Goal: Navigation & Orientation: Find specific page/section

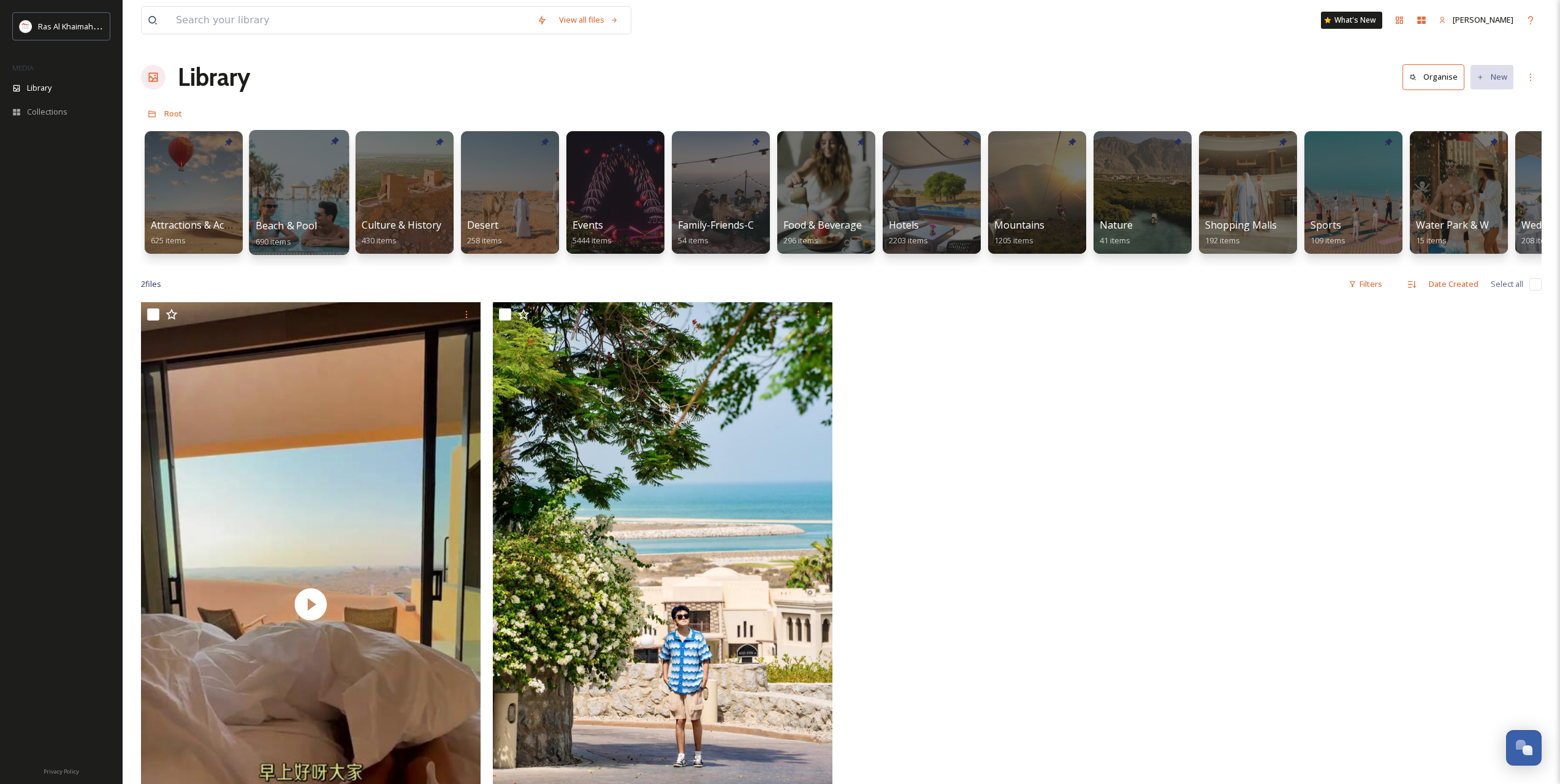
click at [311, 194] on div at bounding box center [299, 193] width 100 height 125
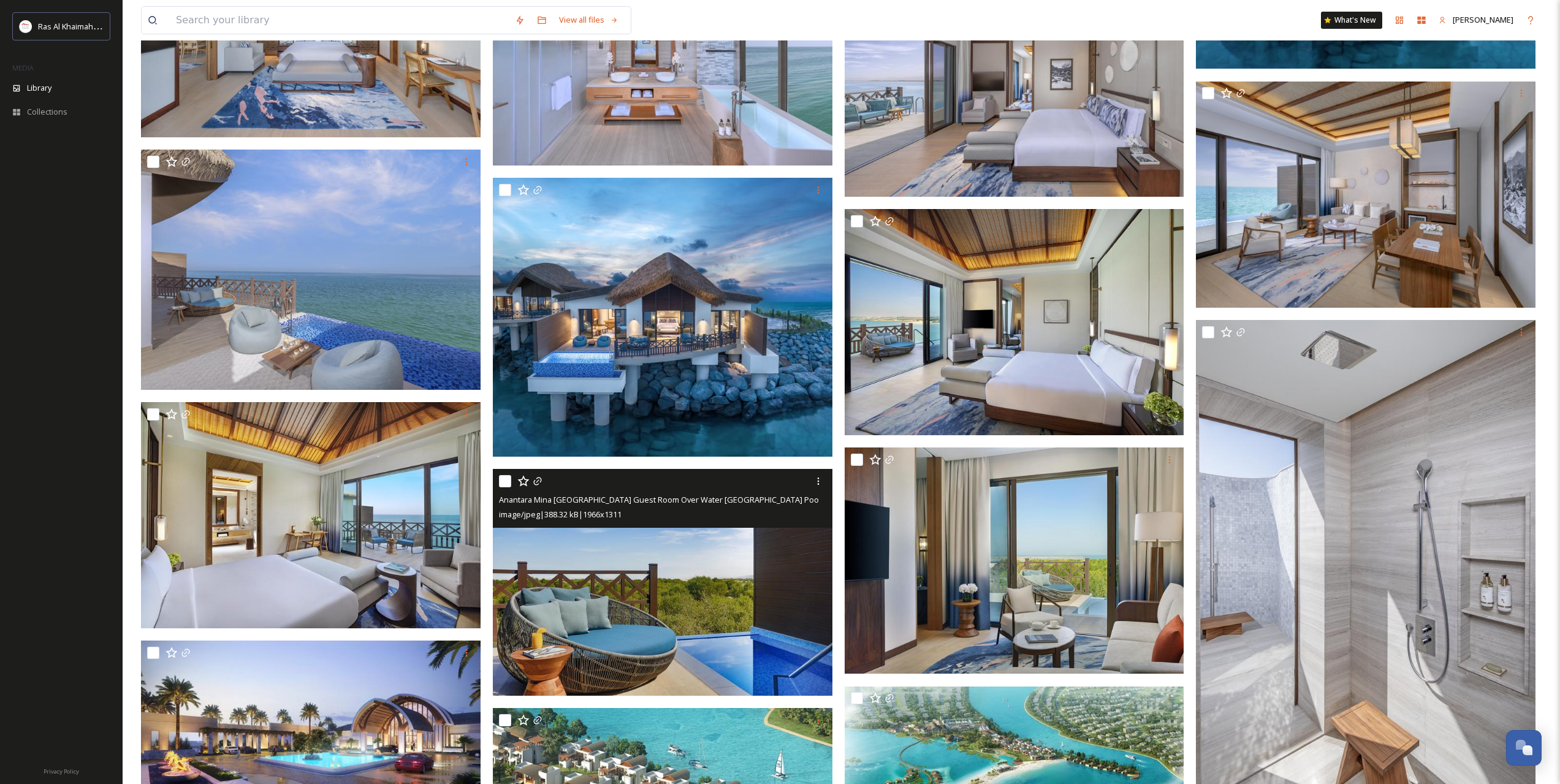
scroll to position [4494, 0]
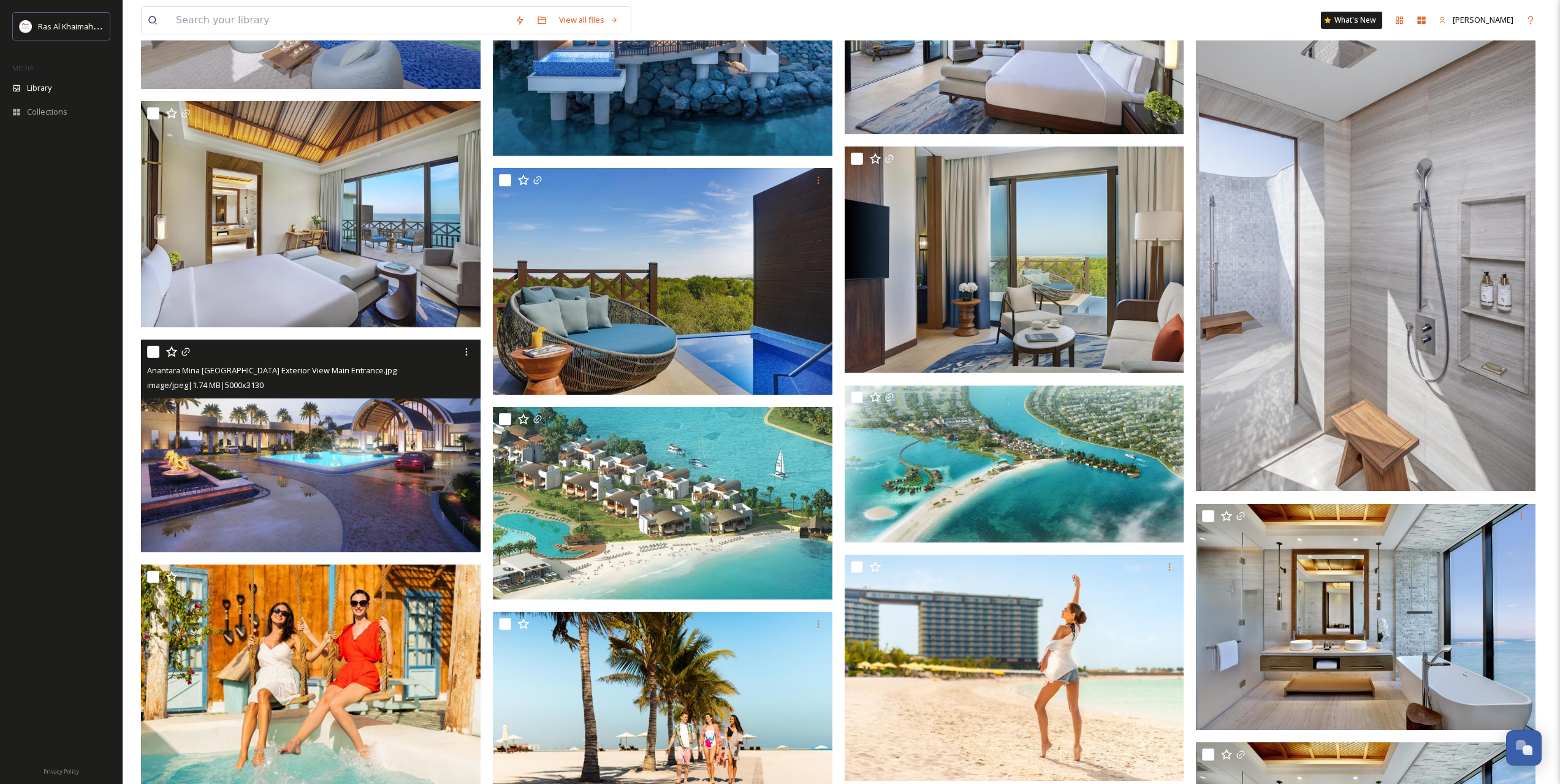
click at [332, 465] on img at bounding box center [311, 446] width 340 height 213
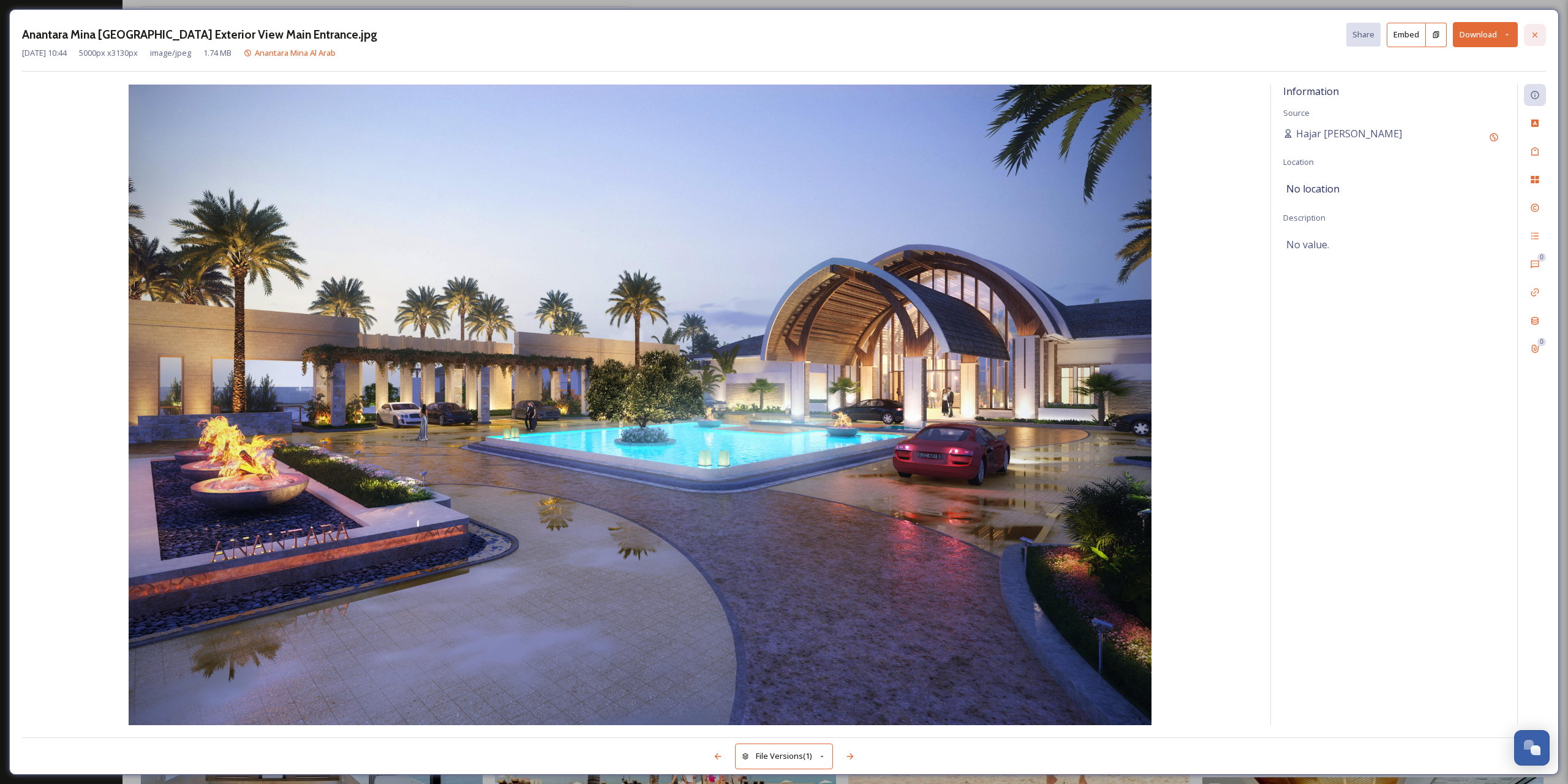
click at [1535, 33] on icon at bounding box center [1535, 35] width 10 height 10
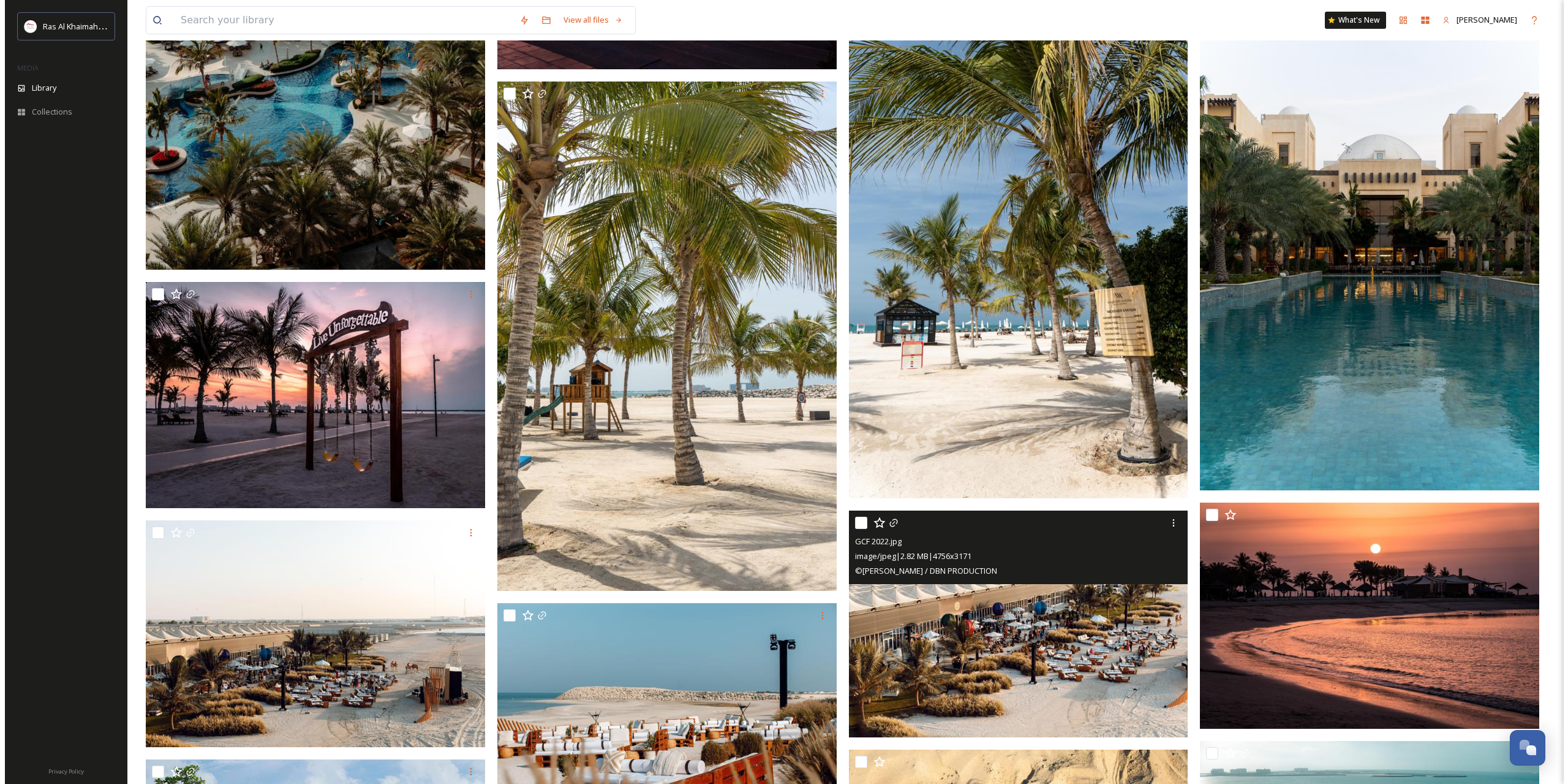
scroll to position [16341, 0]
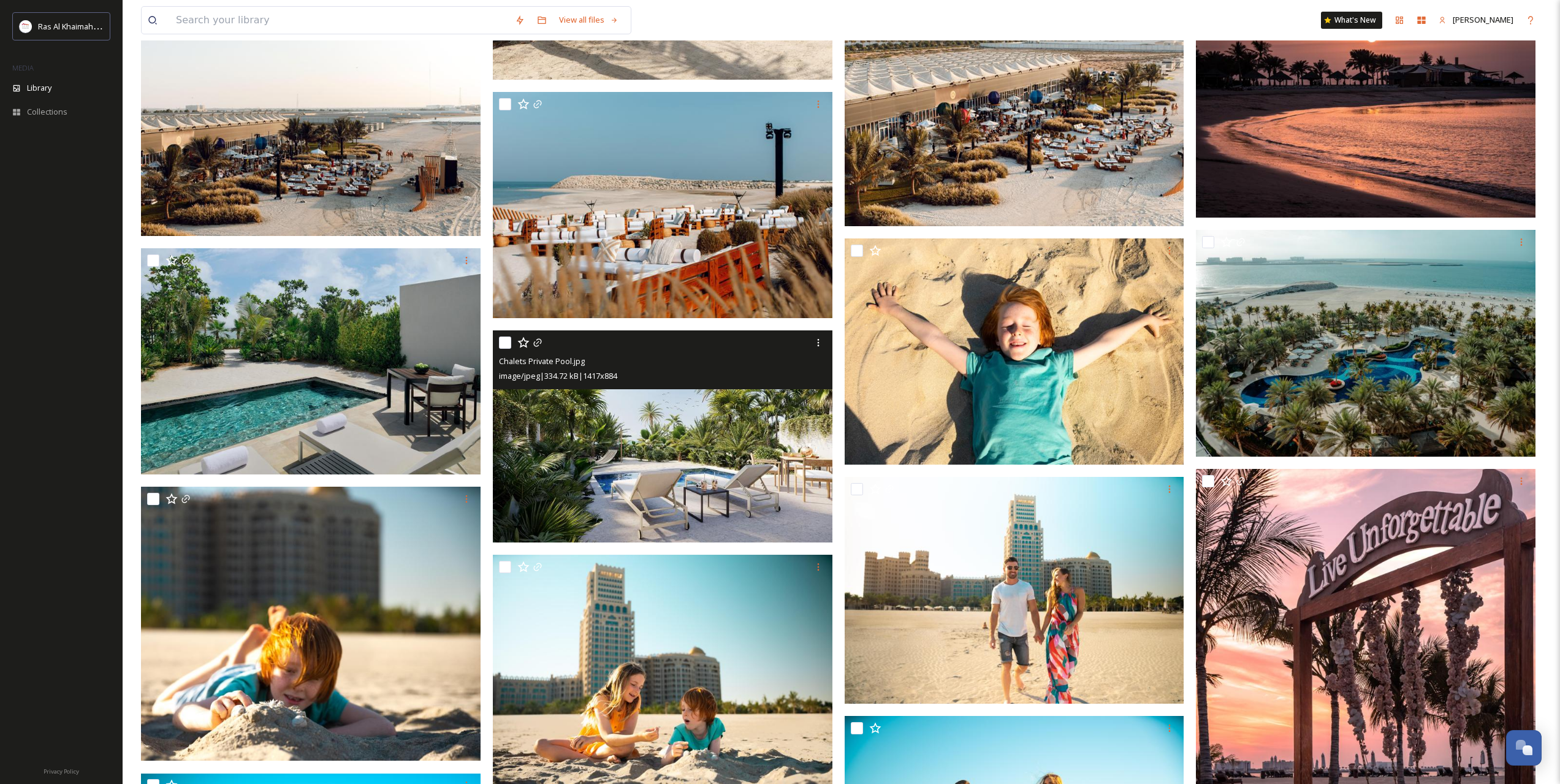
click at [712, 430] on img at bounding box center [663, 436] width 340 height 212
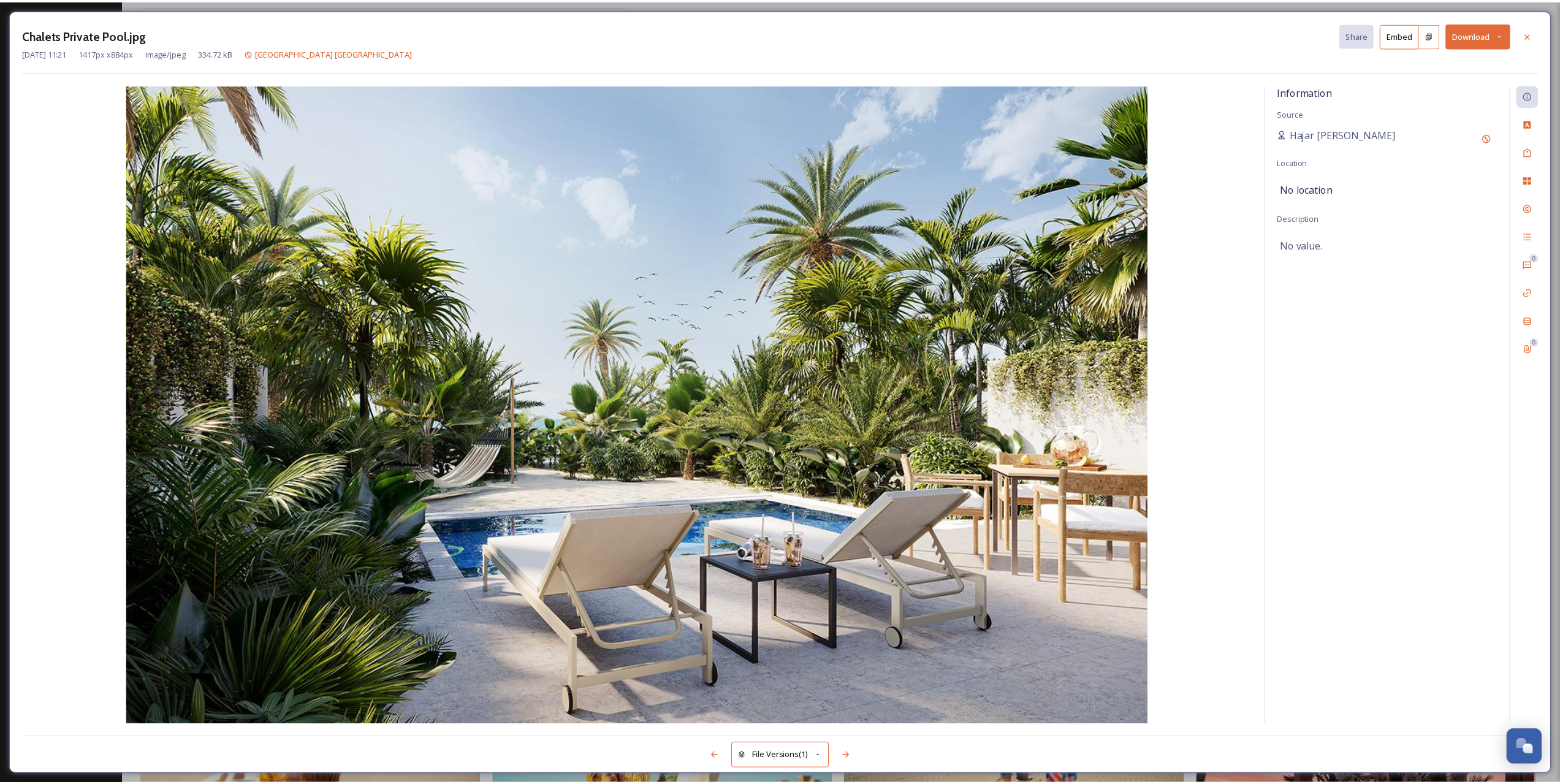
scroll to position [16453, 0]
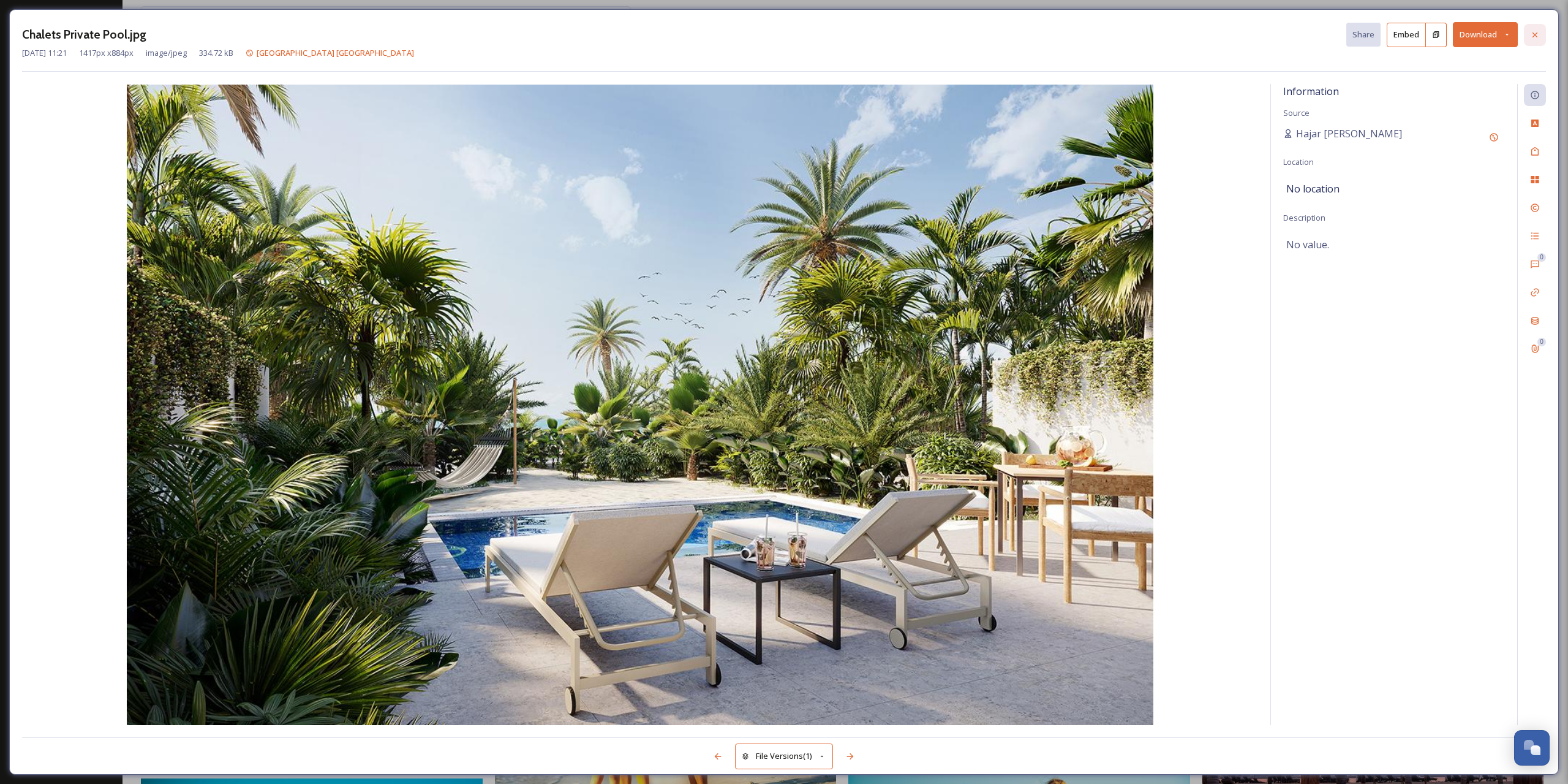
click at [1539, 33] on icon at bounding box center [1535, 35] width 10 height 10
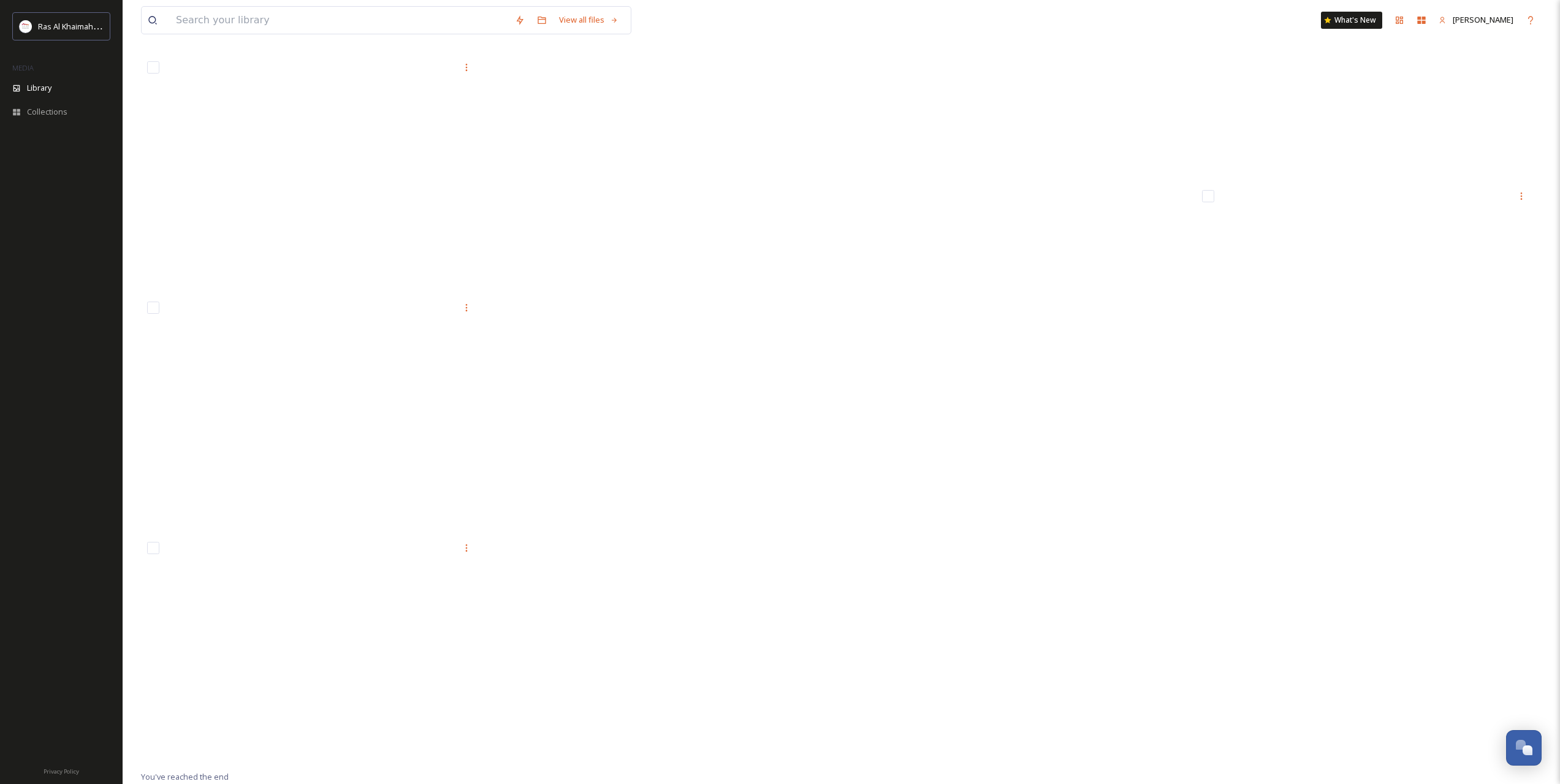
scroll to position [51962, 0]
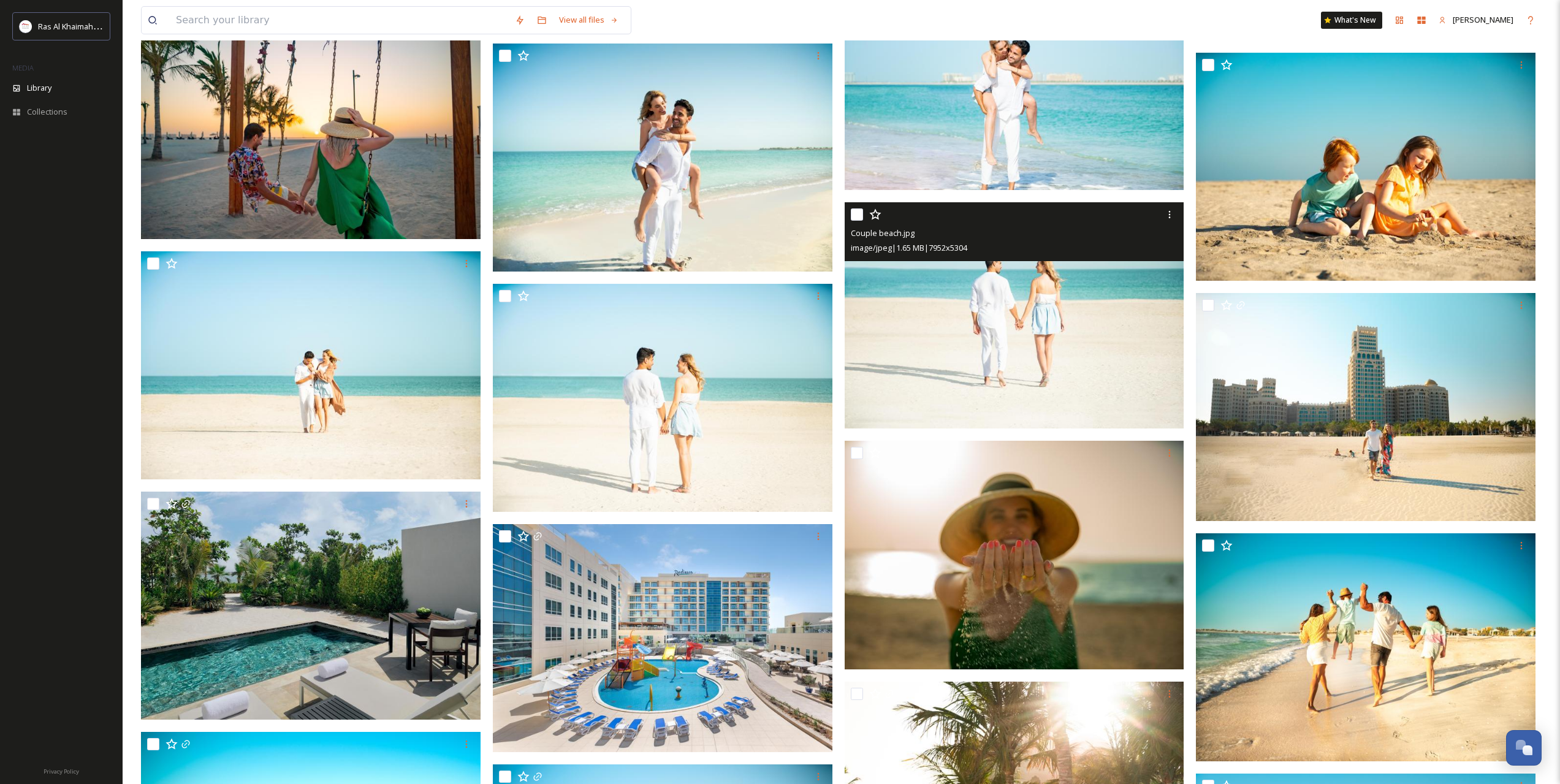
drag, startPoint x: 1030, startPoint y: 576, endPoint x: 925, endPoint y: 258, distance: 334.9
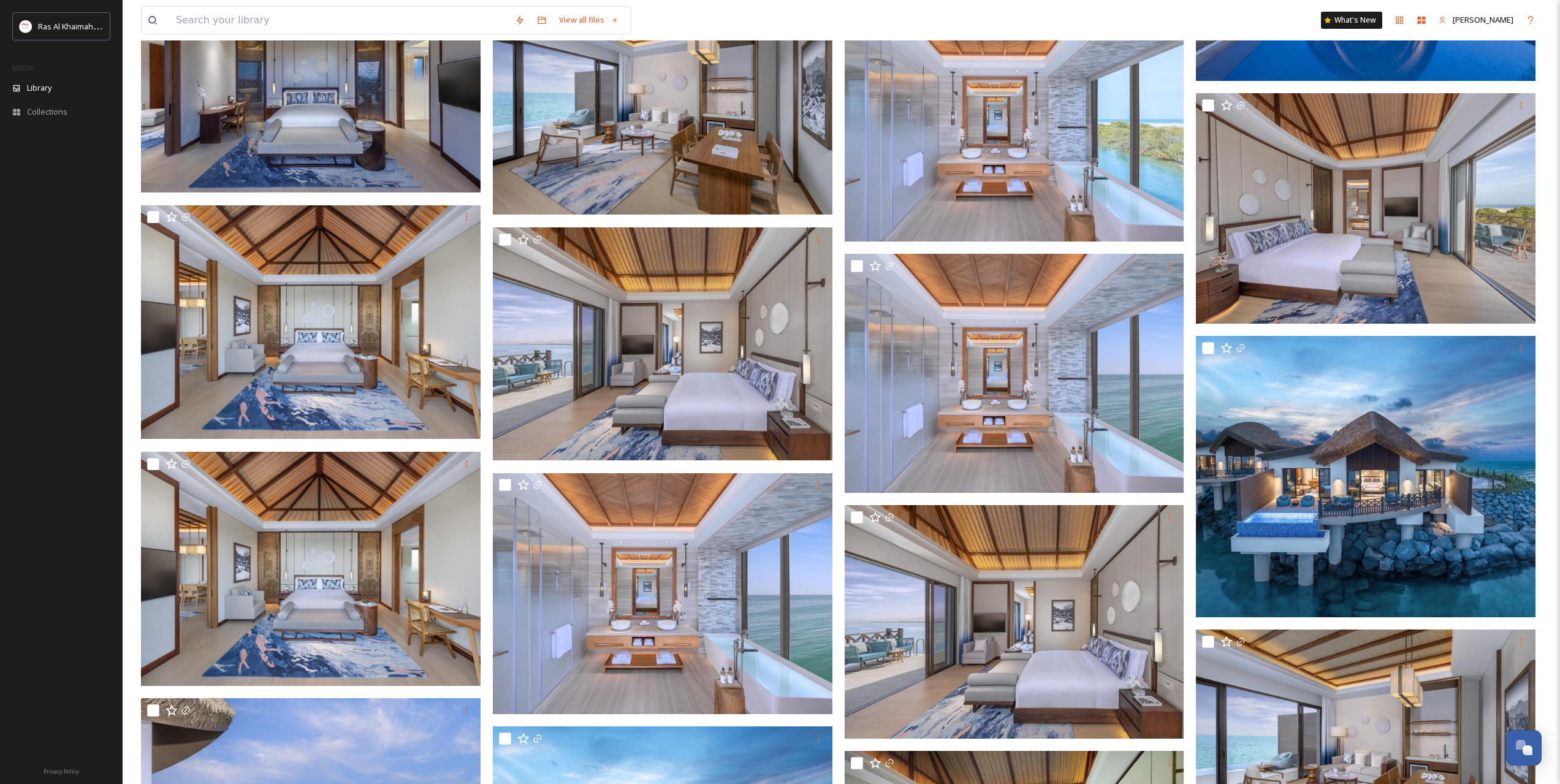
scroll to position [0, 0]
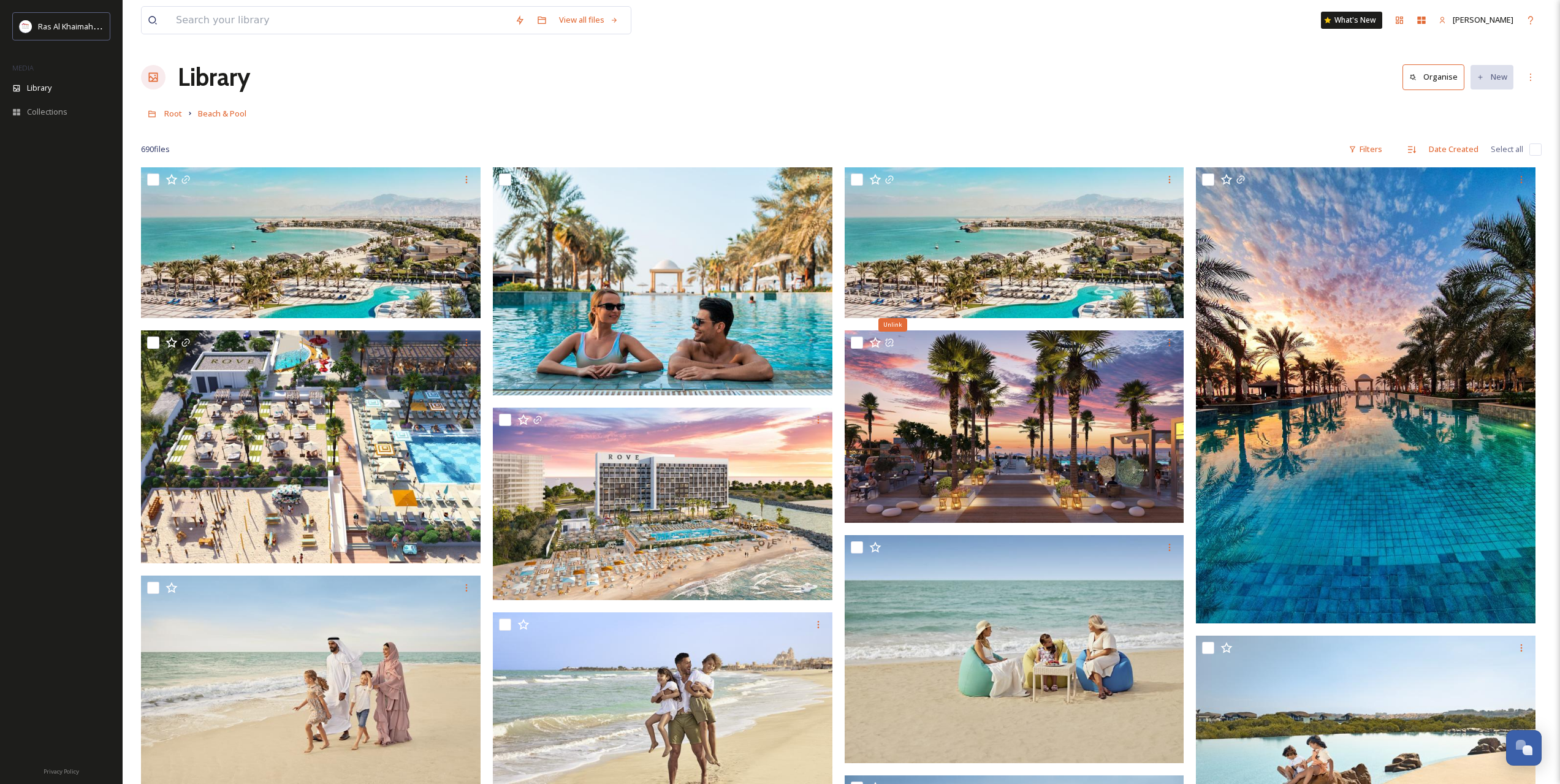
drag, startPoint x: 890, startPoint y: 414, endPoint x: 856, endPoint y: 166, distance: 250.3
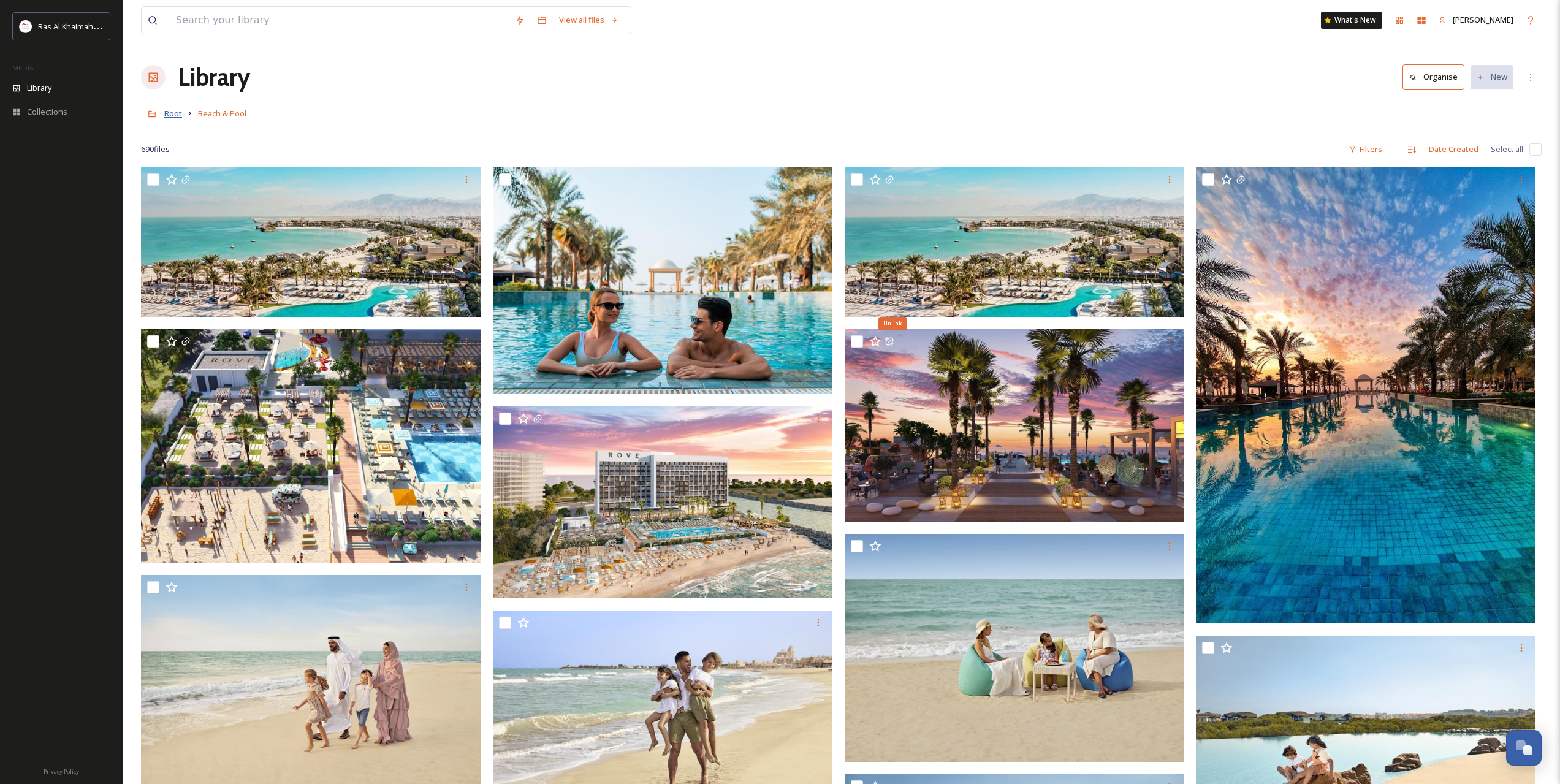
click at [178, 114] on span "Root" at bounding box center [173, 114] width 18 height 11
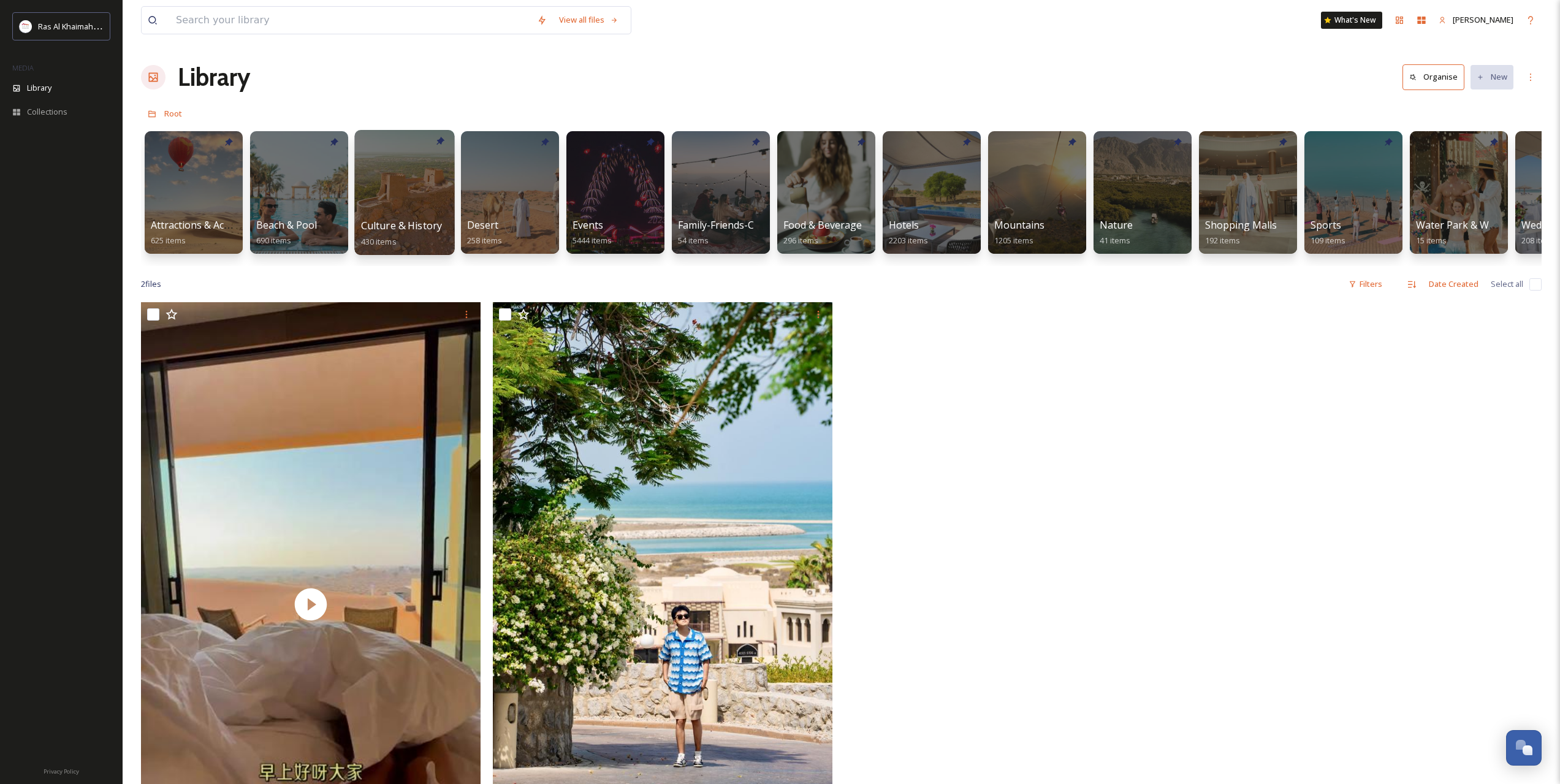
click at [388, 183] on div at bounding box center [404, 193] width 100 height 125
click at [525, 183] on div at bounding box center [510, 193] width 100 height 125
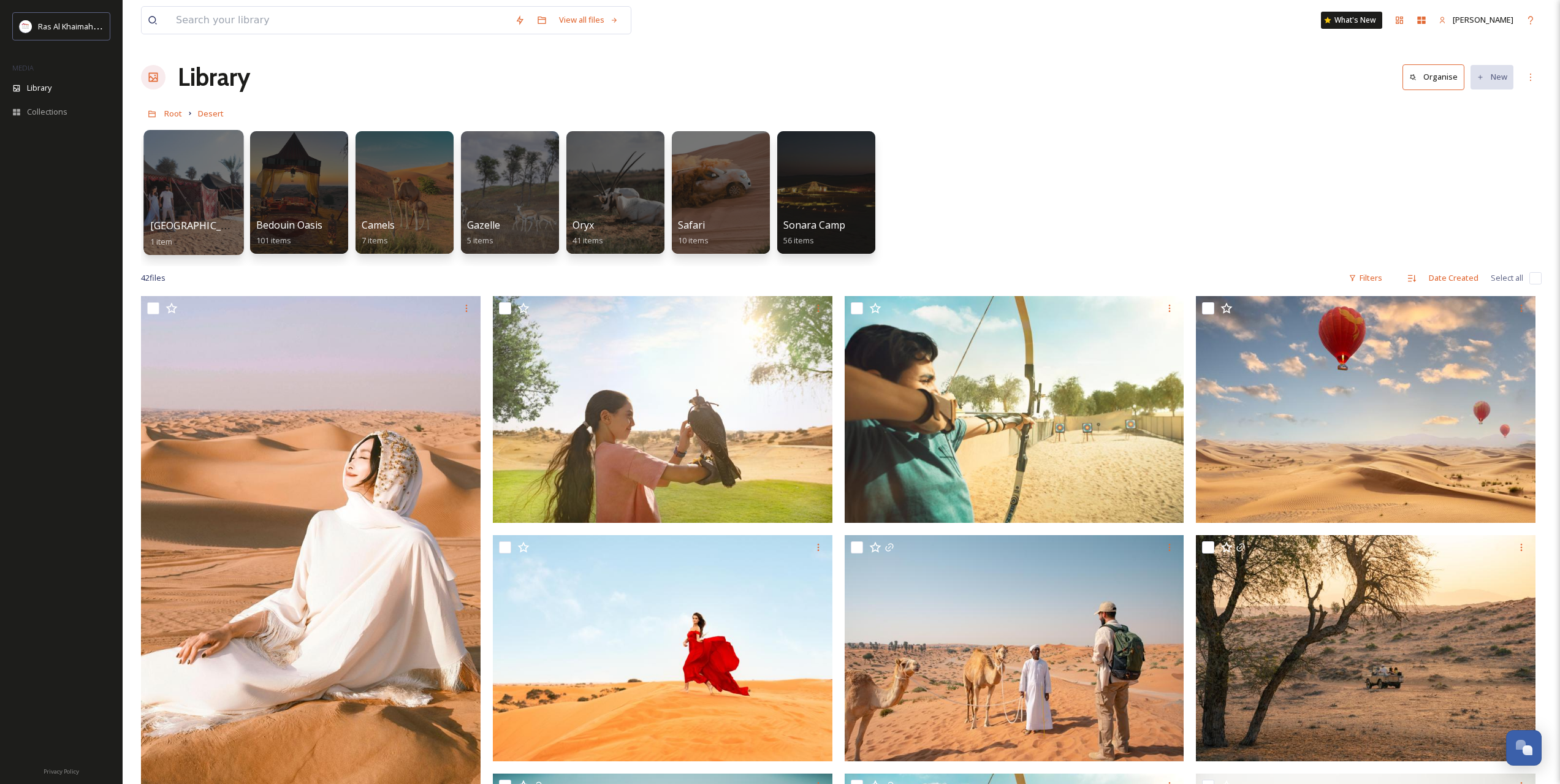
click at [176, 189] on div at bounding box center [193, 193] width 100 height 125
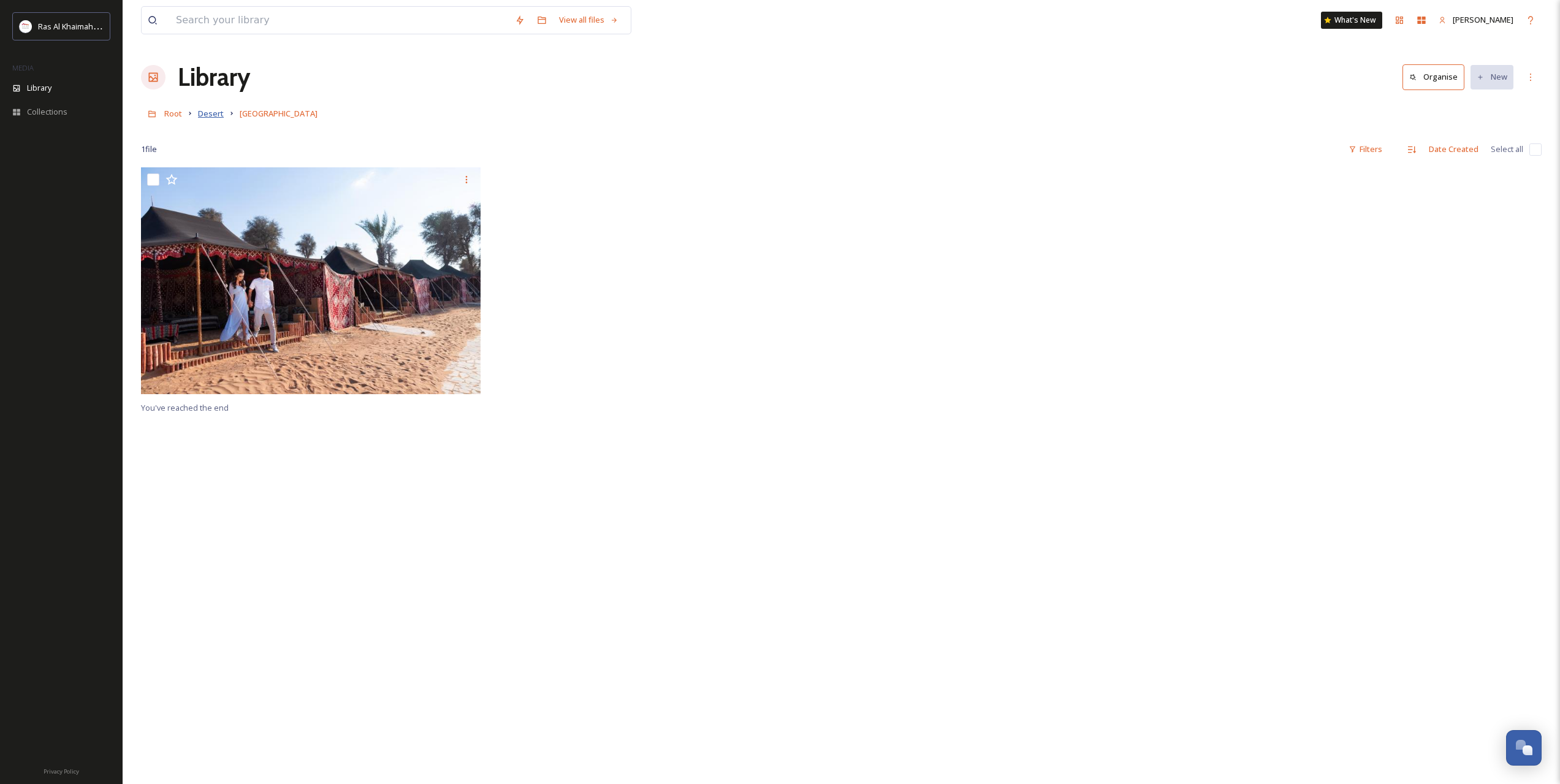
click at [209, 109] on span "Desert" at bounding box center [210, 114] width 26 height 11
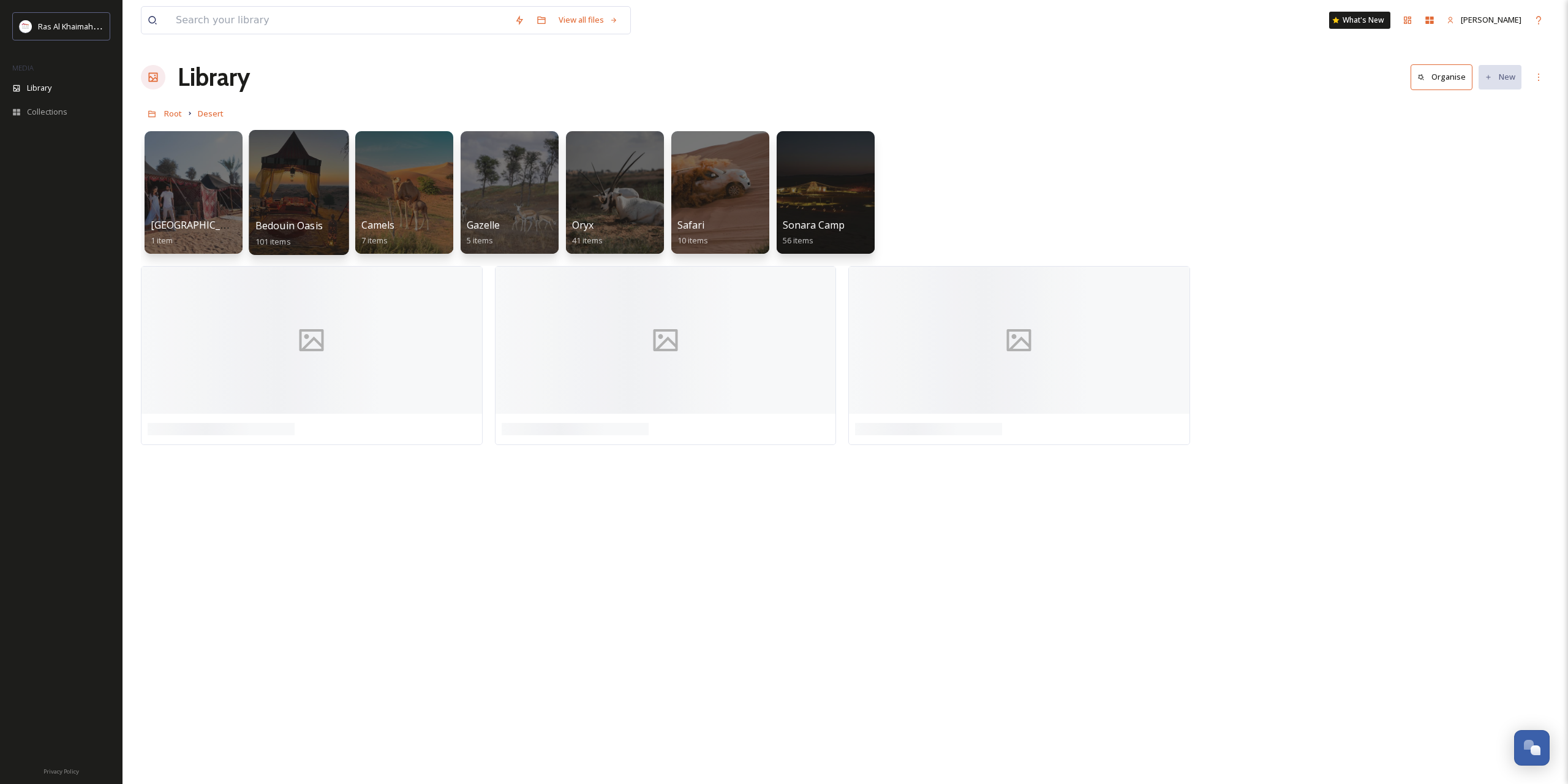
click at [286, 189] on div at bounding box center [298, 193] width 100 height 125
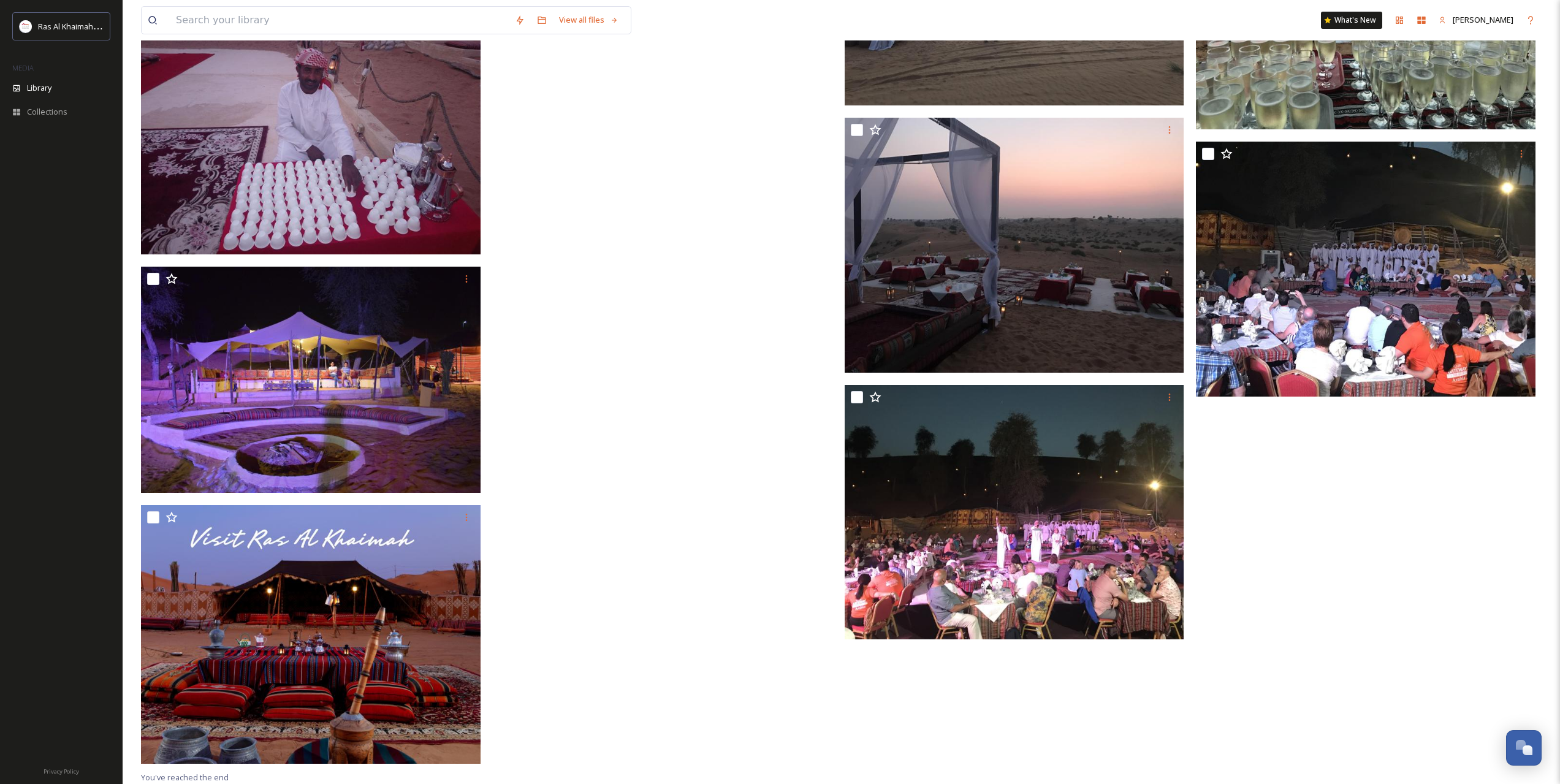
scroll to position [5678, 0]
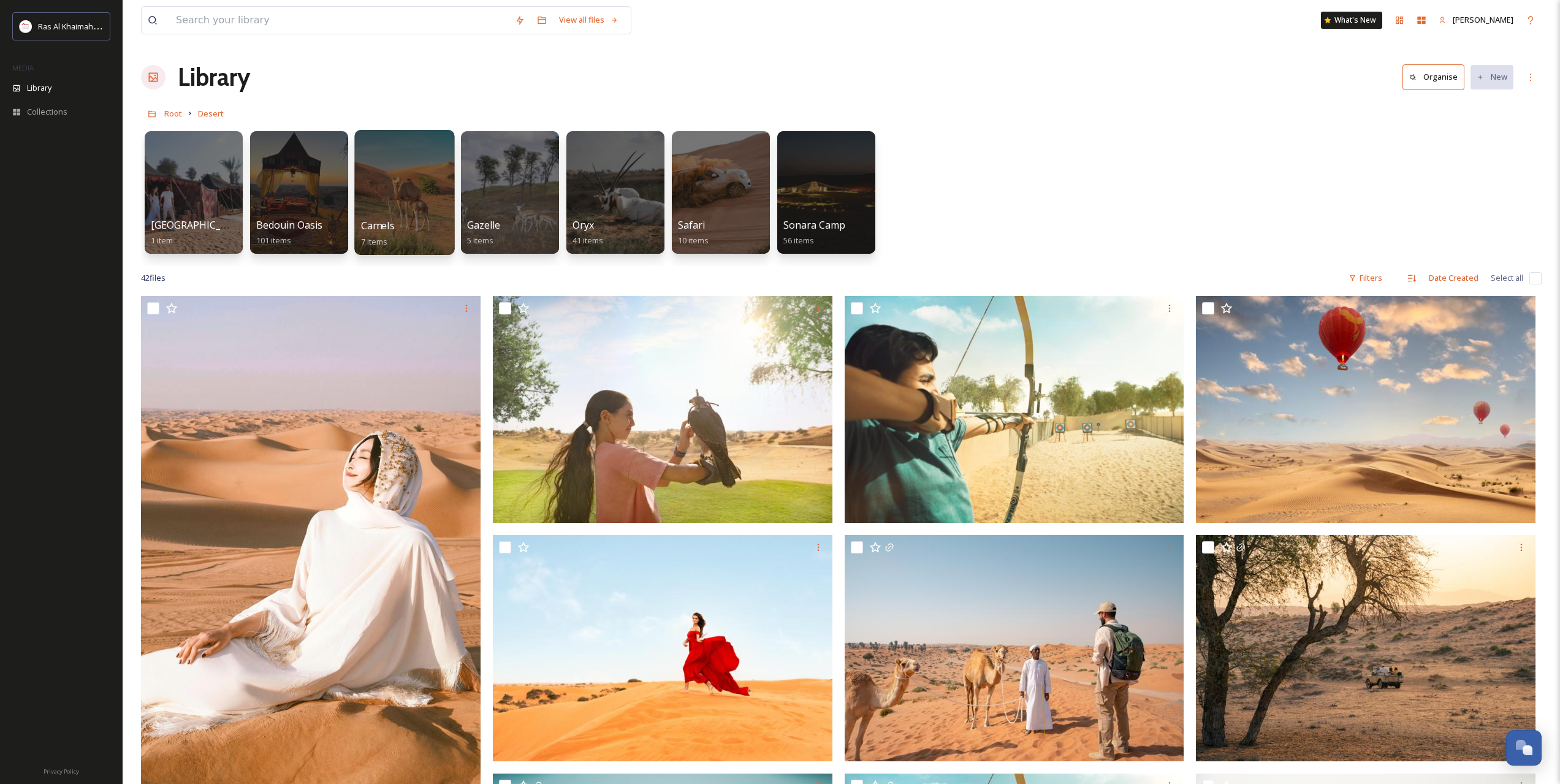
click at [380, 183] on div at bounding box center [404, 193] width 100 height 125
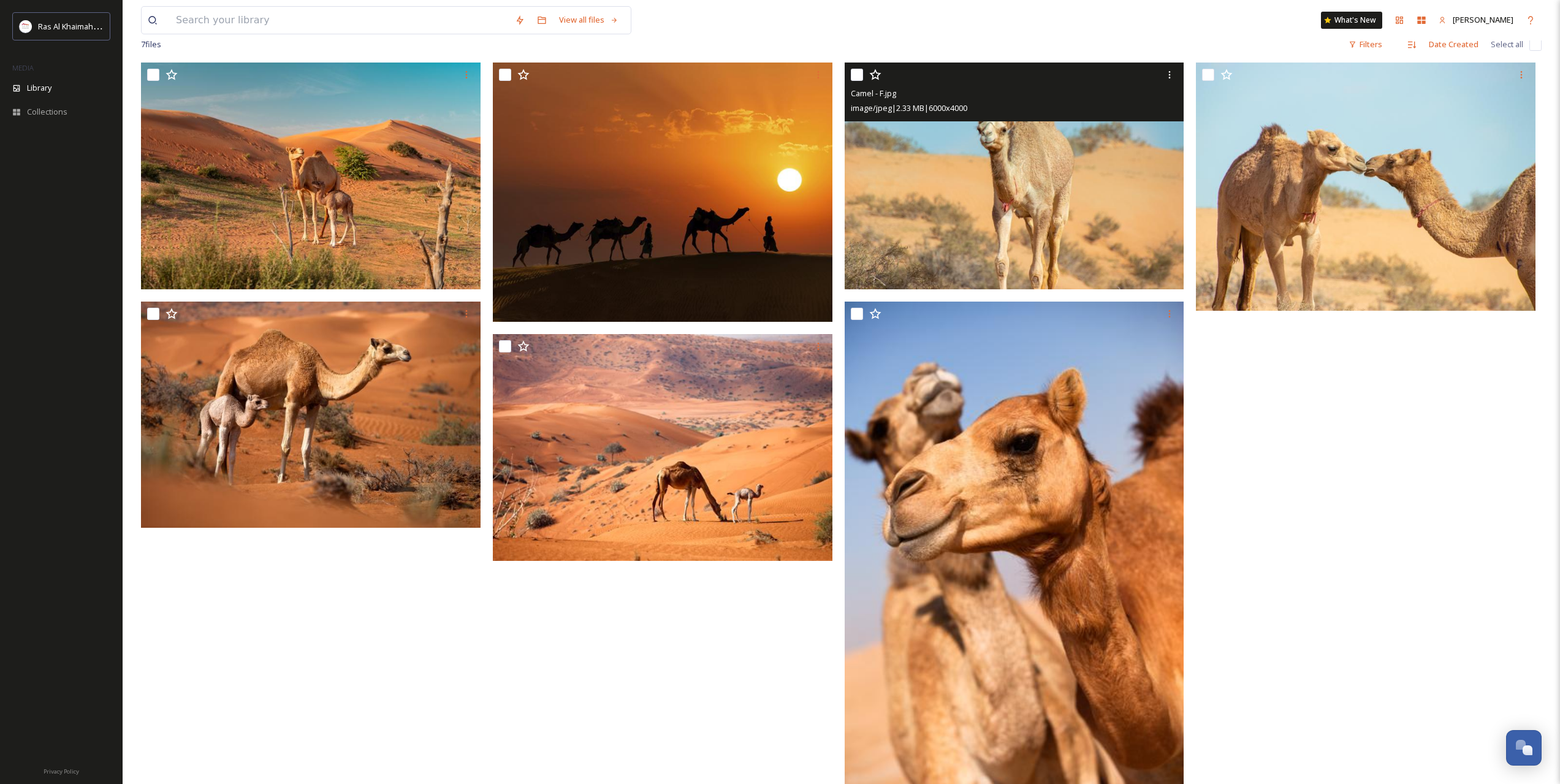
scroll to position [167, 0]
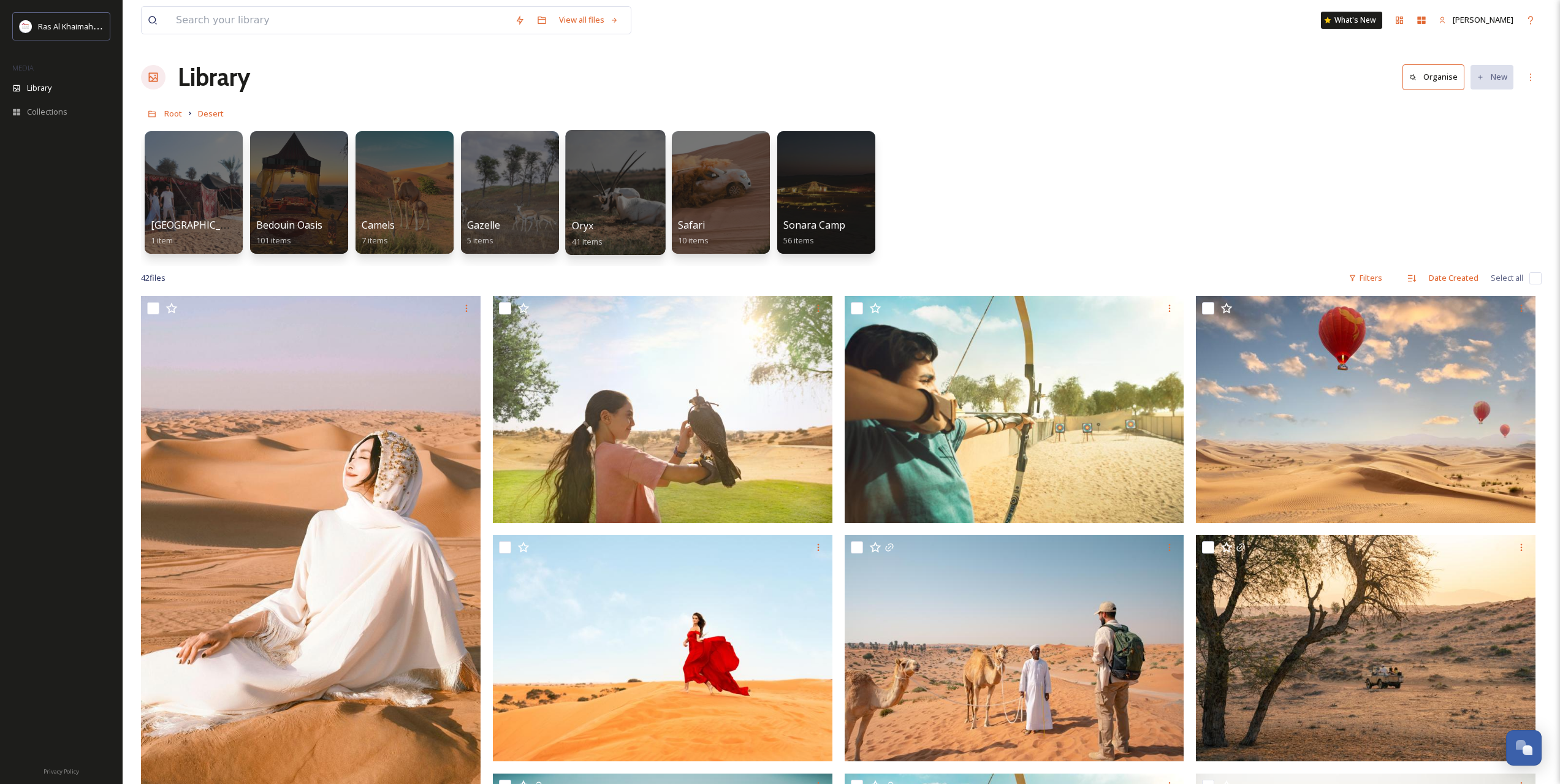
click at [605, 176] on div at bounding box center [615, 193] width 100 height 125
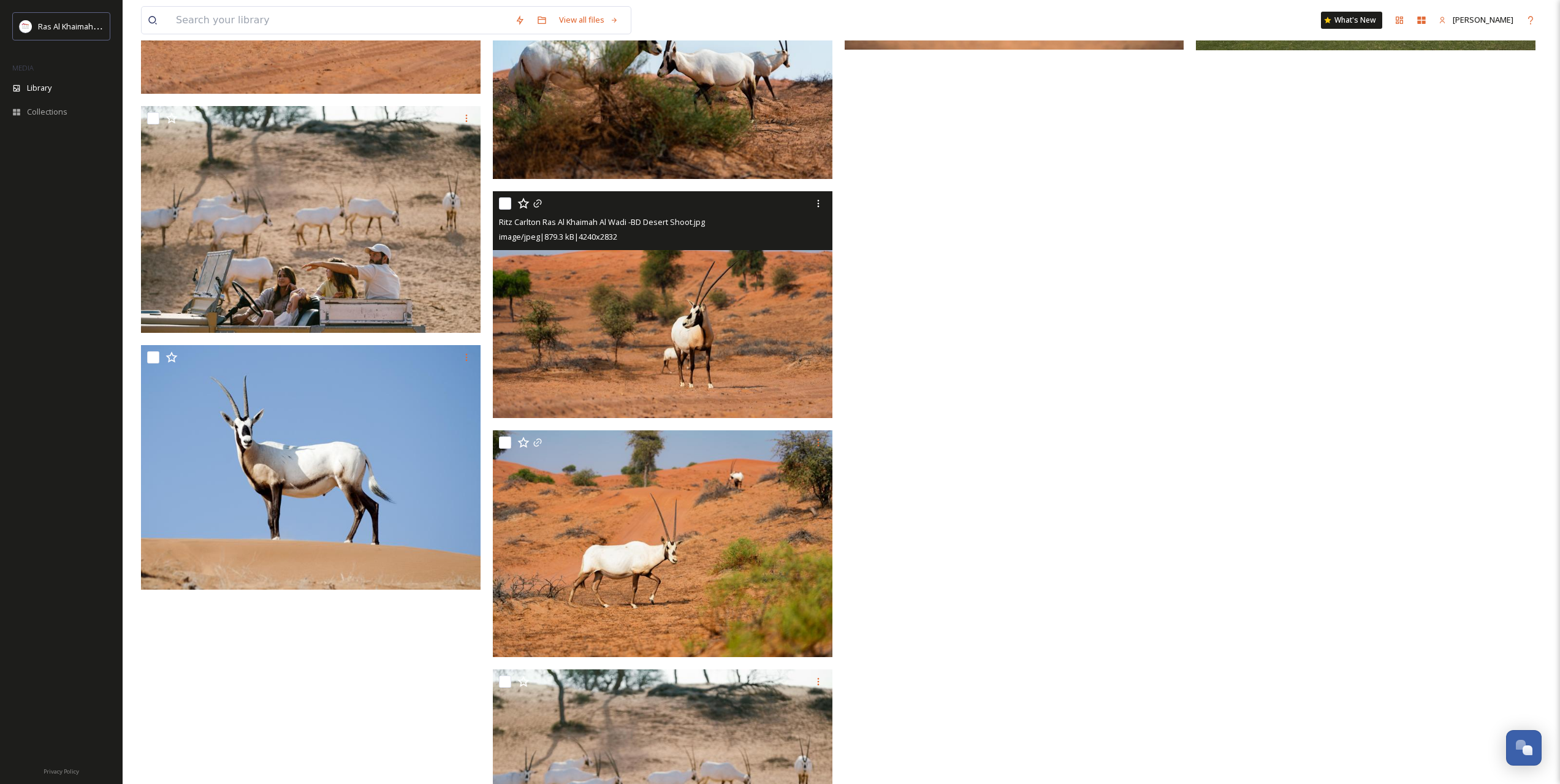
scroll to position [2627, 0]
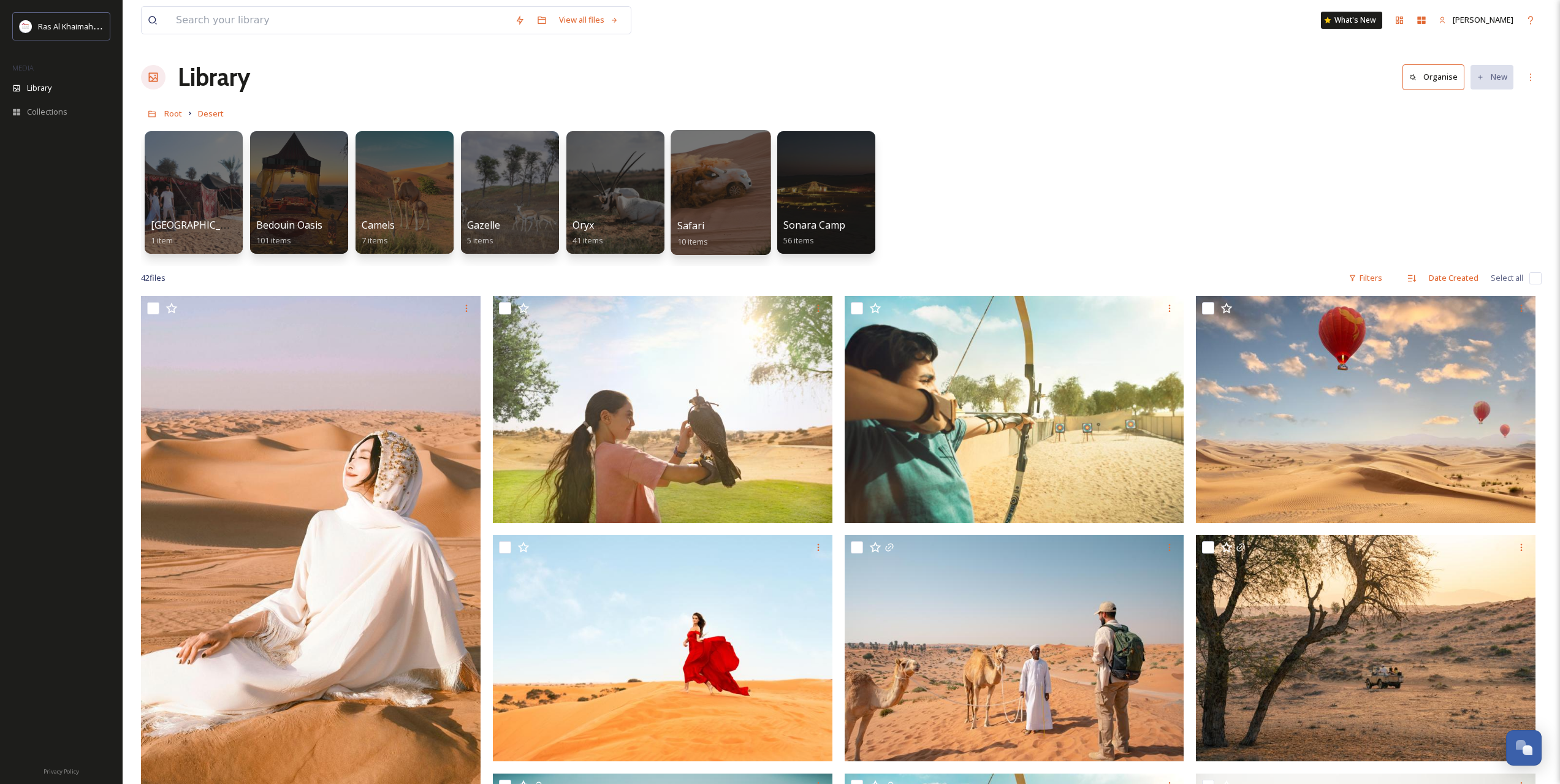
click at [709, 188] on div at bounding box center [720, 193] width 100 height 125
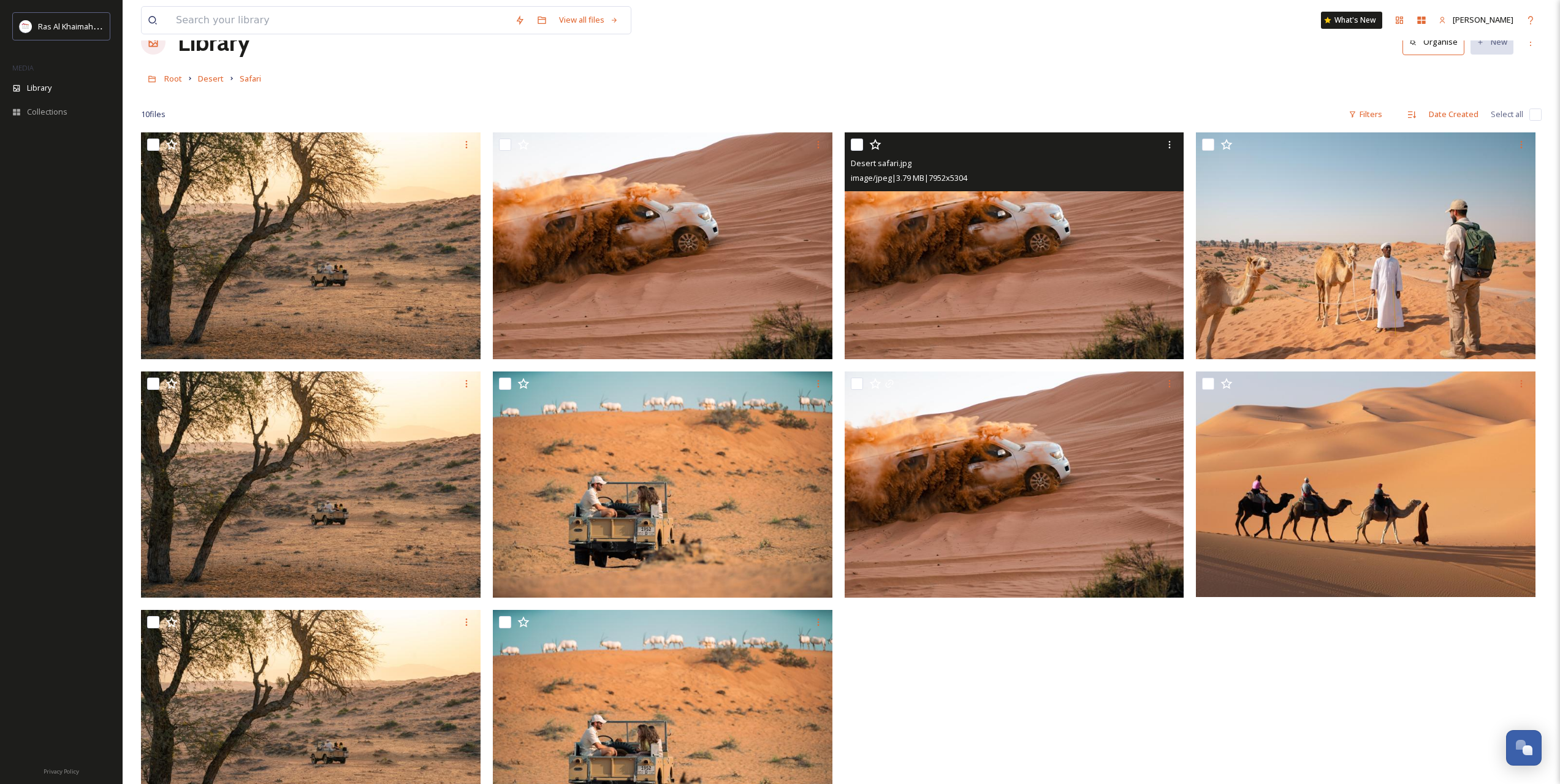
scroll to position [167, 0]
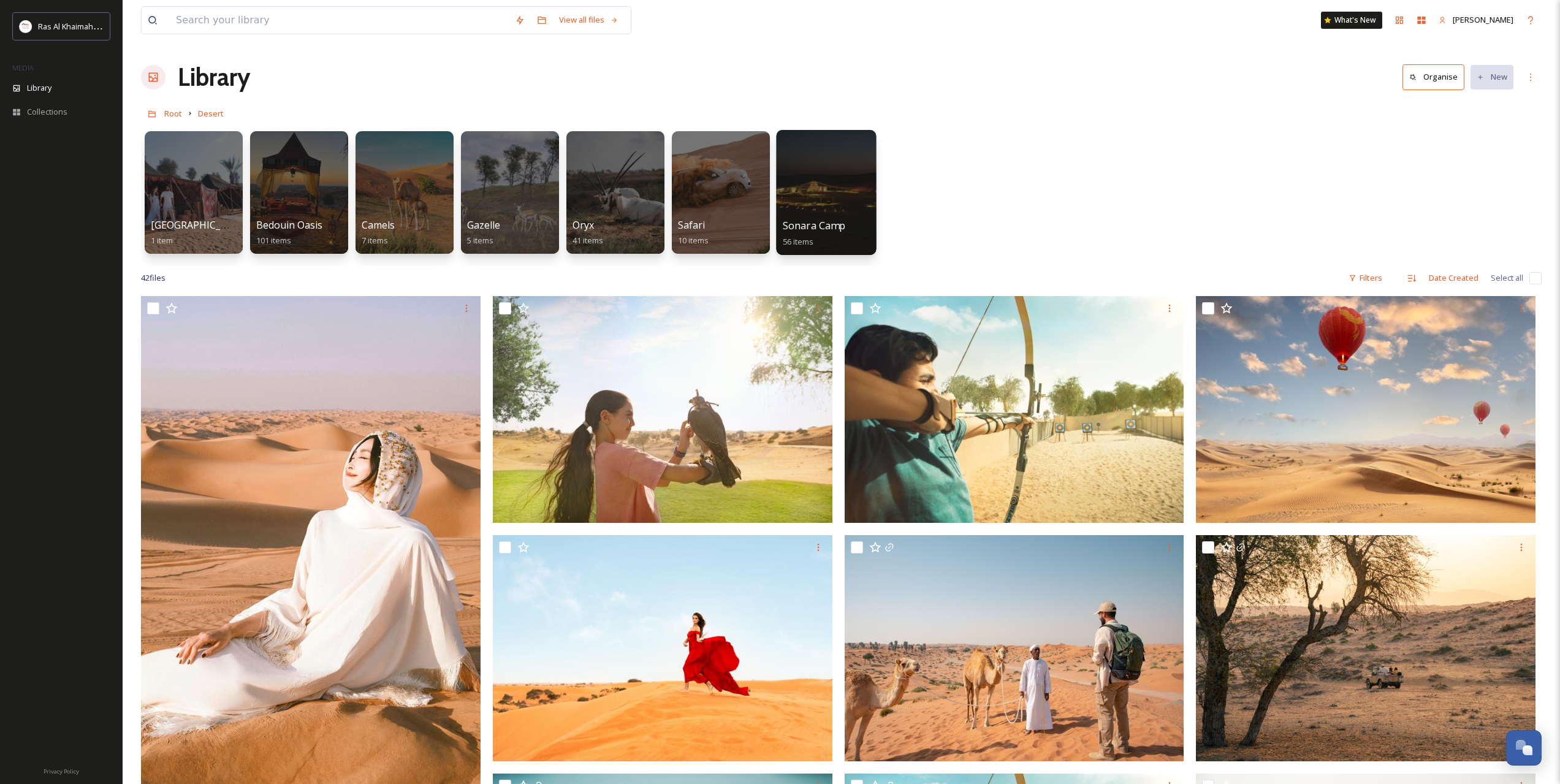
click at [824, 180] on div at bounding box center [826, 193] width 100 height 125
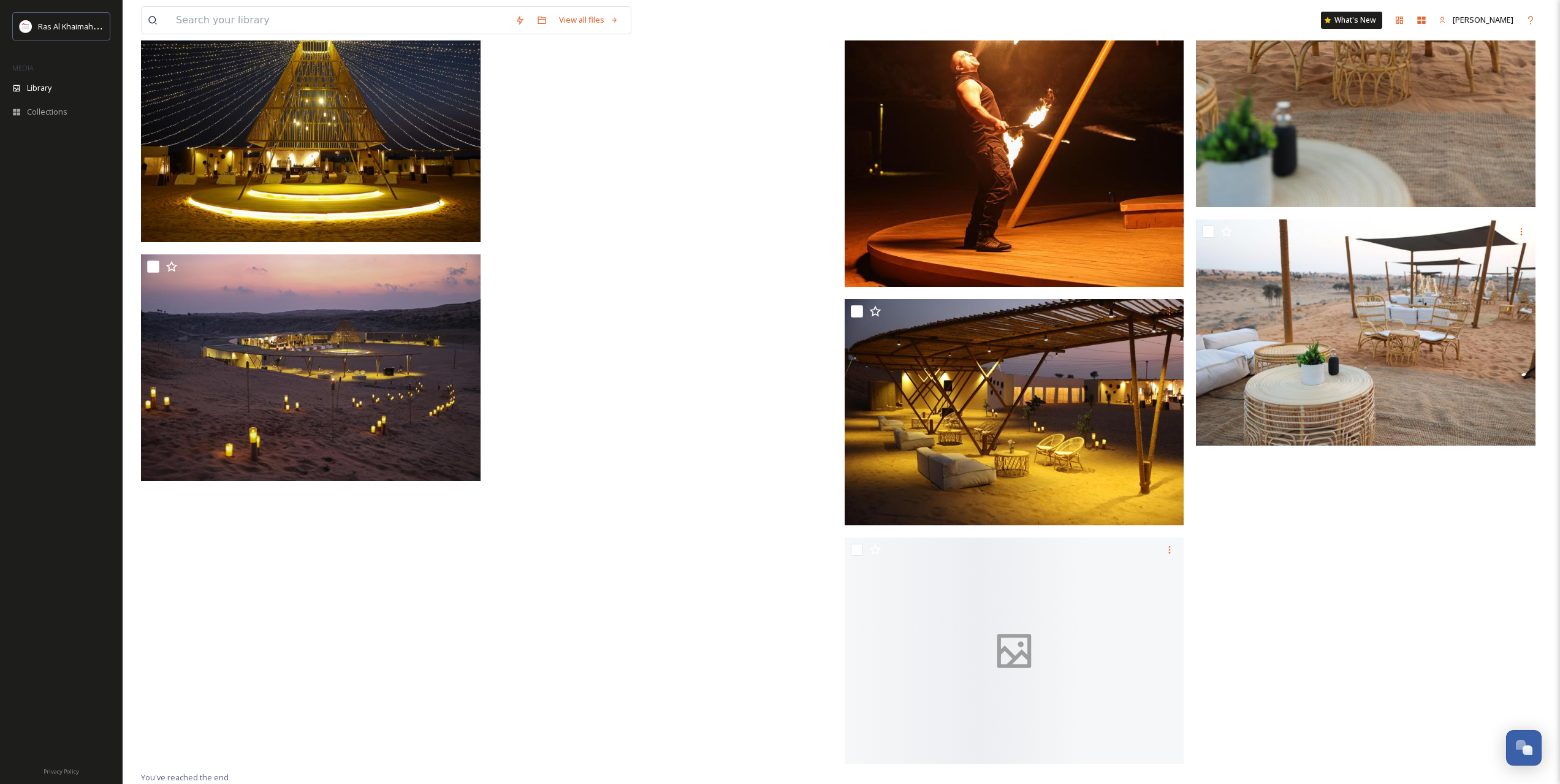
scroll to position [4432, 0]
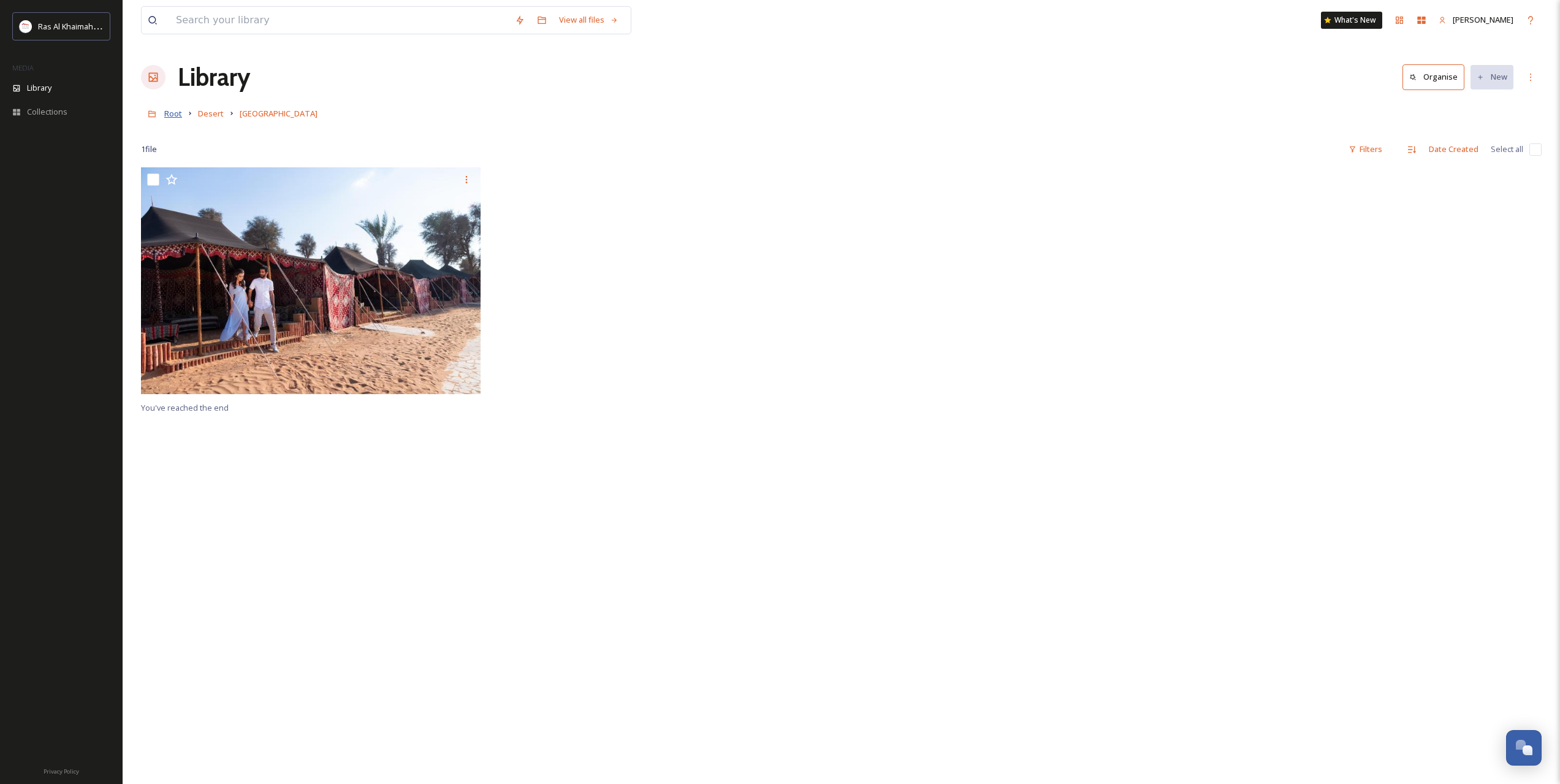
click at [179, 116] on span "Root" at bounding box center [173, 114] width 18 height 11
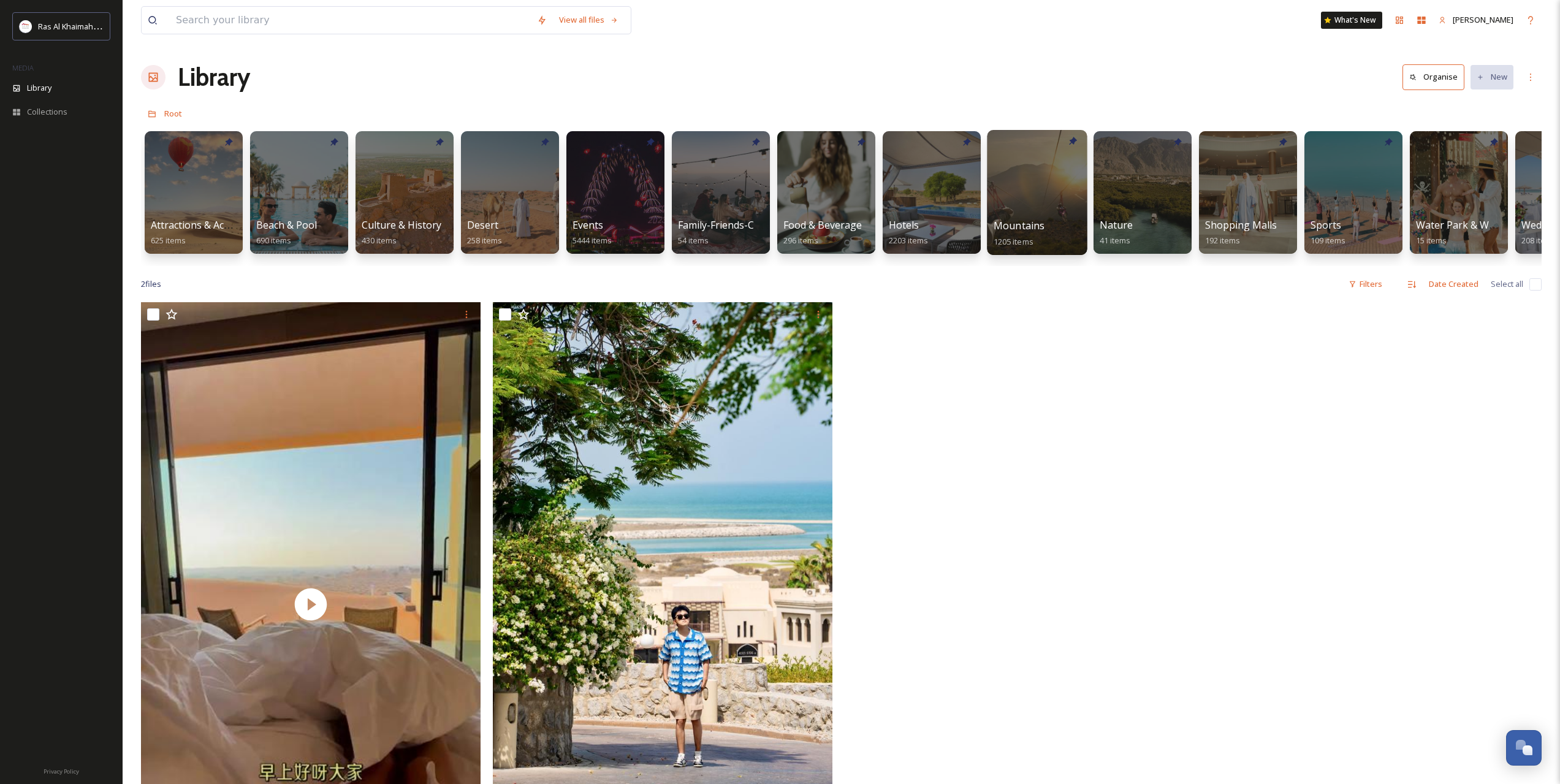
click at [1042, 207] on div at bounding box center [1037, 193] width 100 height 125
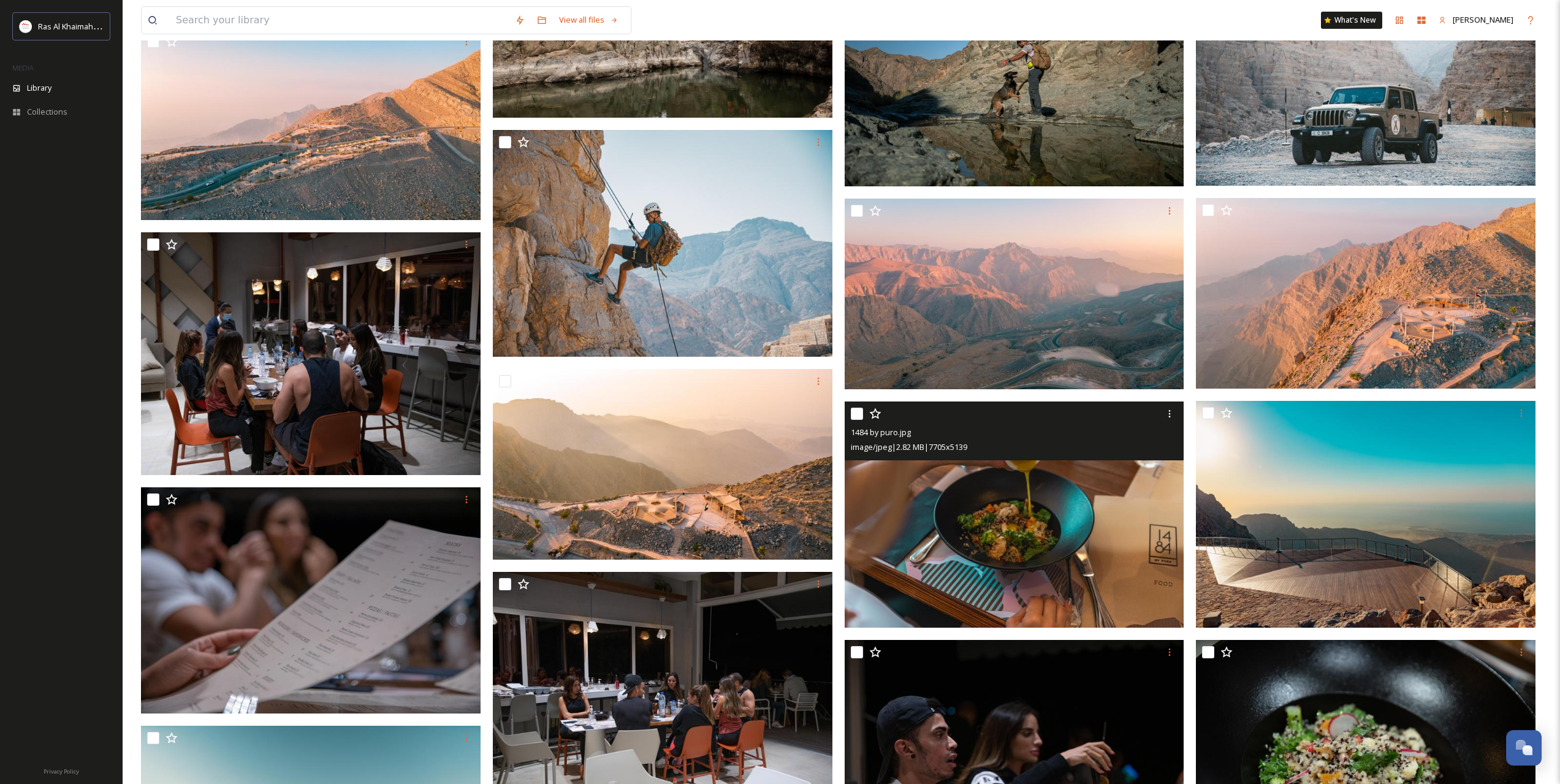
scroll to position [5515, 0]
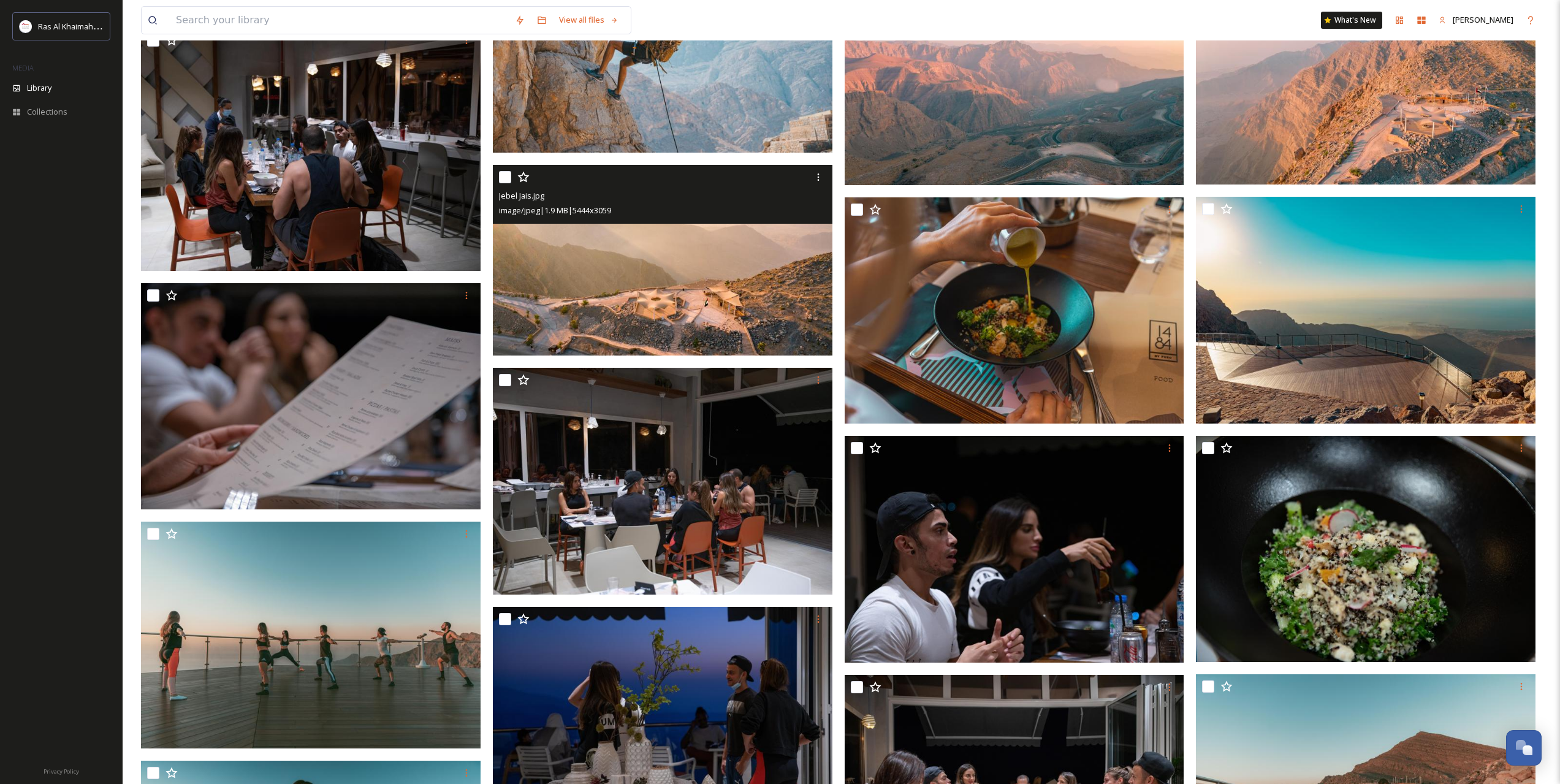
click at [656, 306] on img at bounding box center [663, 260] width 340 height 190
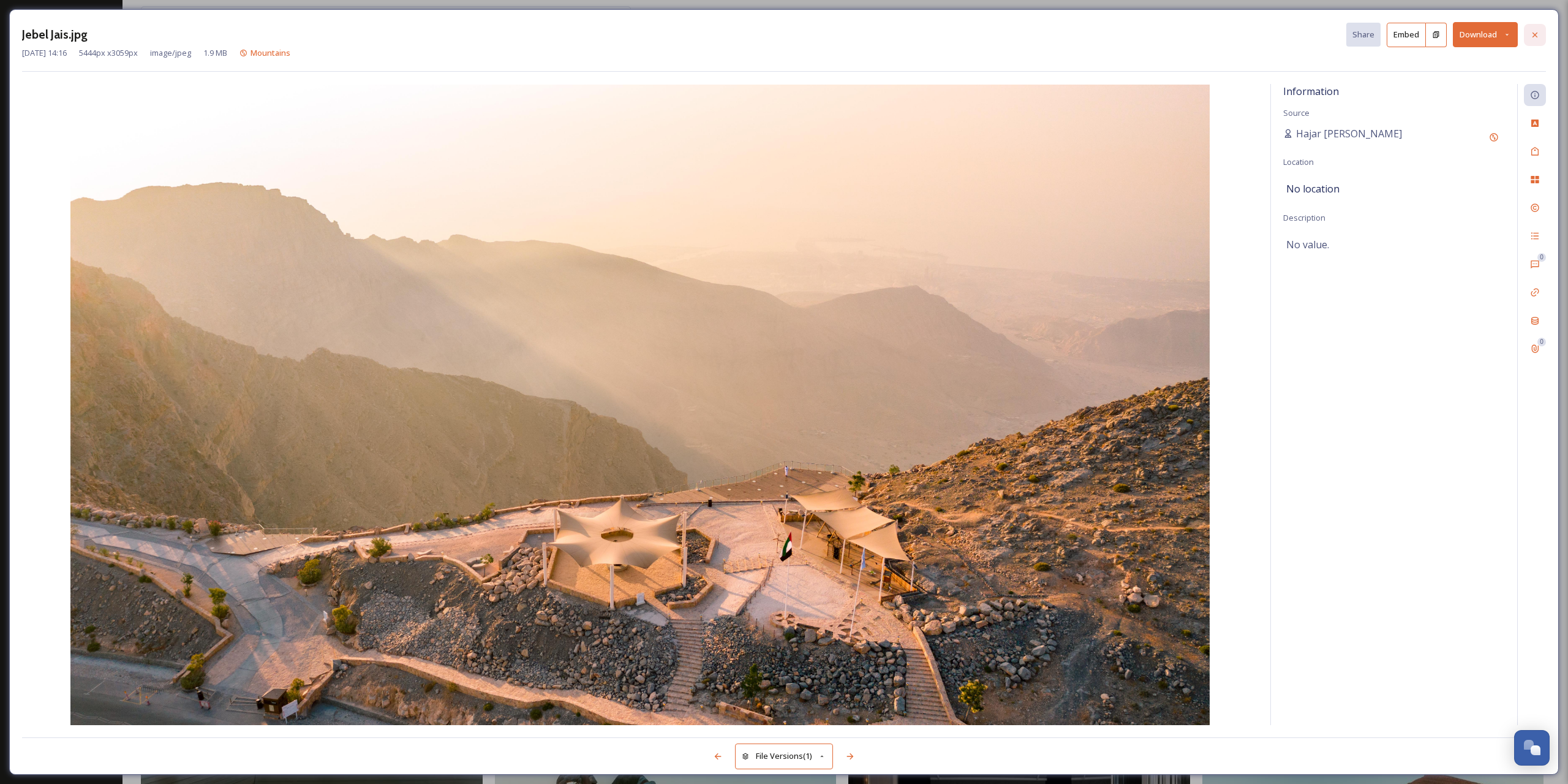
click at [1537, 35] on icon at bounding box center [1535, 35] width 10 height 10
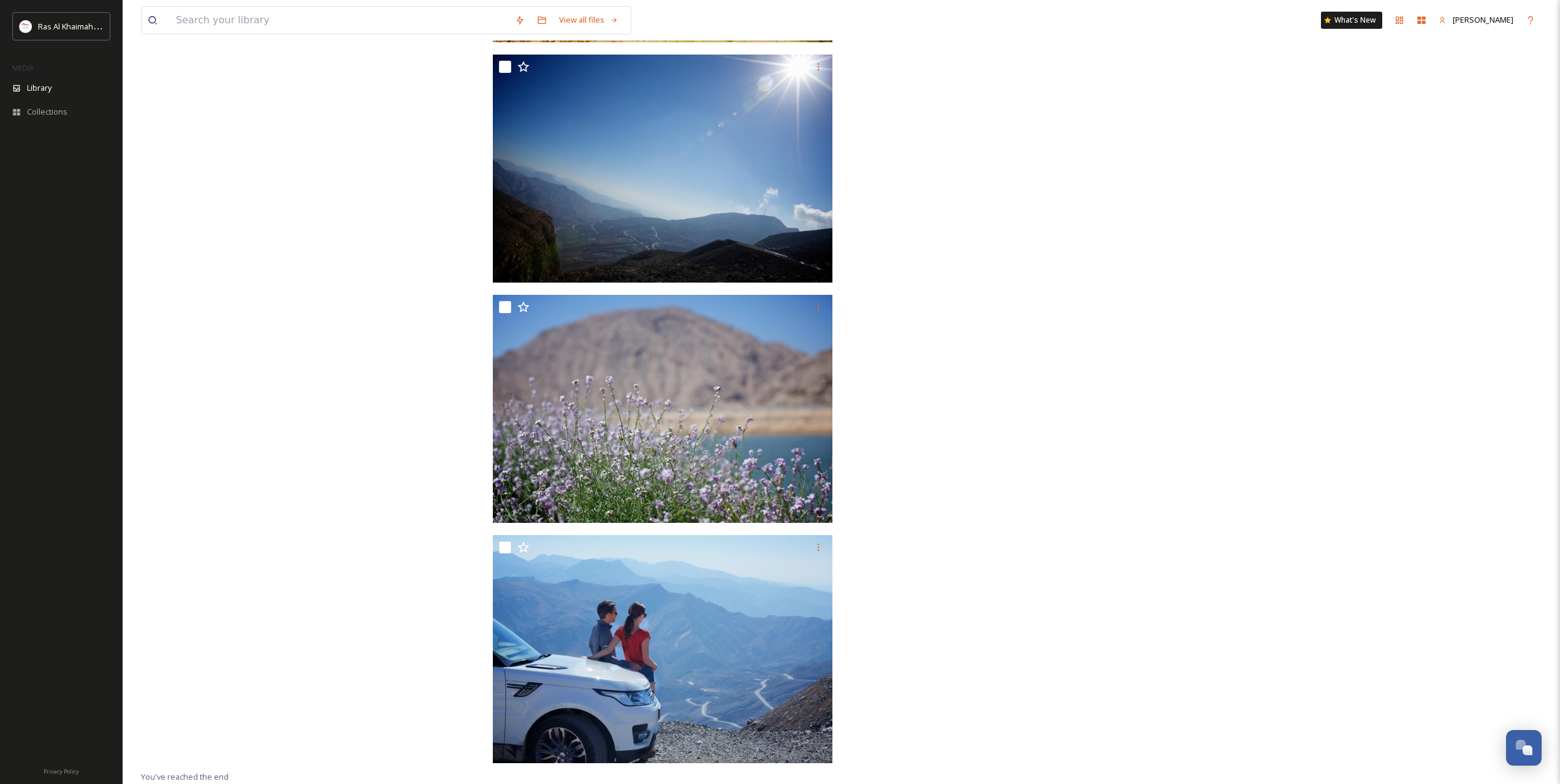
scroll to position [16895, 0]
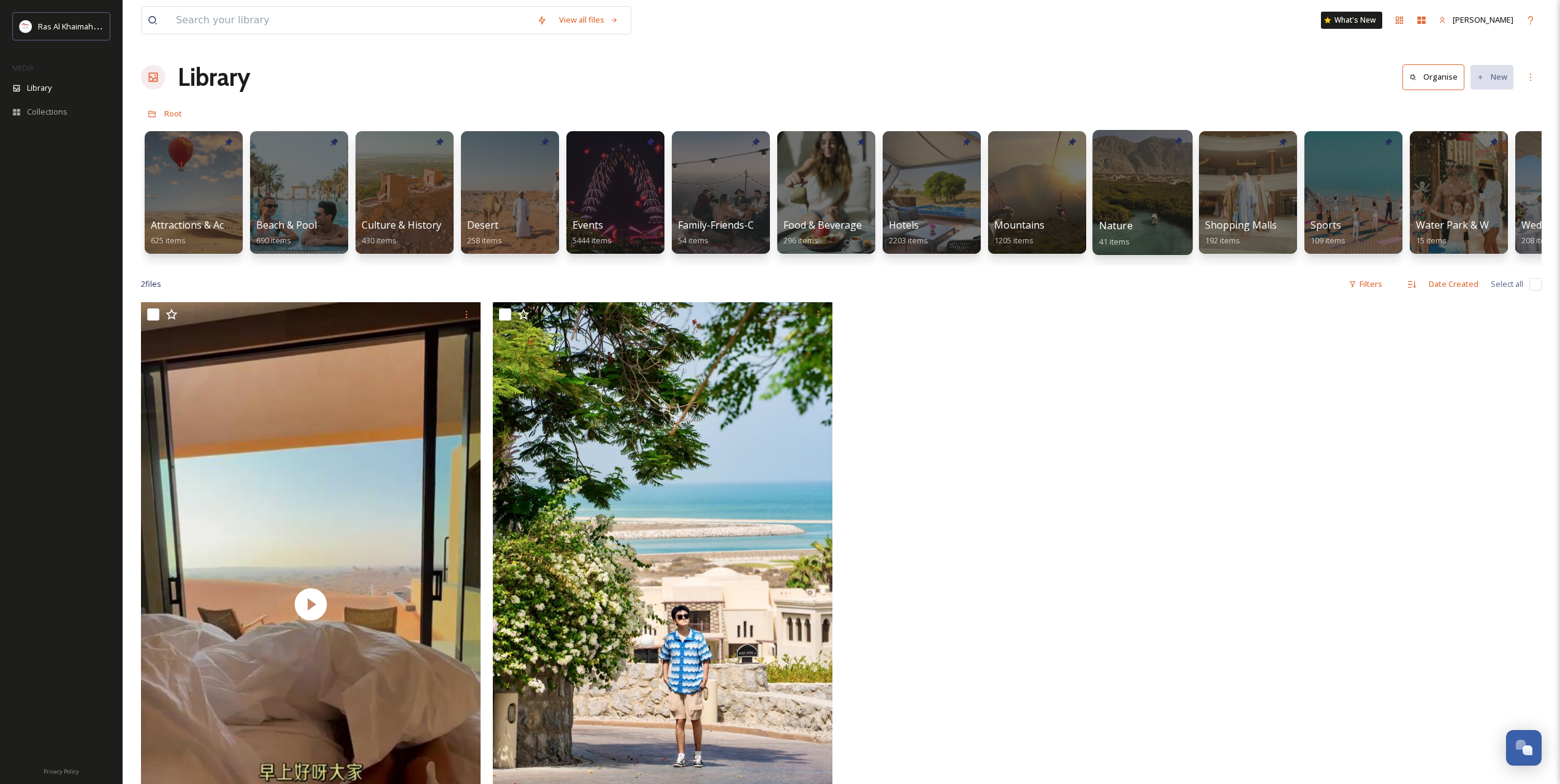
click at [1118, 181] on div at bounding box center [1142, 193] width 100 height 125
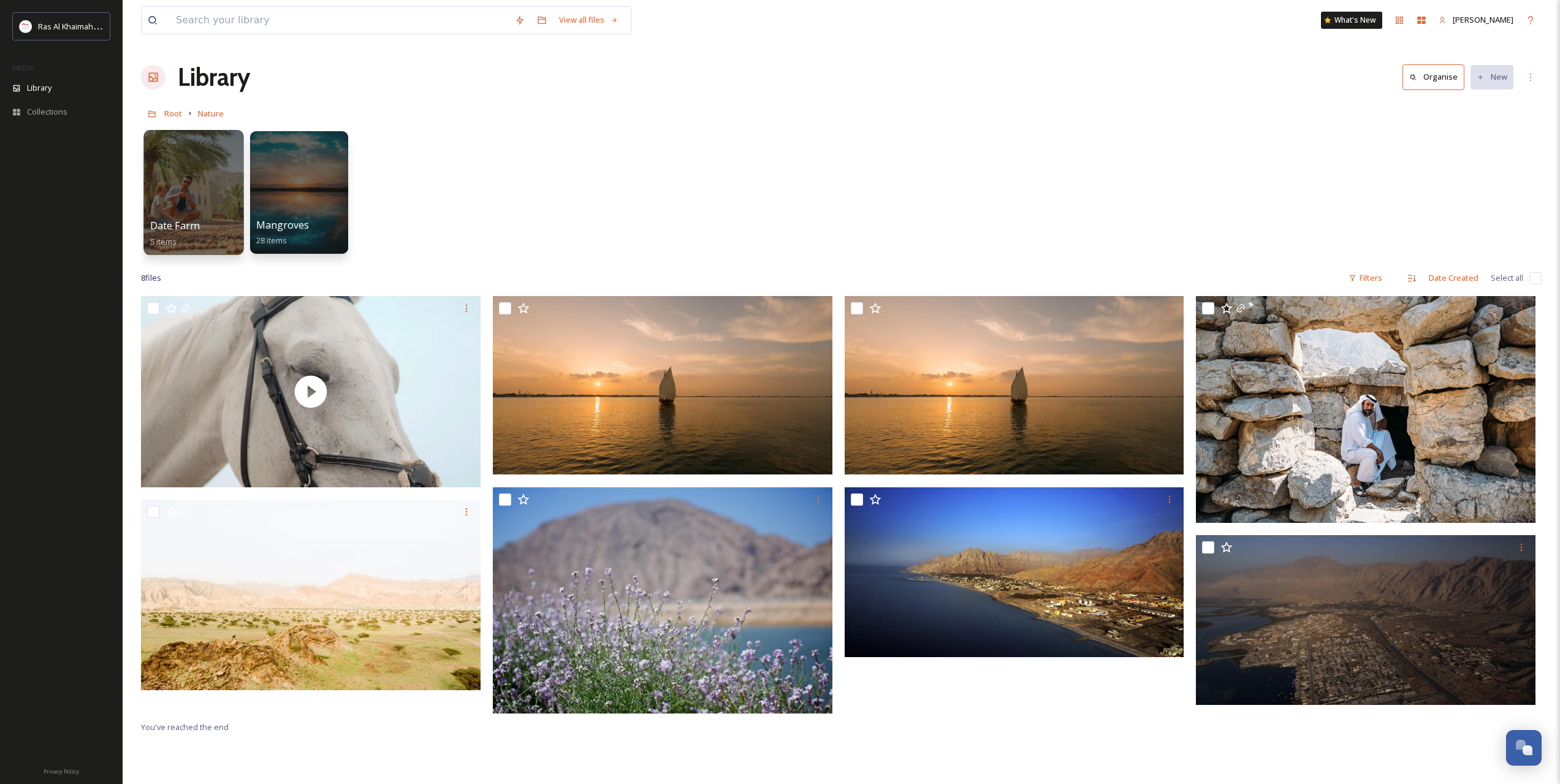
click at [163, 184] on div at bounding box center [193, 193] width 100 height 125
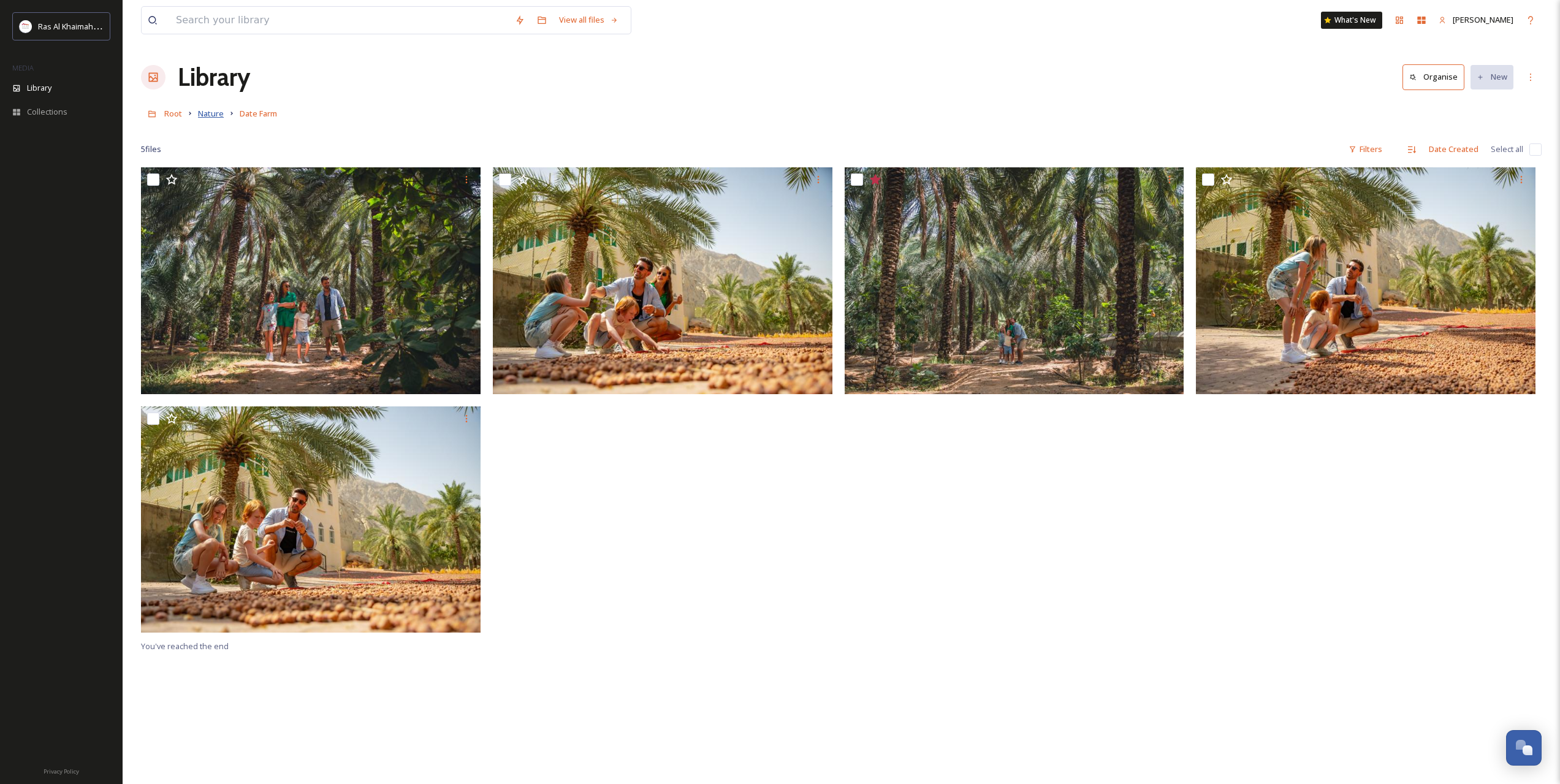
click at [216, 117] on span "Nature" at bounding box center [210, 114] width 26 height 11
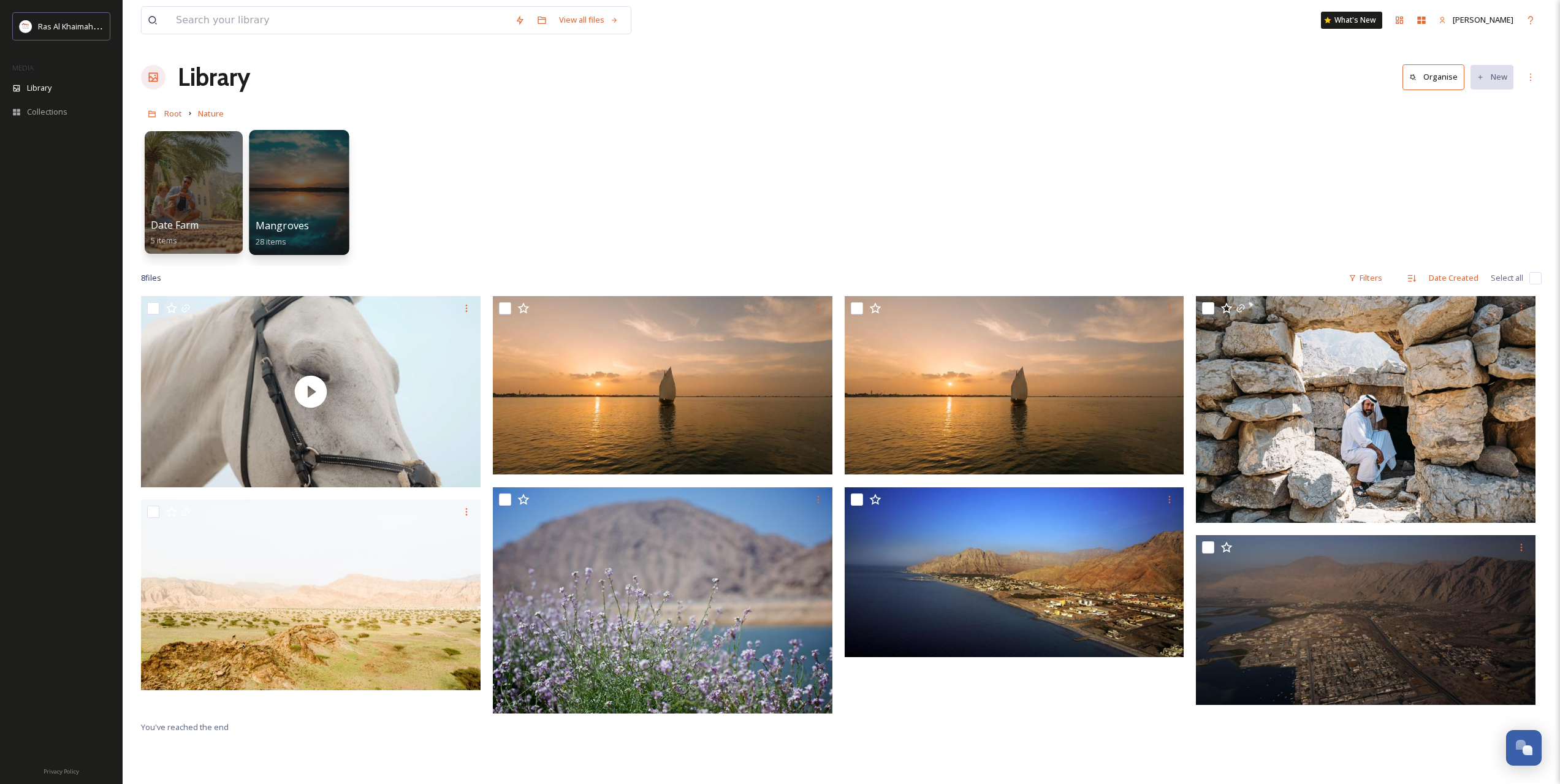
click at [314, 190] on div at bounding box center [299, 193] width 100 height 125
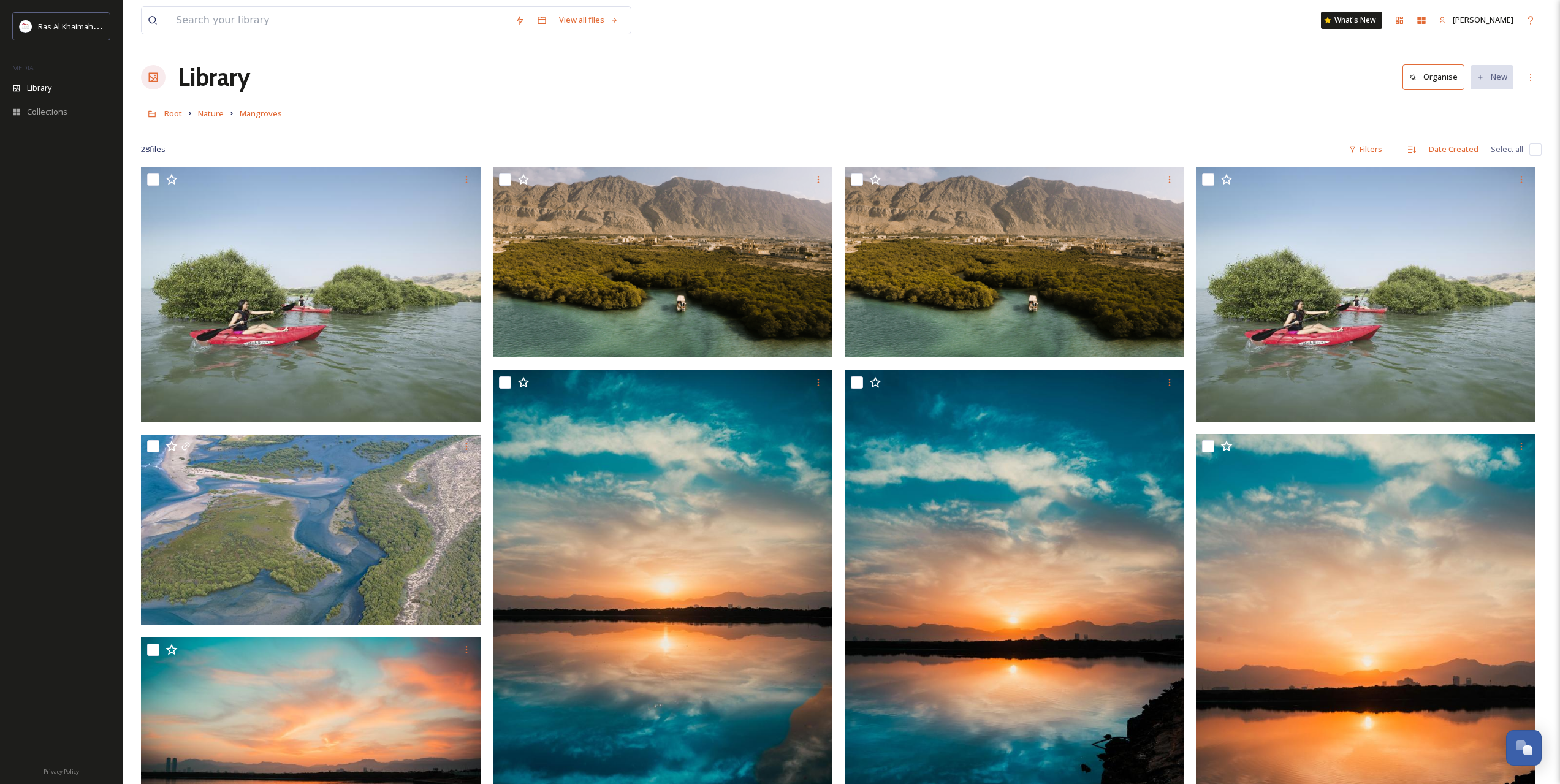
click at [211, 107] on link "Nature" at bounding box center [210, 113] width 26 height 15
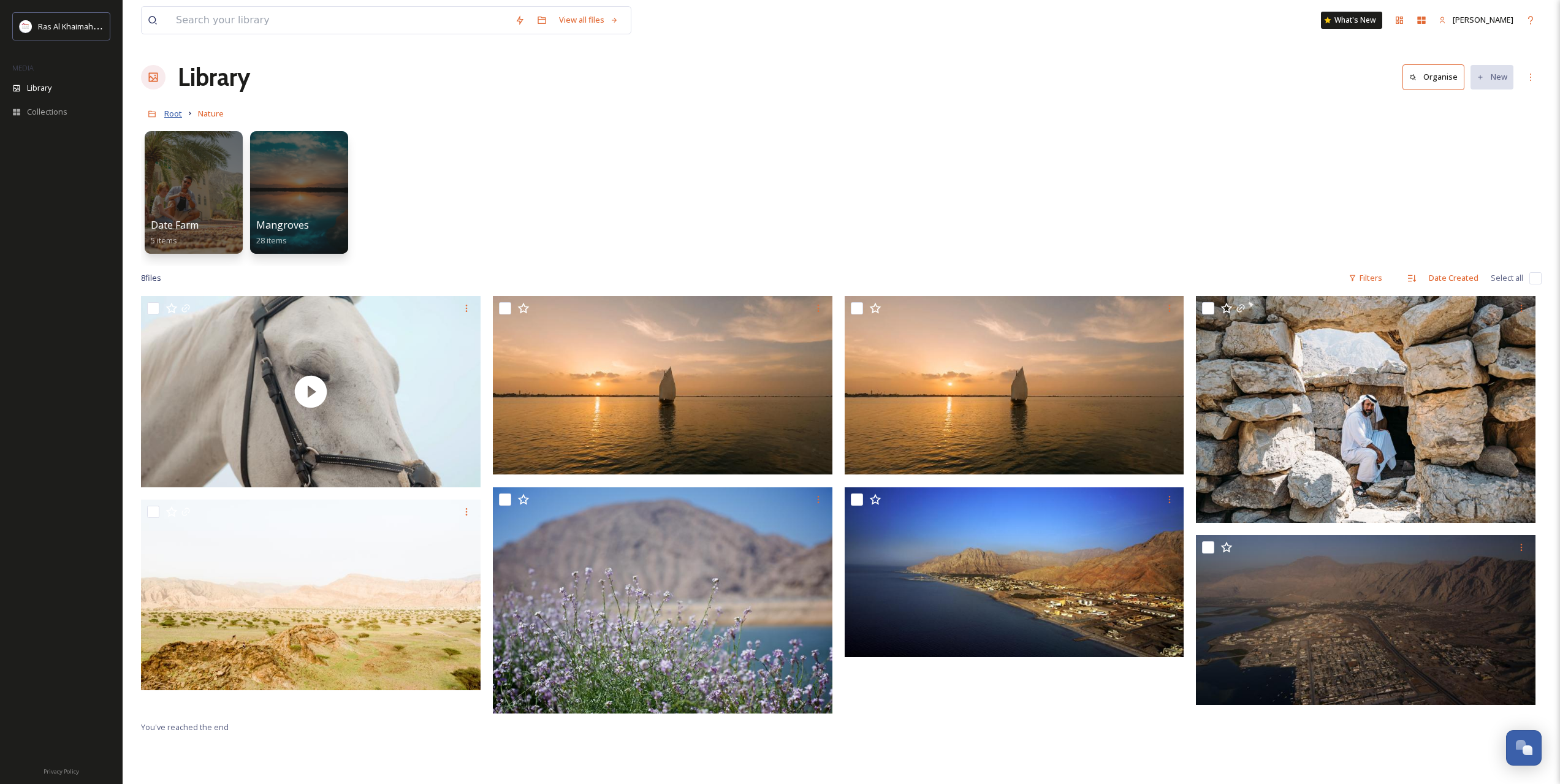
click at [167, 114] on span "Root" at bounding box center [173, 114] width 18 height 11
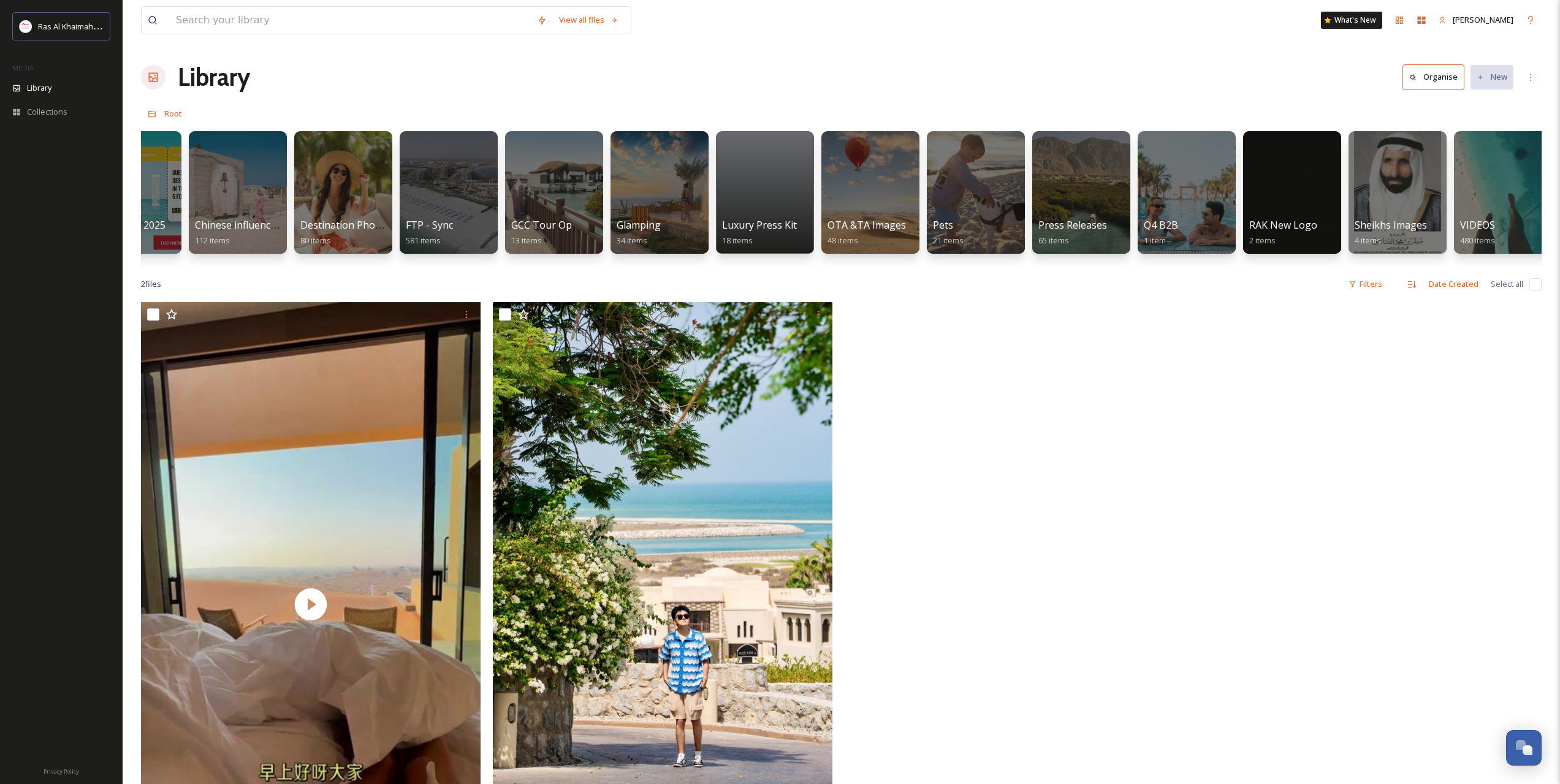
scroll to position [0, 1763]
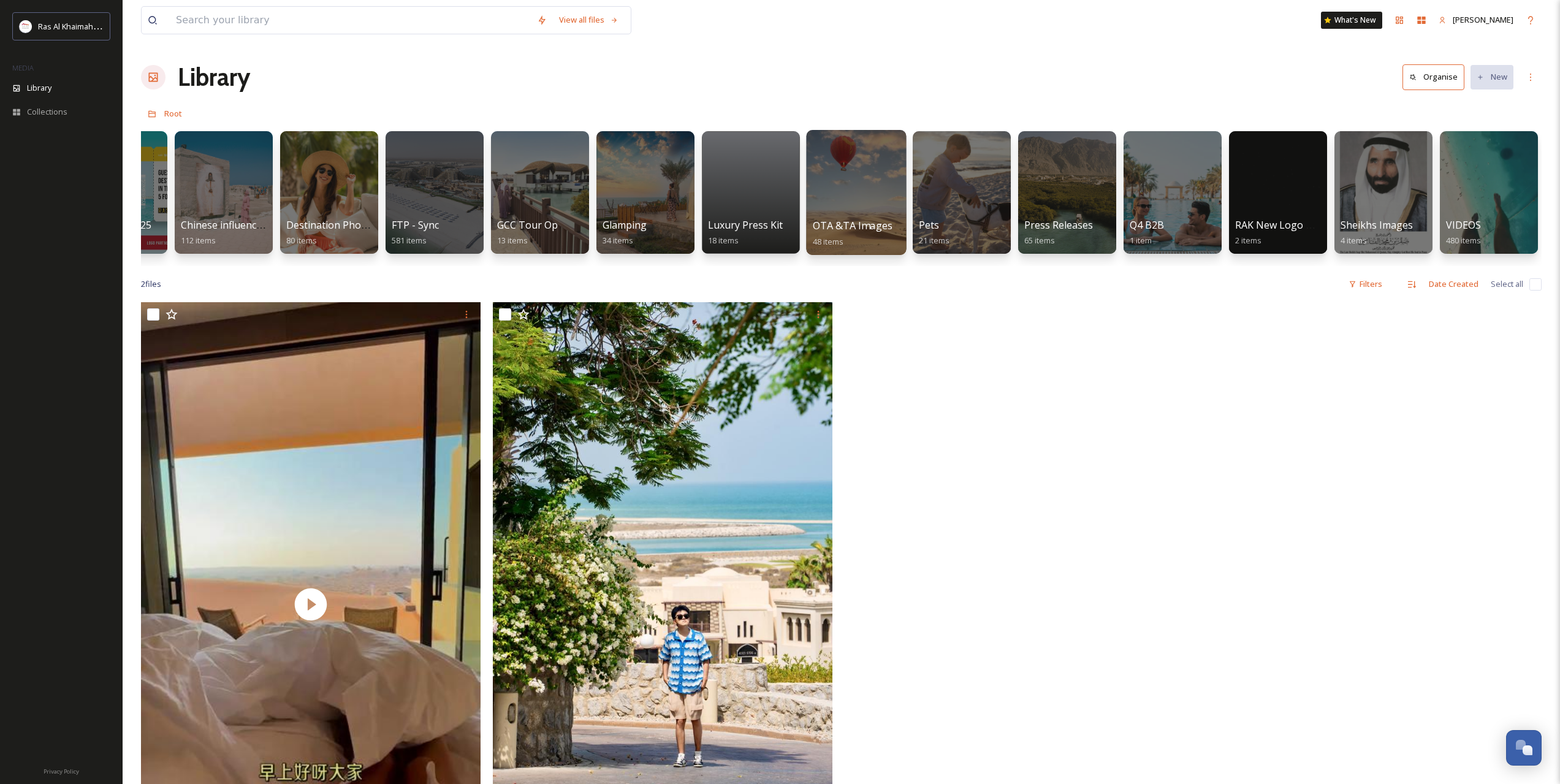
click at [845, 160] on div at bounding box center [856, 193] width 100 height 125
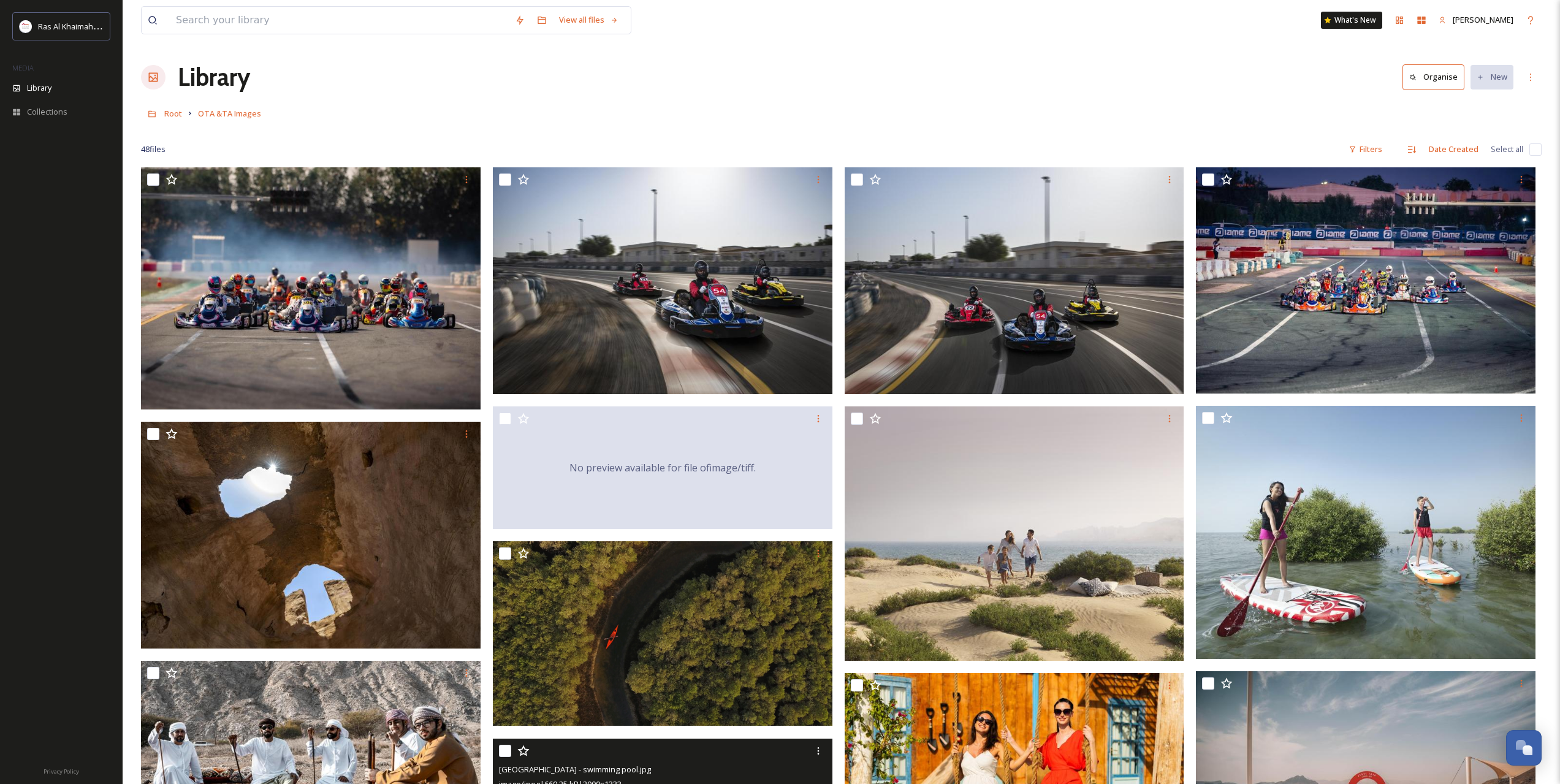
drag, startPoint x: 747, startPoint y: 552, endPoint x: 770, endPoint y: 358, distance: 195.4
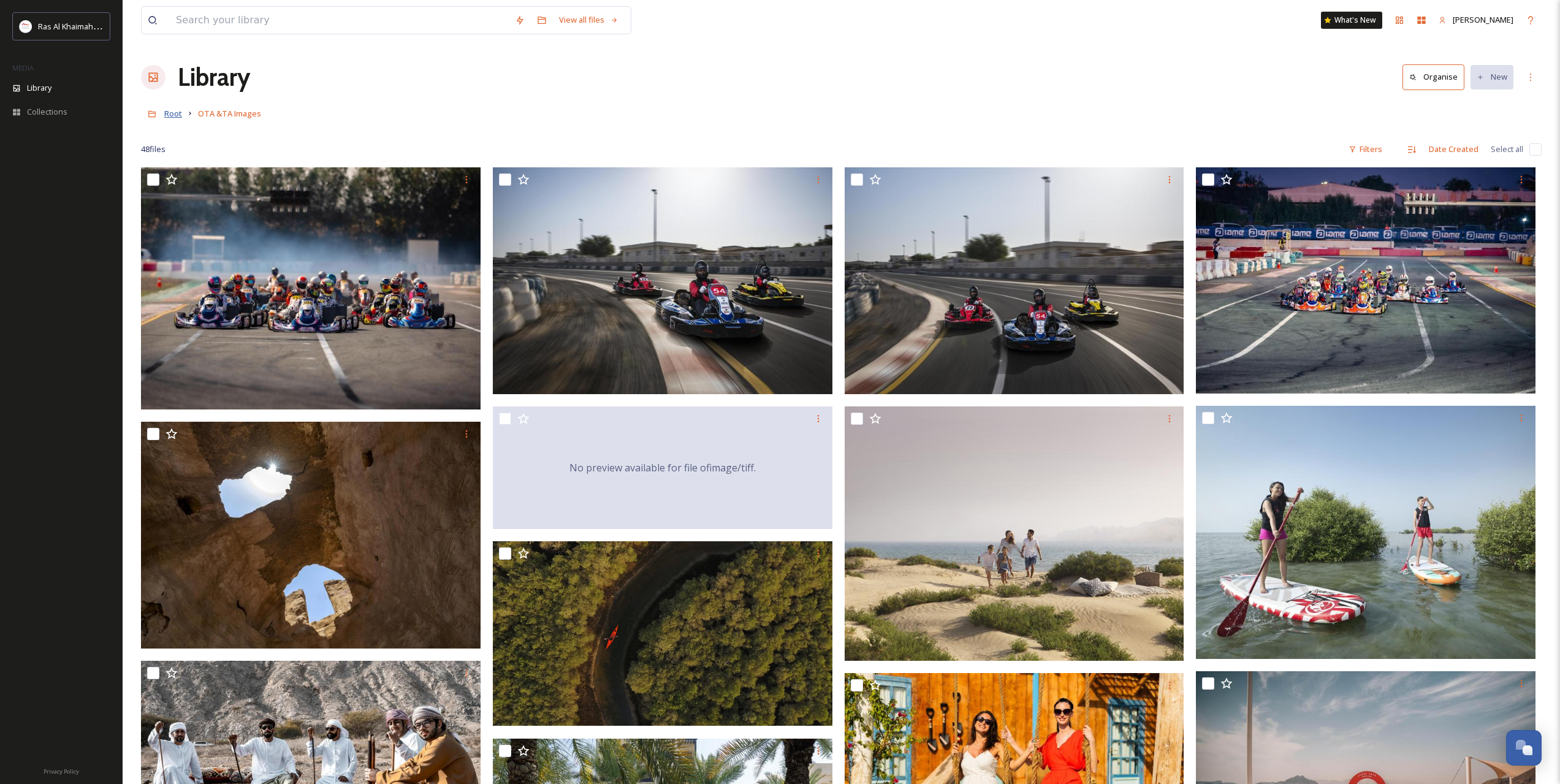
click at [176, 113] on span "Root" at bounding box center [173, 114] width 18 height 11
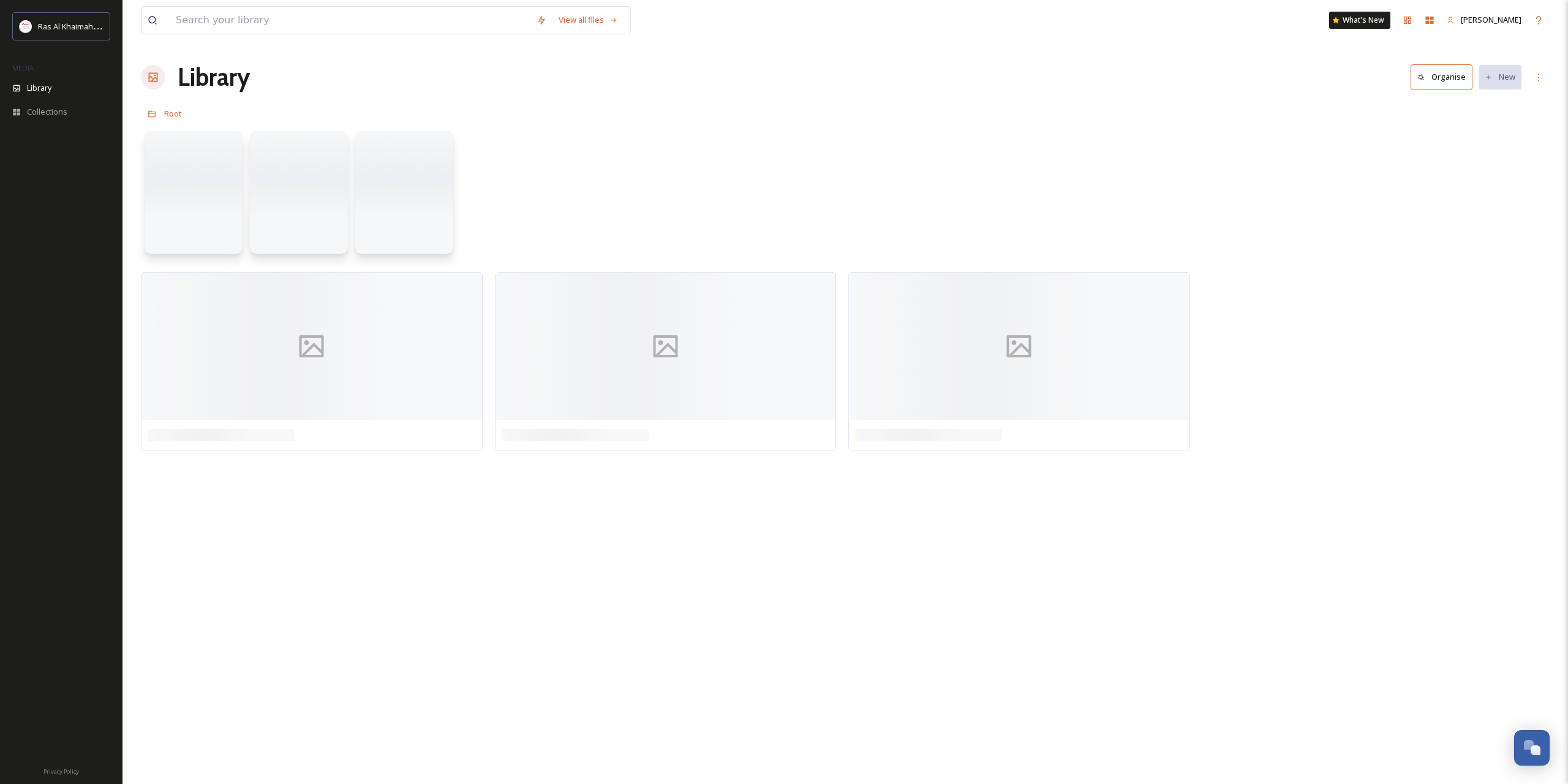
click at [175, 113] on span "Root" at bounding box center [173, 114] width 18 height 11
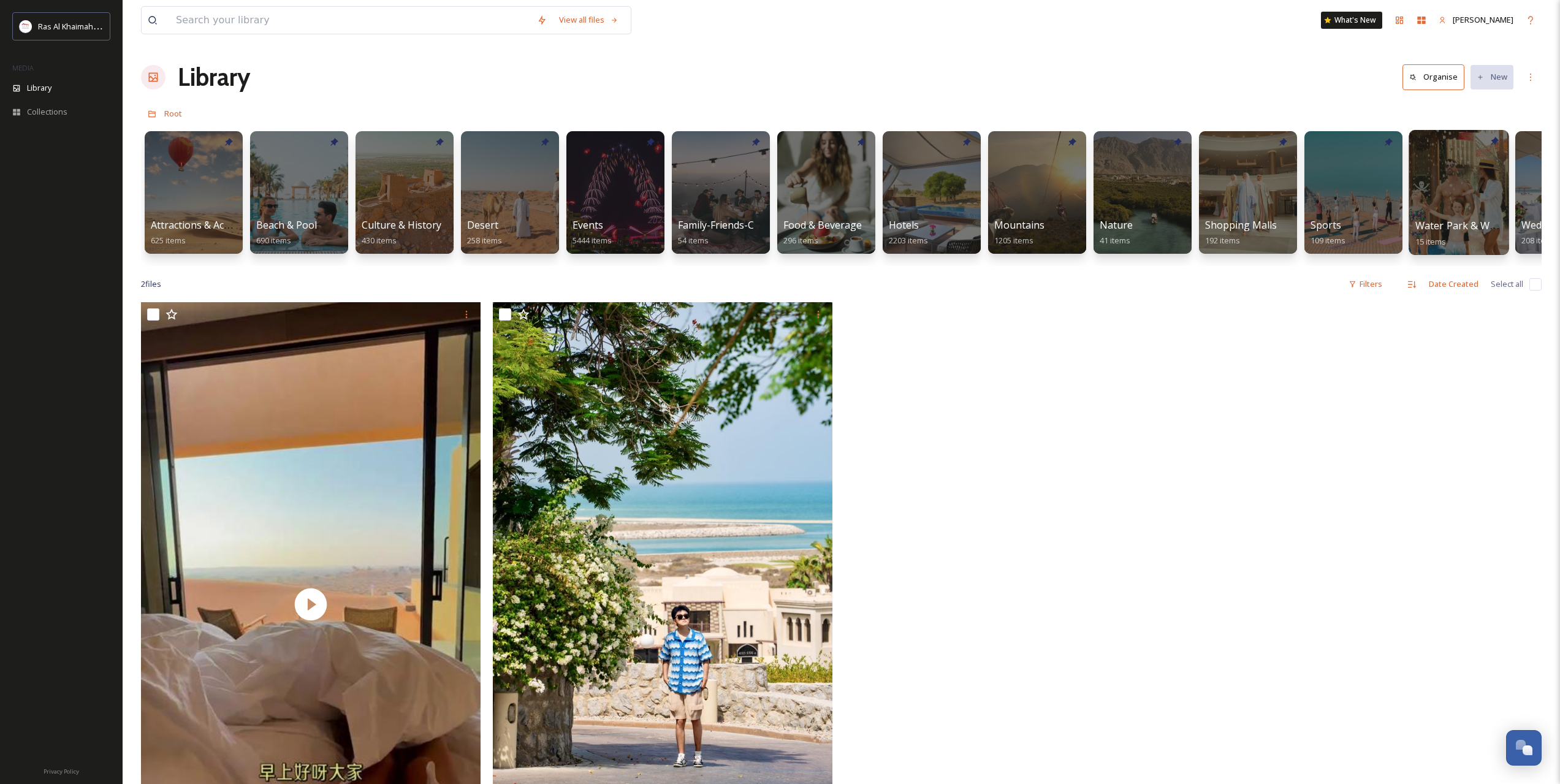
click at [1443, 176] on div at bounding box center [1458, 193] width 100 height 125
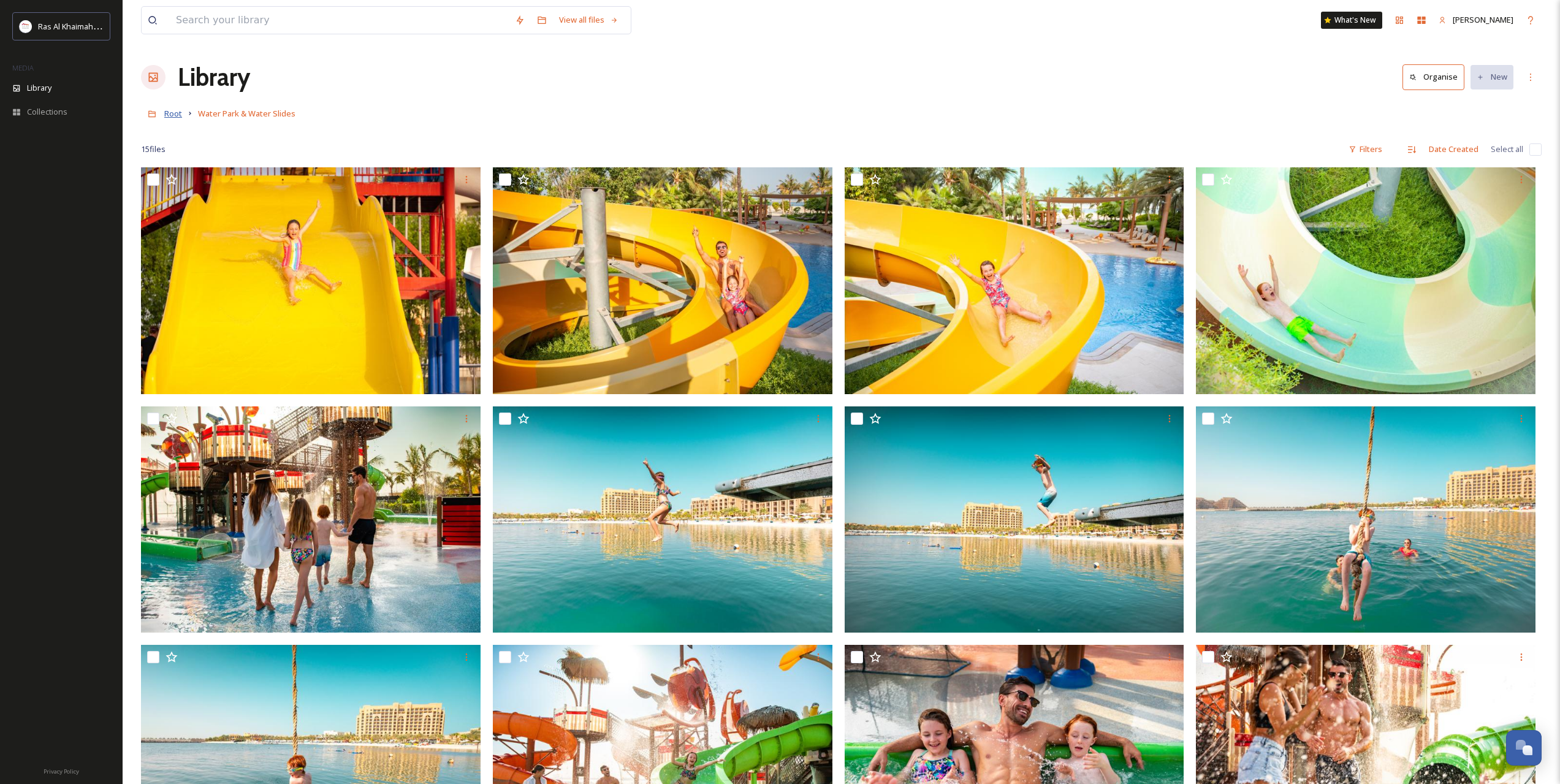
click at [172, 113] on span "Root" at bounding box center [173, 114] width 18 height 11
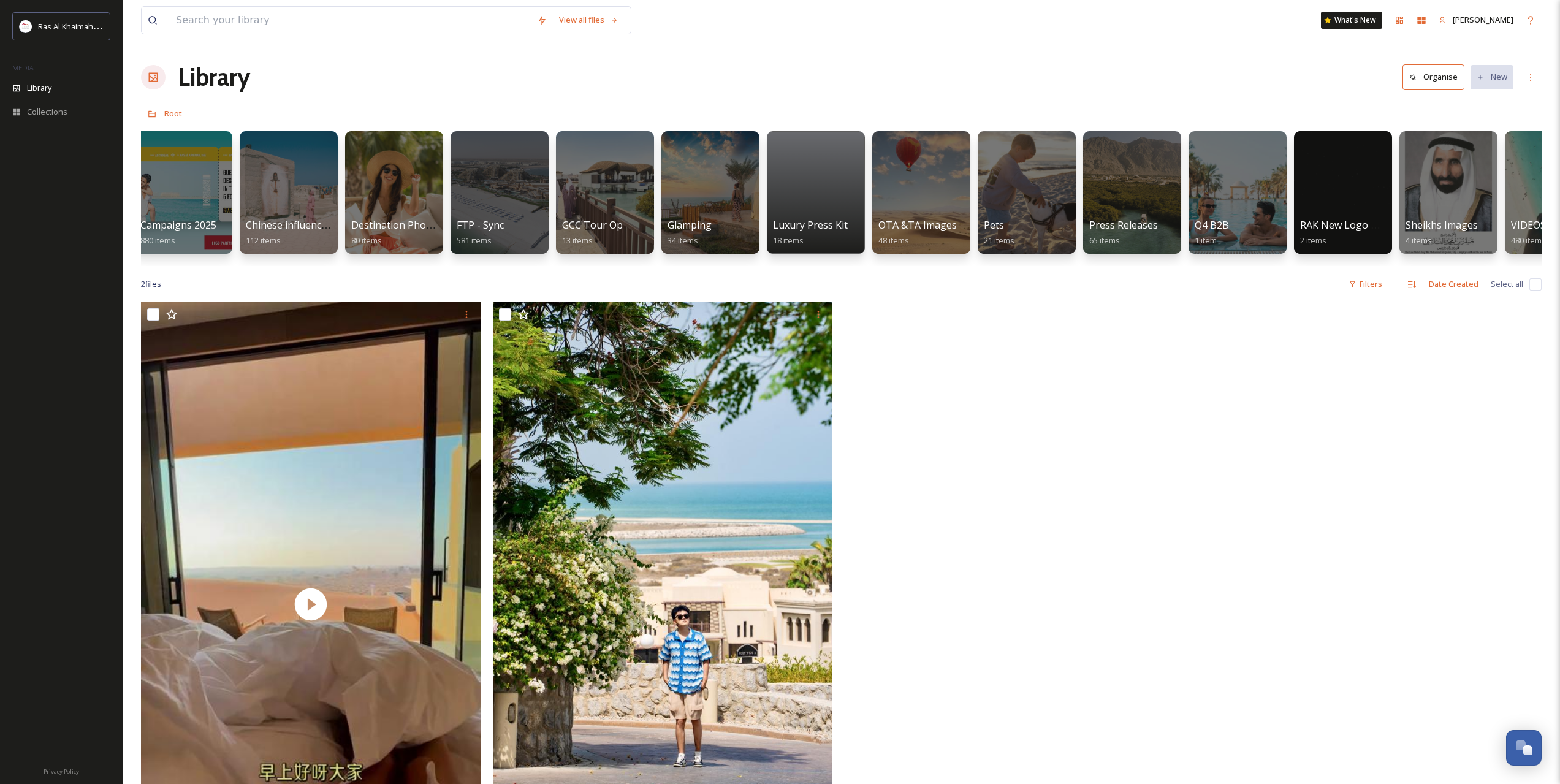
scroll to position [0, 1763]
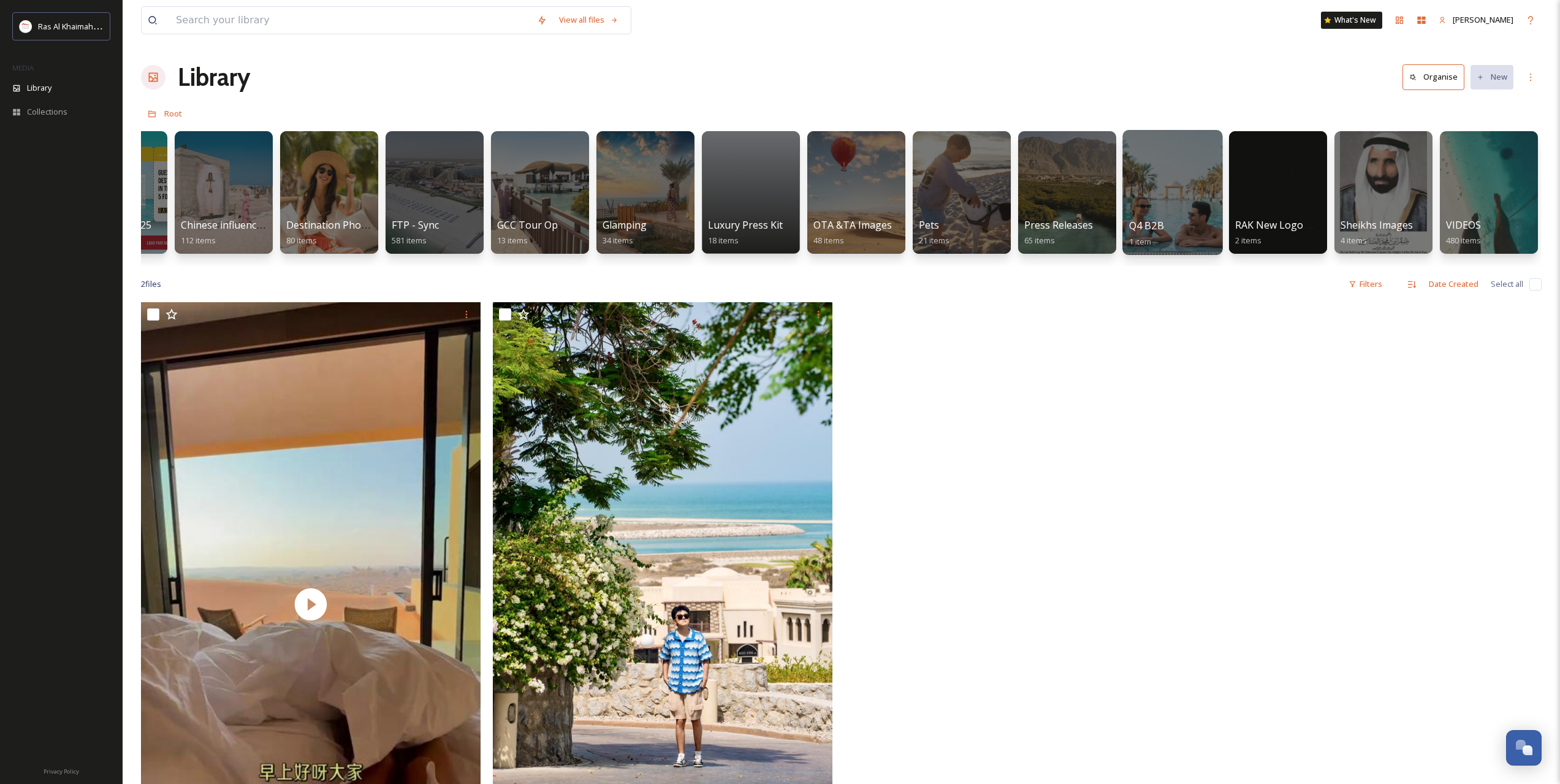
click at [1184, 199] on div at bounding box center [1172, 193] width 100 height 125
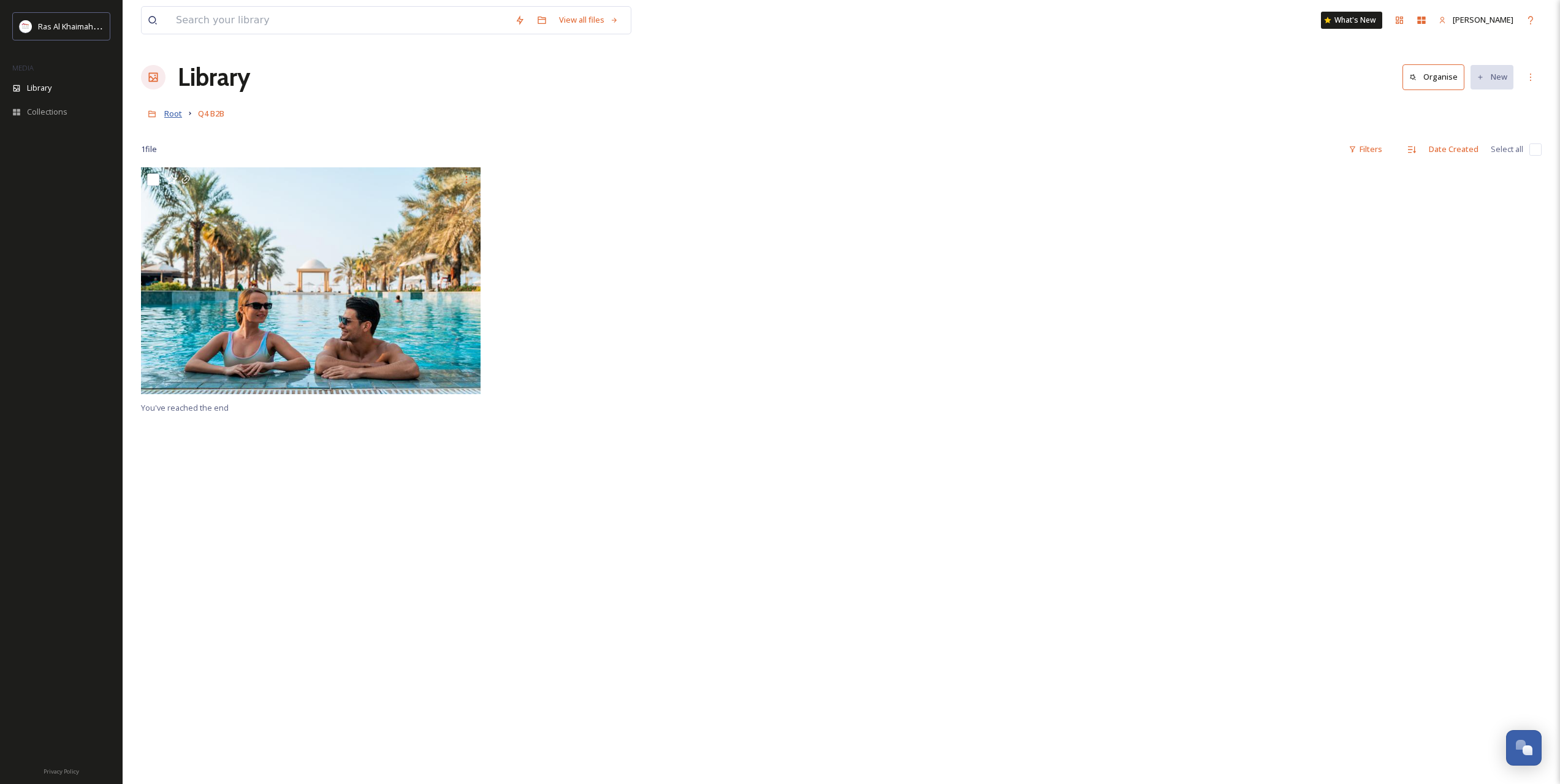
click at [166, 109] on span "Root" at bounding box center [173, 114] width 18 height 11
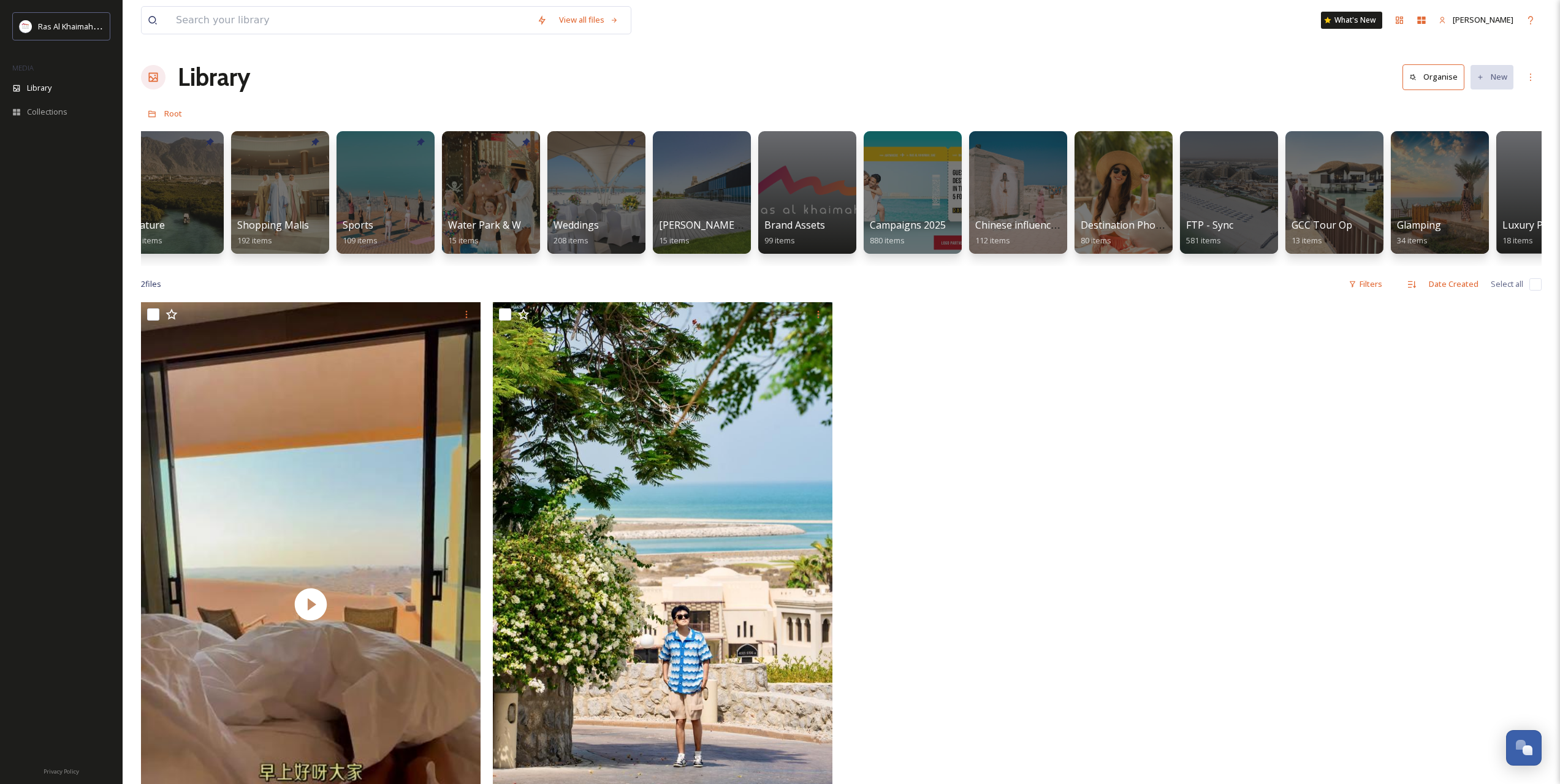
scroll to position [0, 1086]
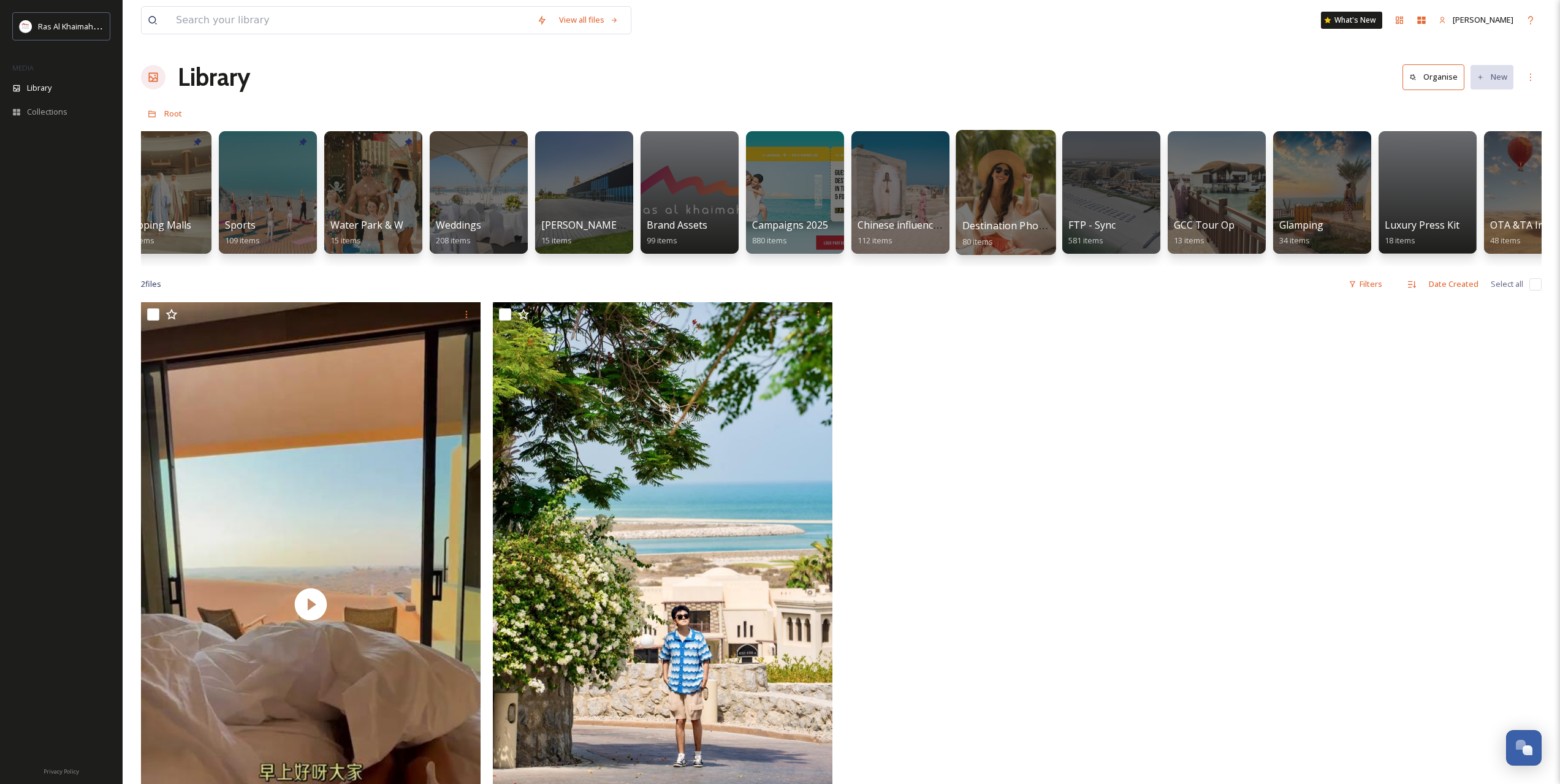
click at [1029, 205] on div at bounding box center [1005, 193] width 100 height 125
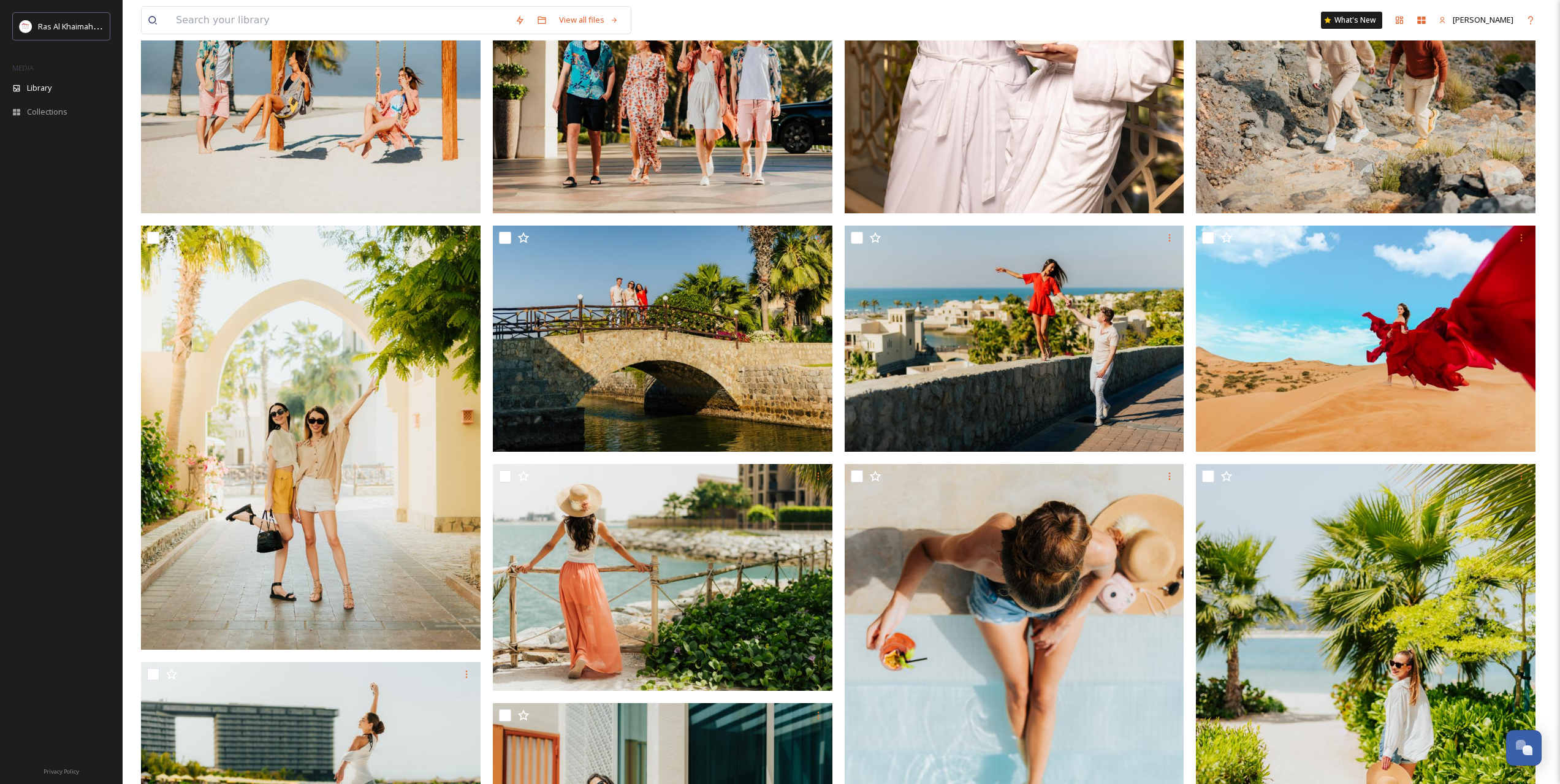
scroll to position [409, 0]
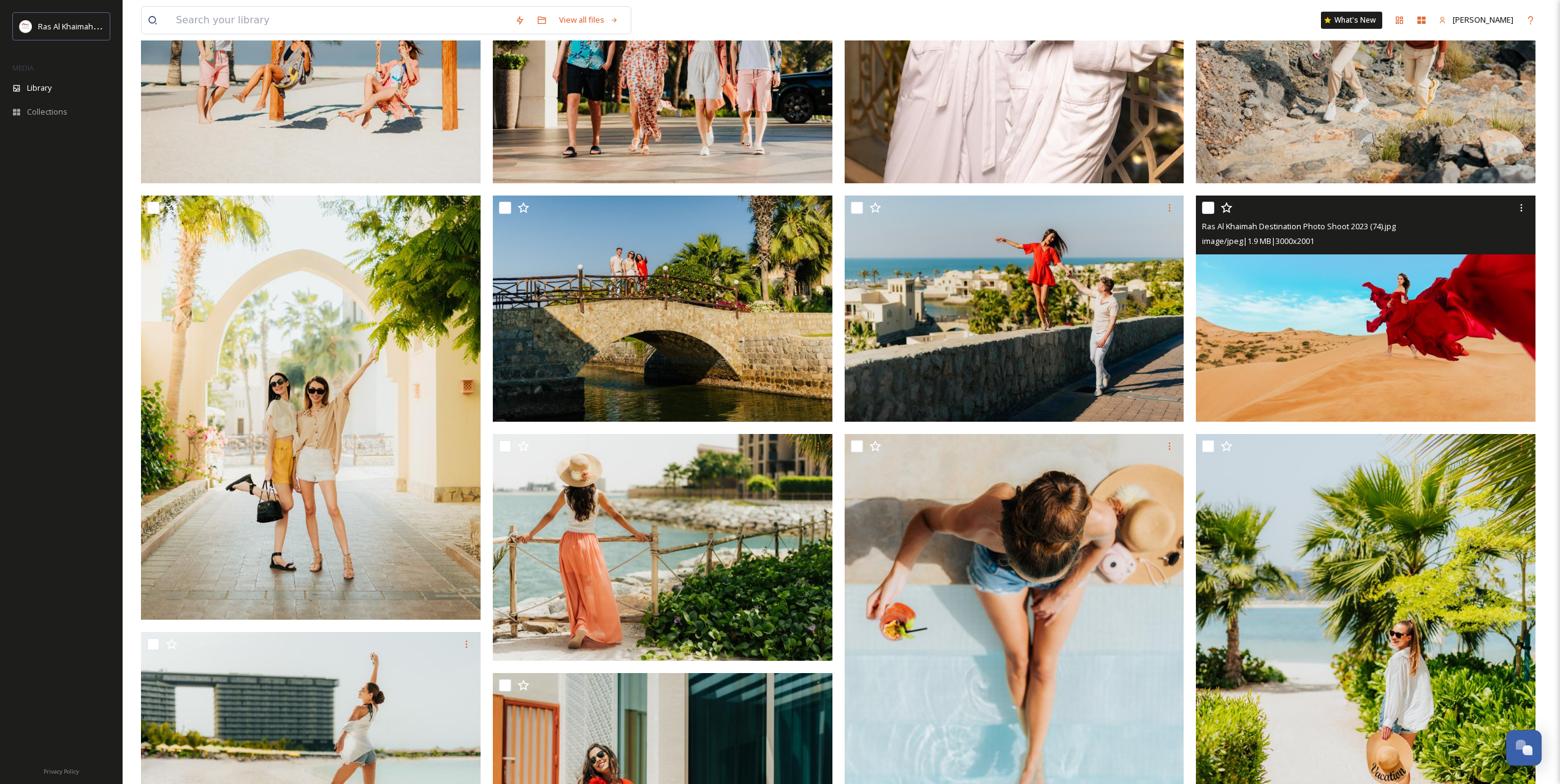
click at [1308, 313] on img at bounding box center [1366, 308] width 340 height 227
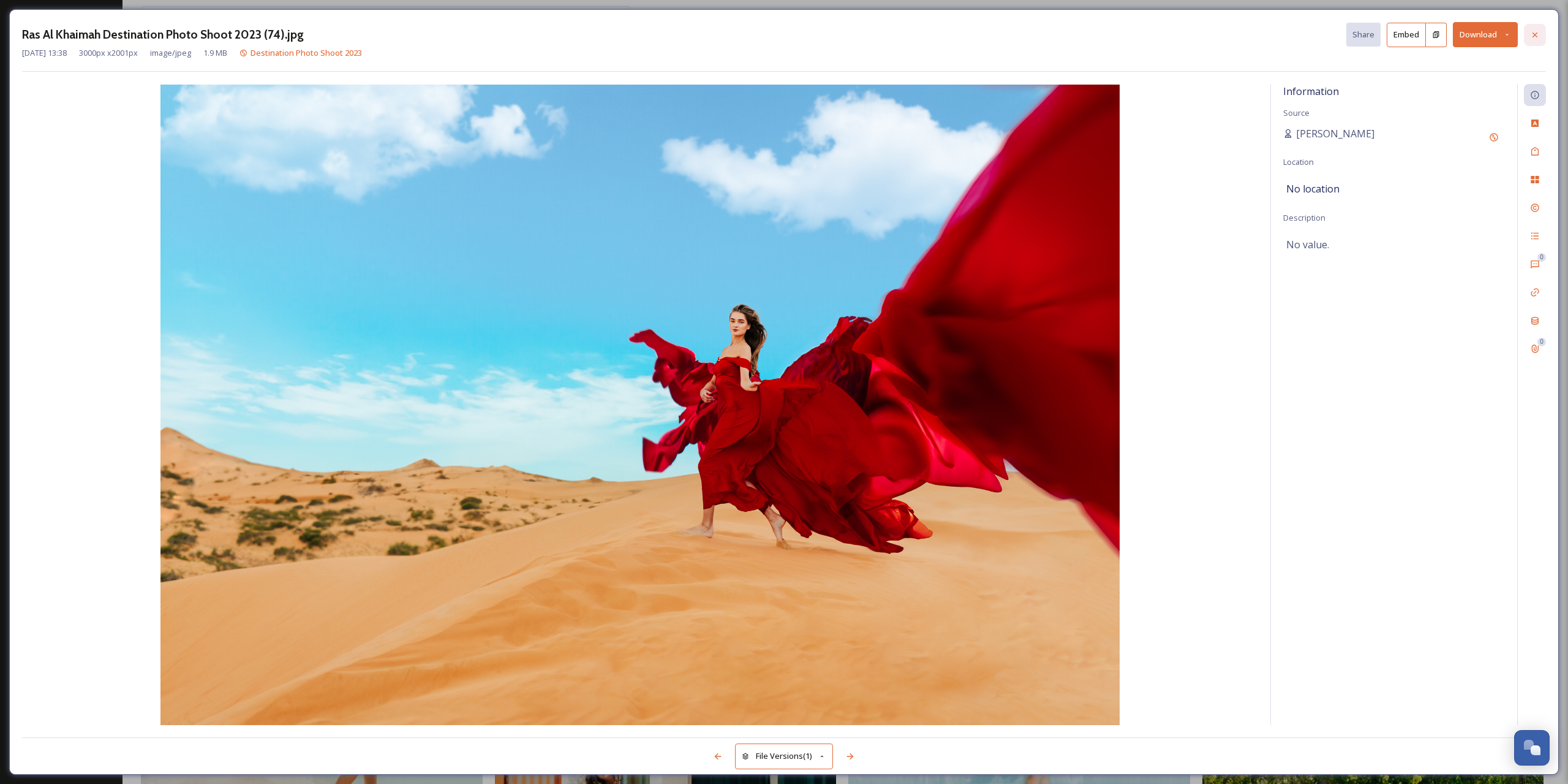
click at [1539, 31] on icon at bounding box center [1535, 35] width 10 height 10
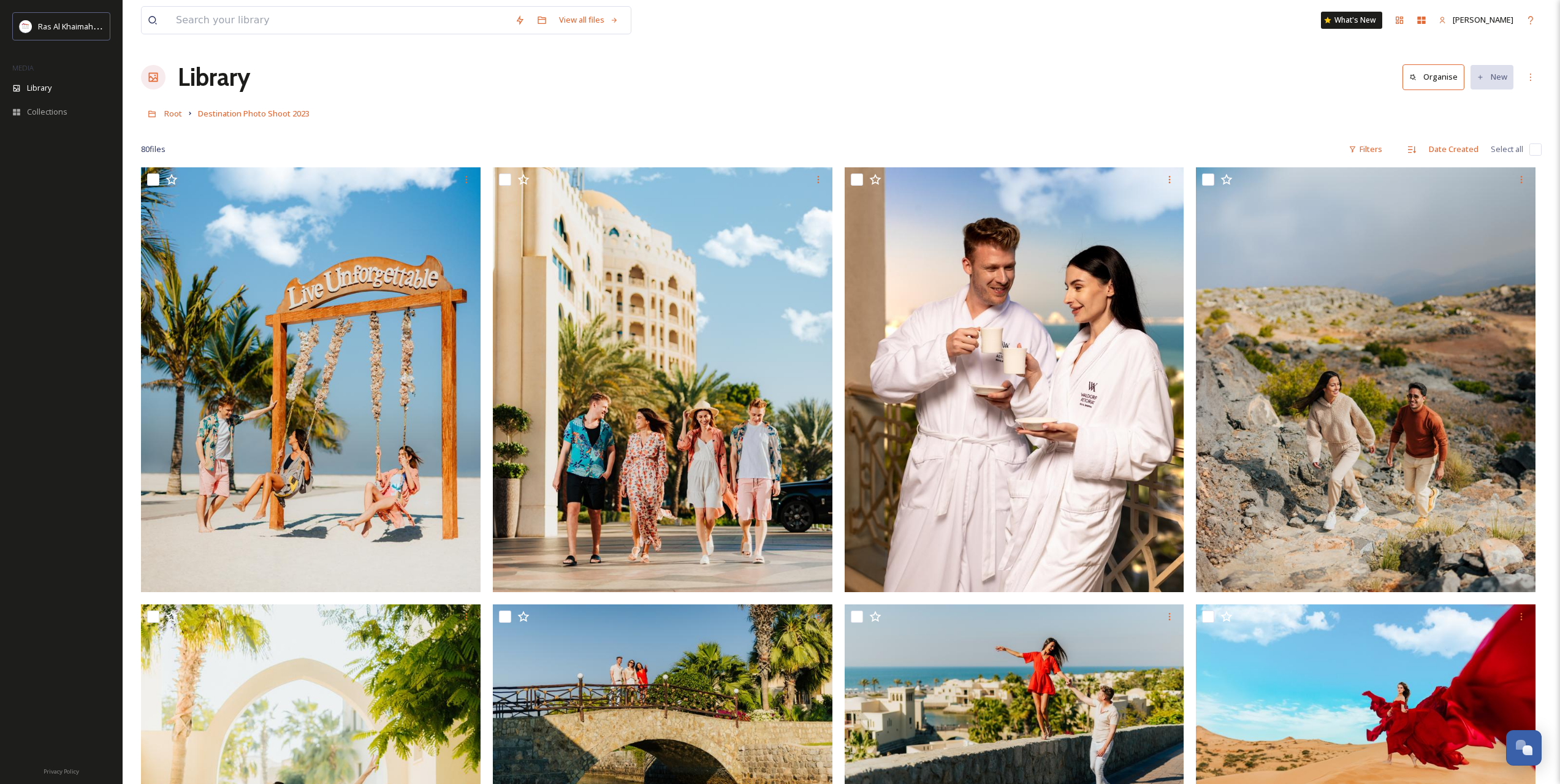
click at [163, 113] on link at bounding box center [152, 113] width 23 height 23
click at [169, 112] on span "Root" at bounding box center [173, 114] width 18 height 11
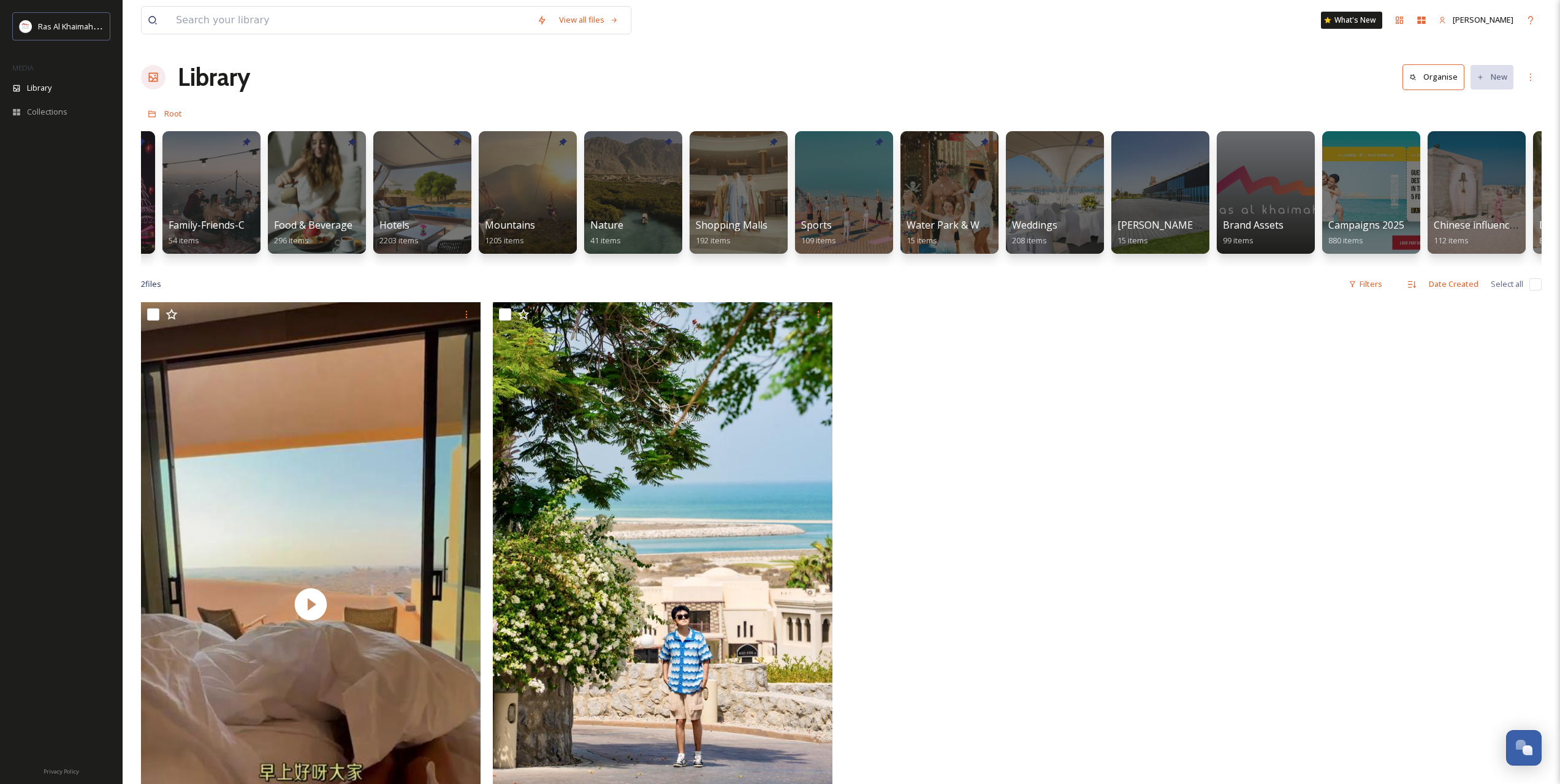
scroll to position [0, 207]
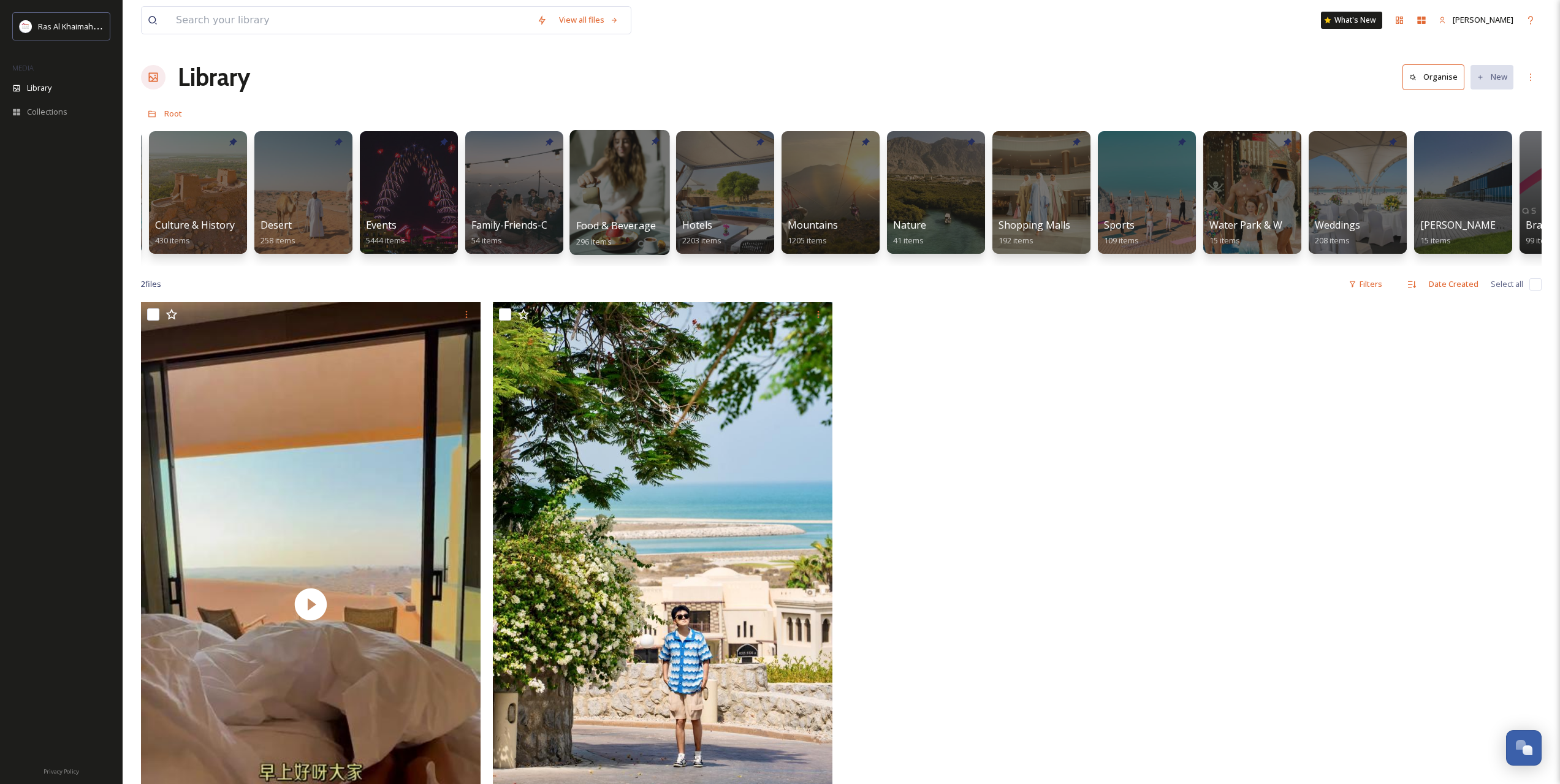
click at [592, 159] on div at bounding box center [619, 193] width 100 height 125
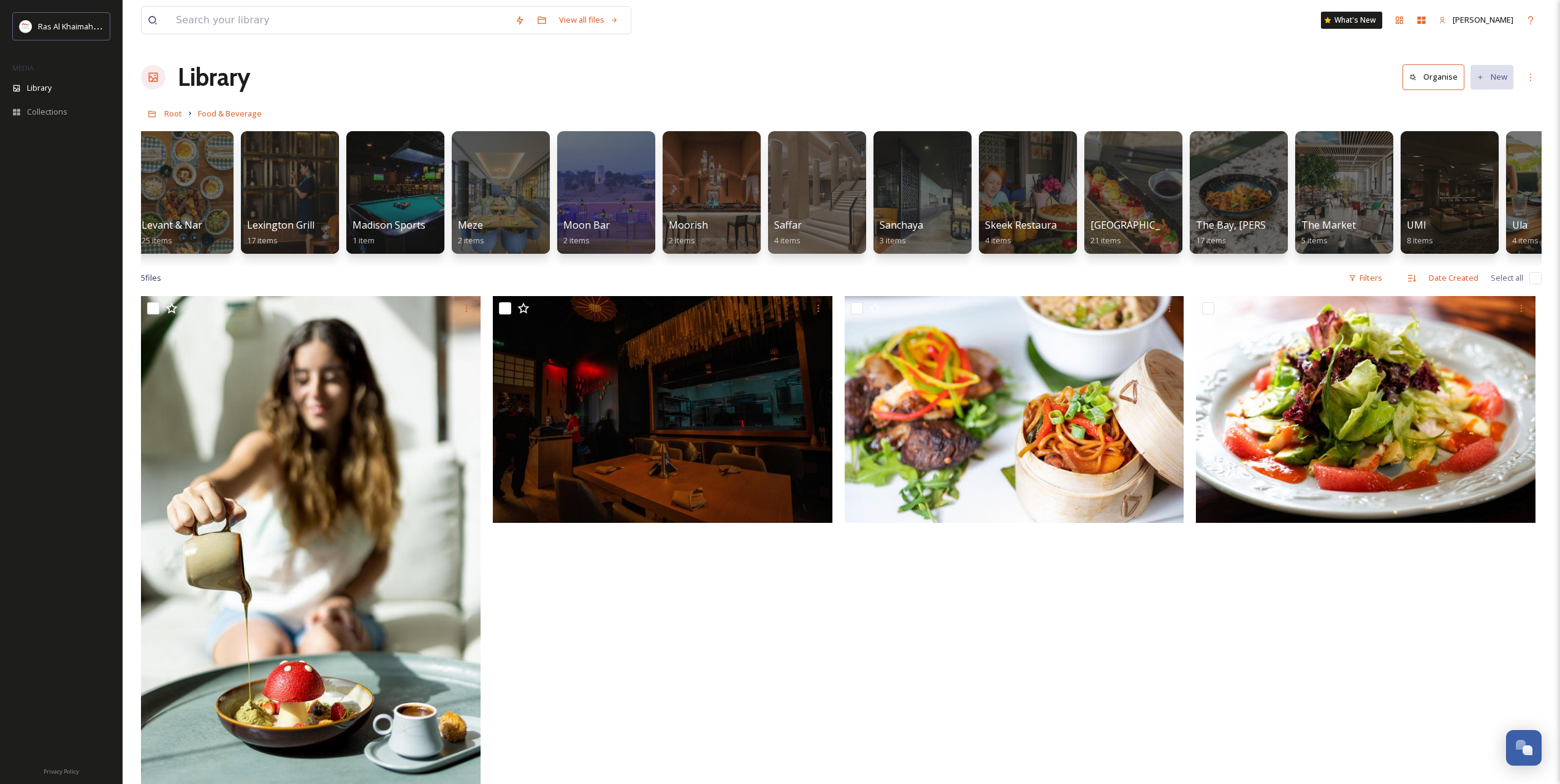
scroll to position [0, 1130]
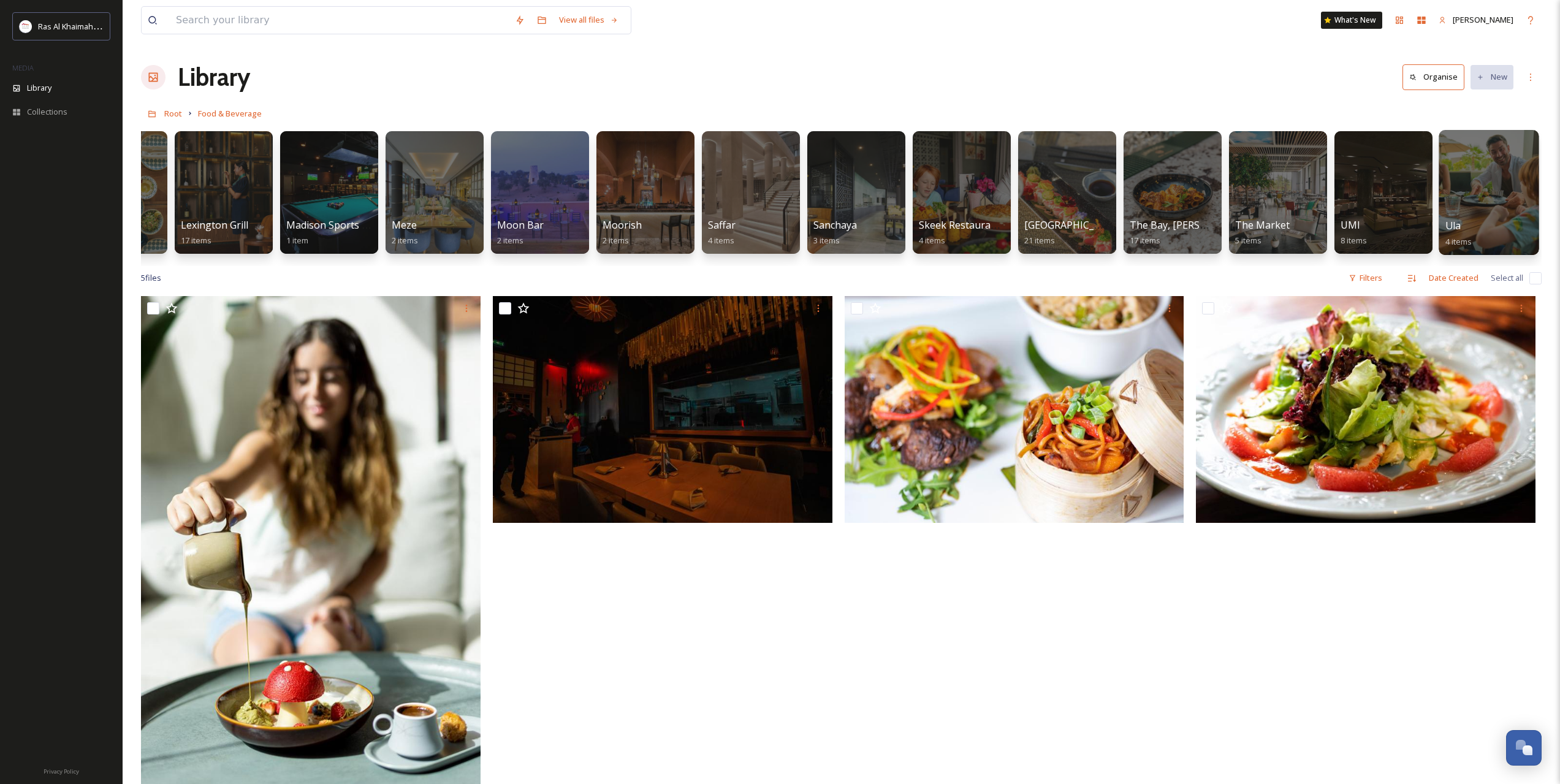
click at [1468, 179] on div at bounding box center [1488, 193] width 100 height 125
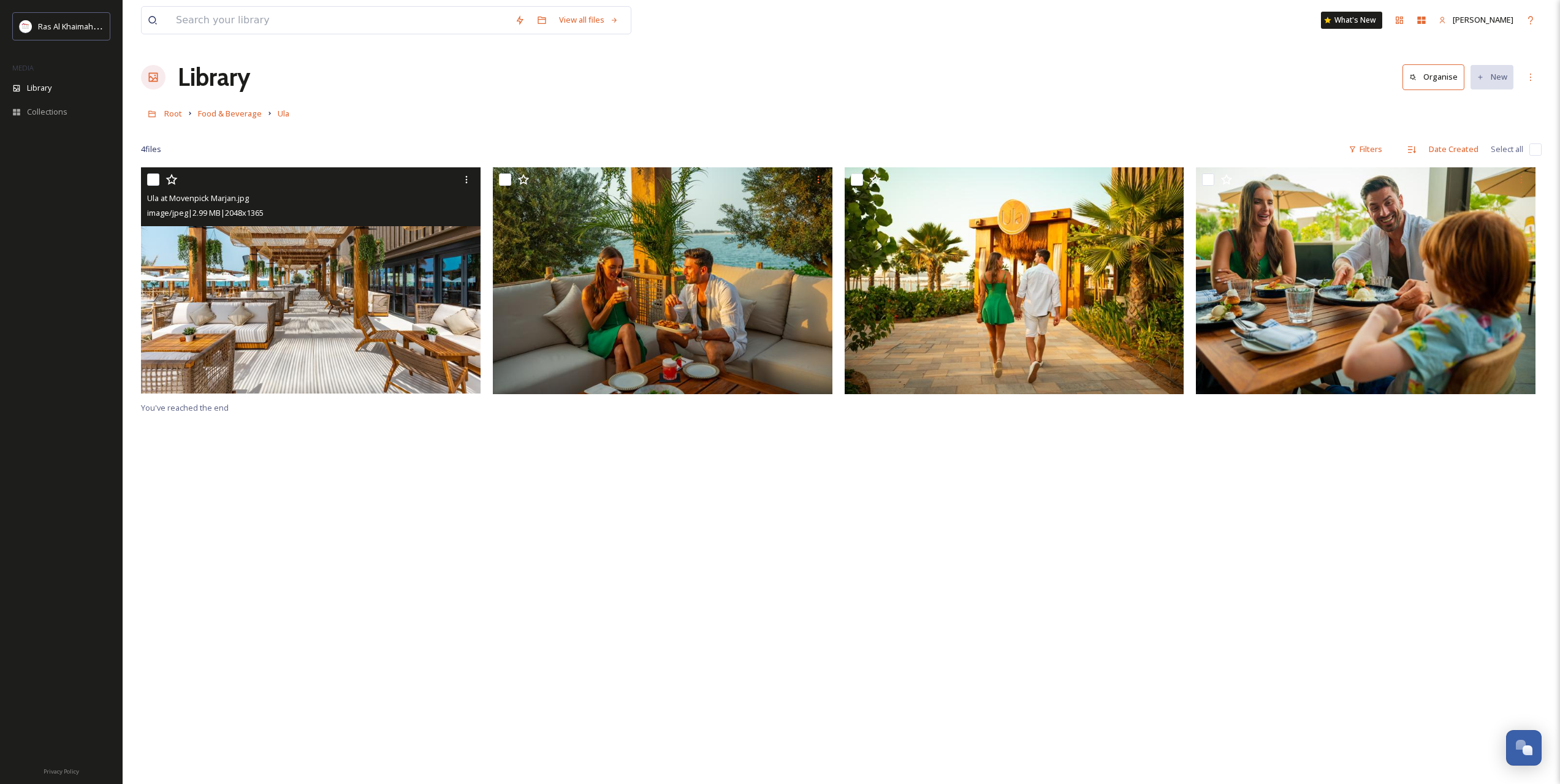
click at [312, 245] on img at bounding box center [311, 280] width 340 height 227
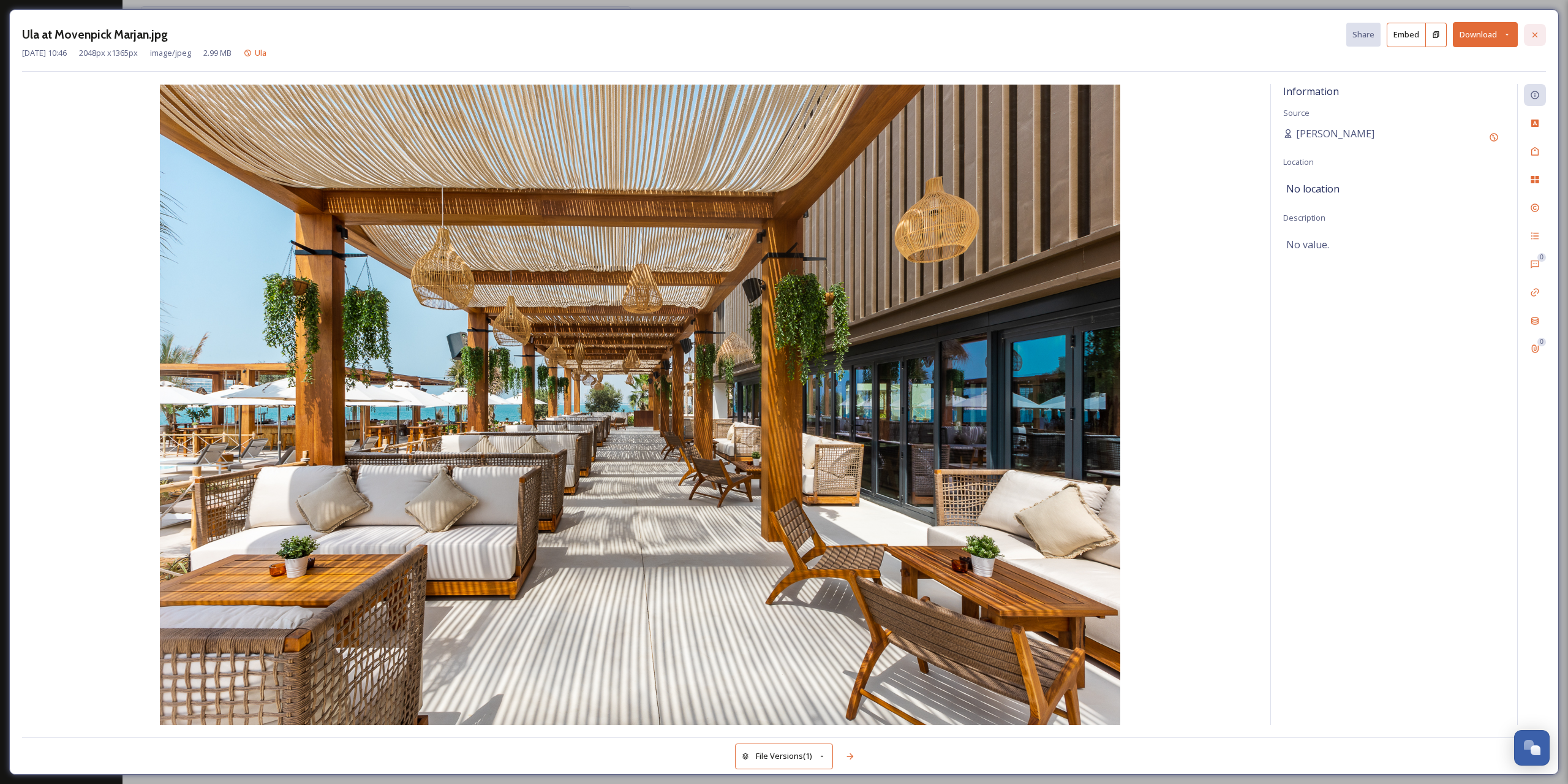
click at [1532, 38] on icon at bounding box center [1535, 35] width 10 height 10
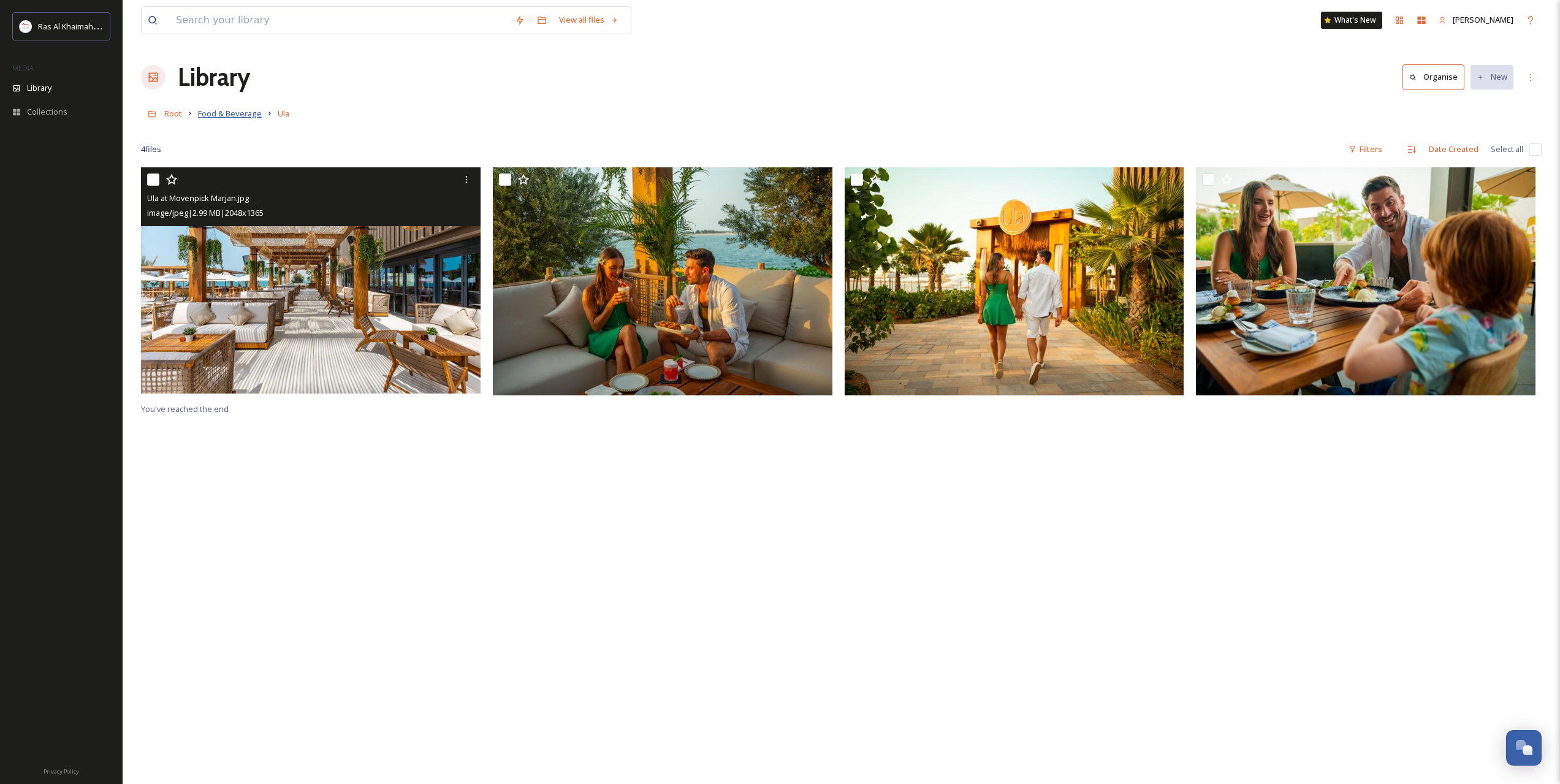
click at [237, 114] on span "Food & Beverage" at bounding box center [230, 114] width 64 height 11
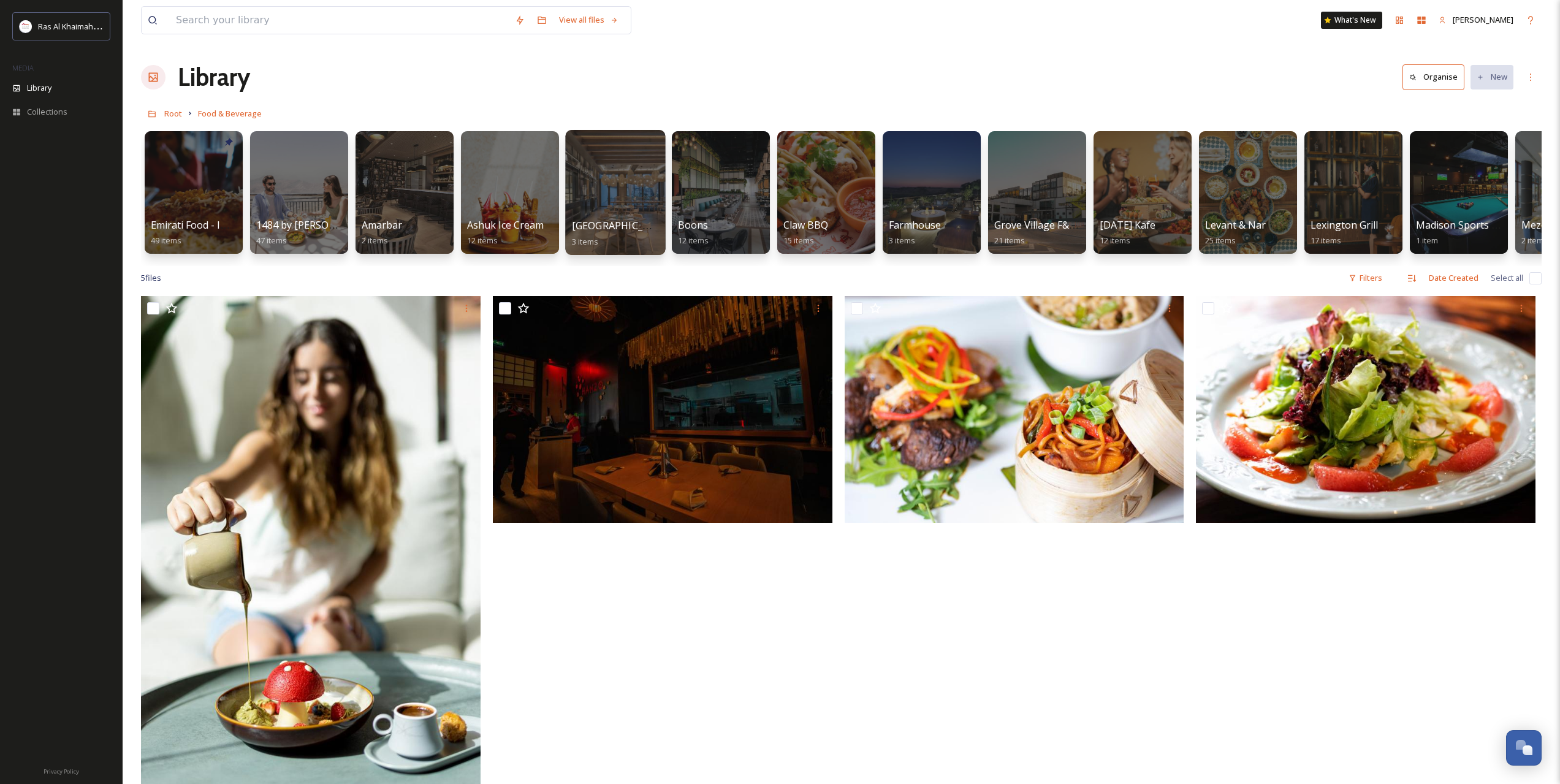
click at [636, 195] on div at bounding box center [615, 193] width 100 height 125
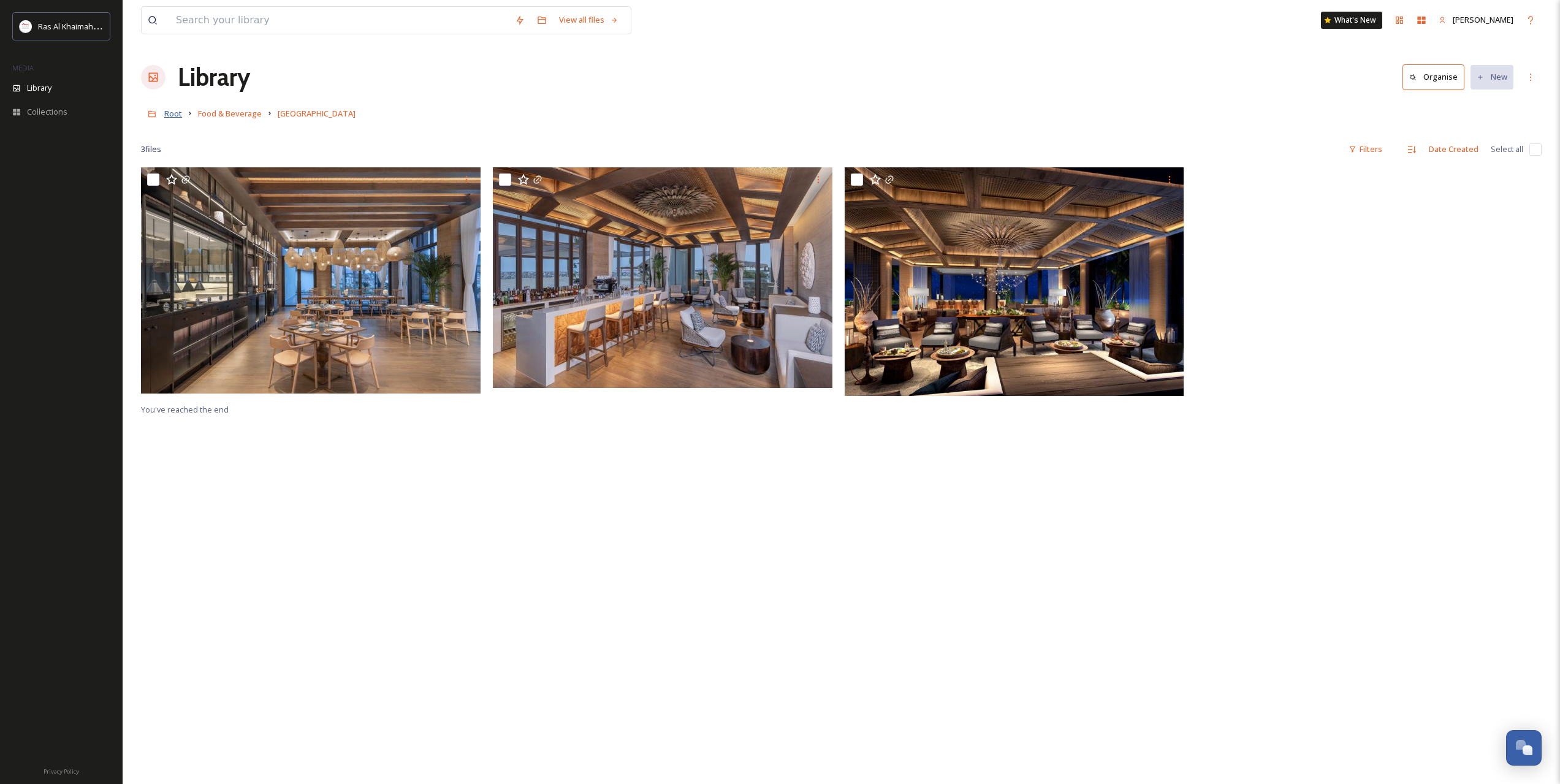
click at [169, 114] on span "Root" at bounding box center [173, 114] width 18 height 11
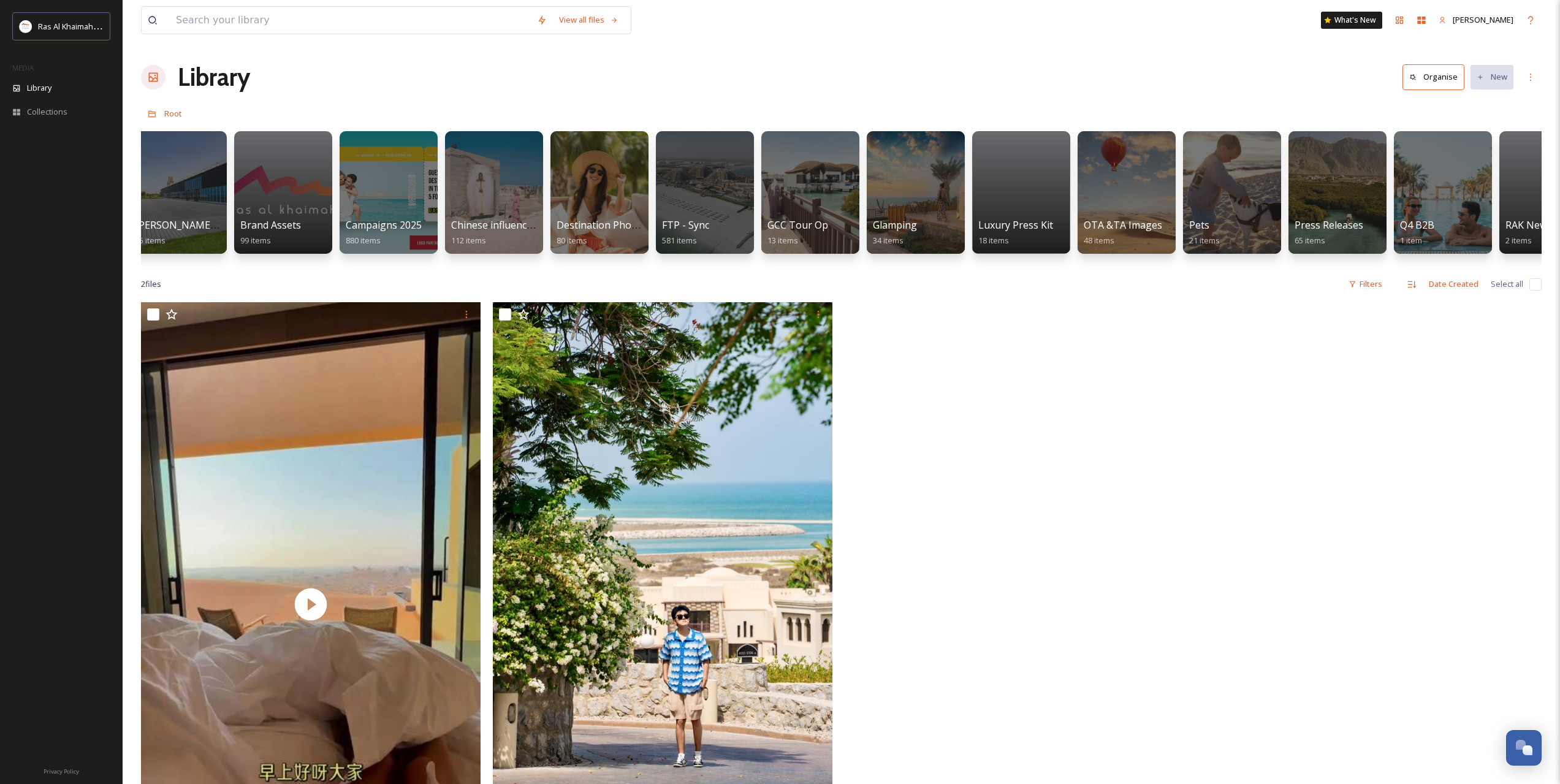
scroll to position [0, 1596]
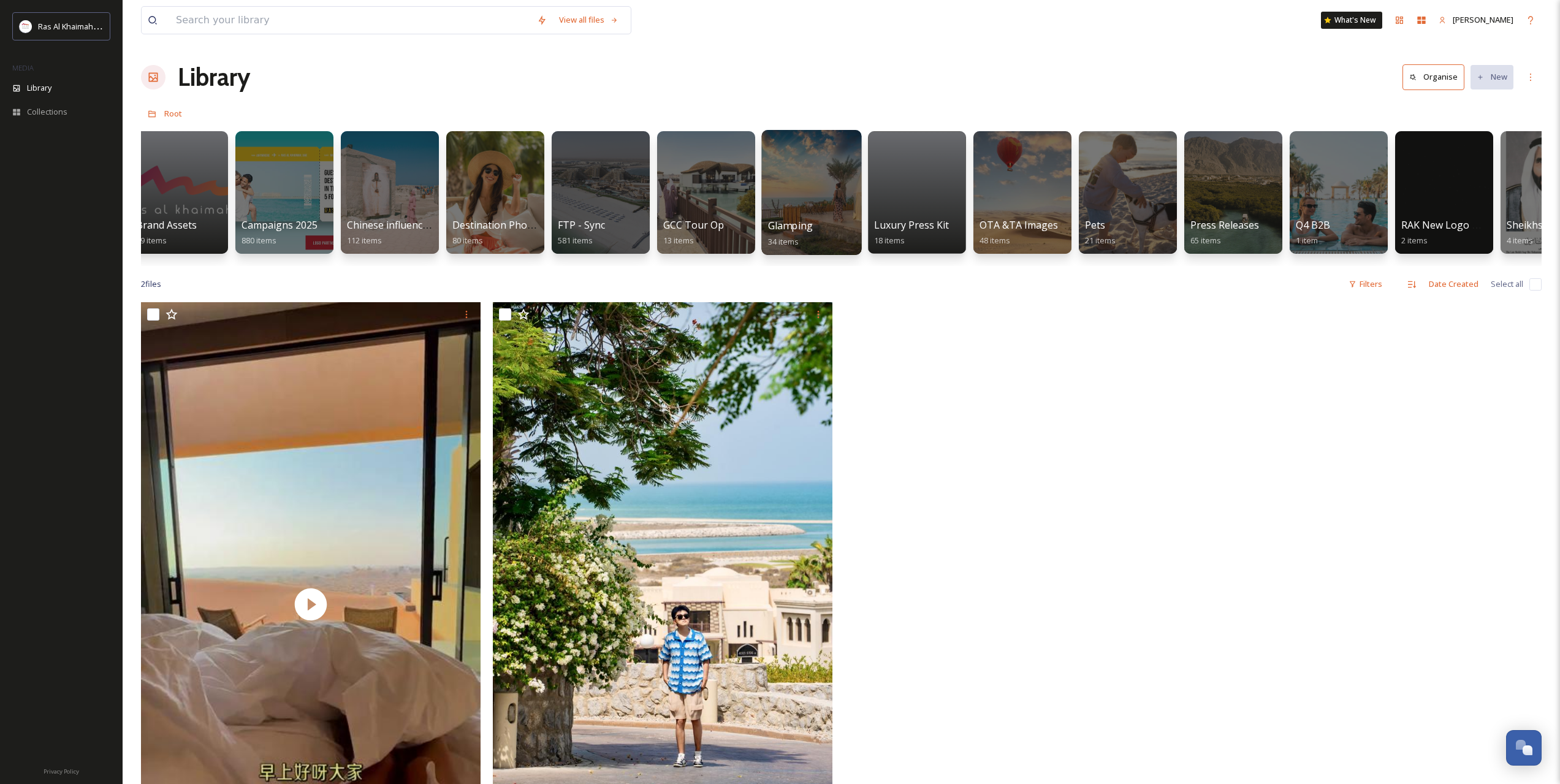
click at [794, 195] on div at bounding box center [811, 193] width 100 height 125
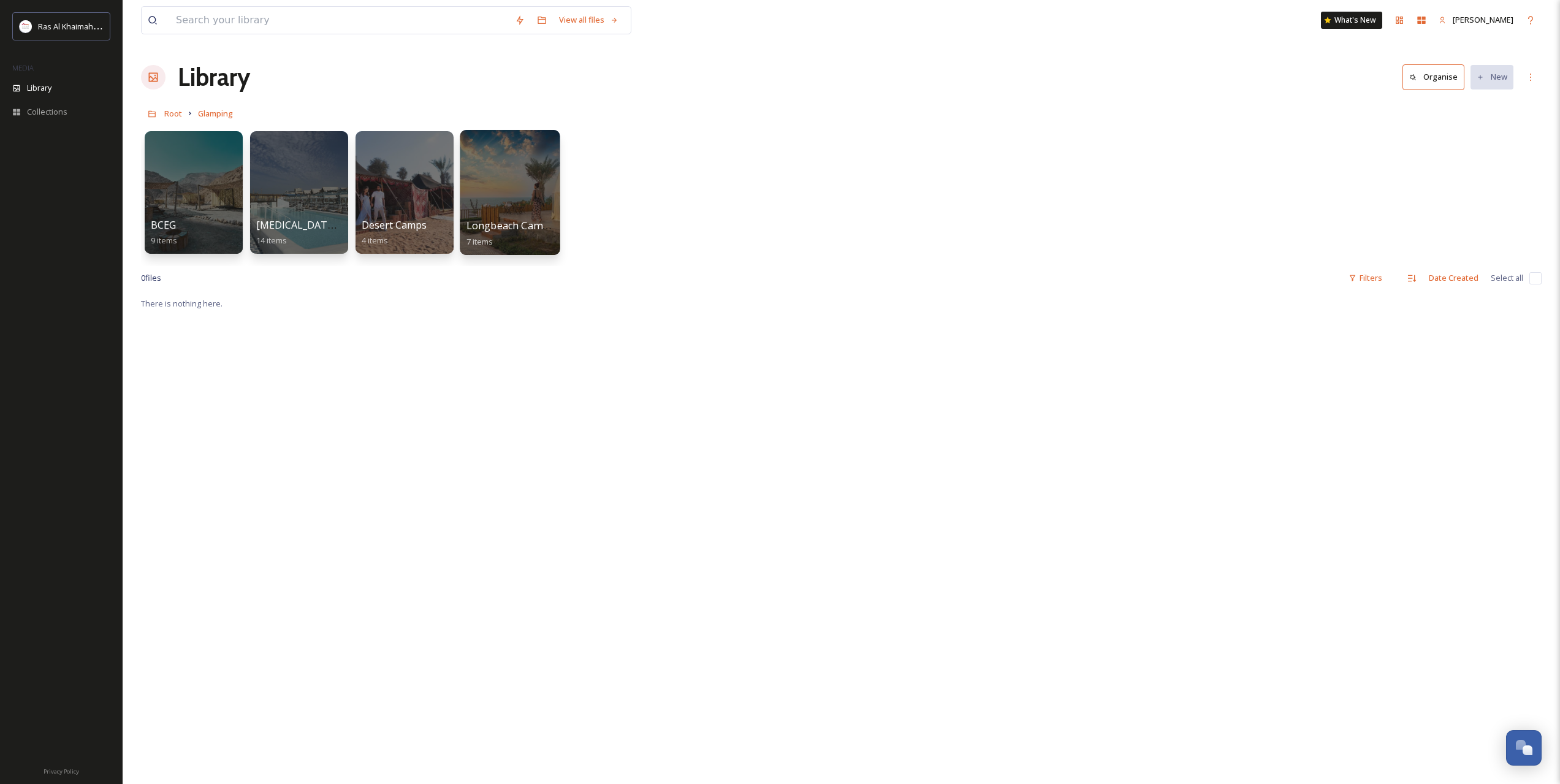
click at [511, 183] on div at bounding box center [510, 193] width 100 height 125
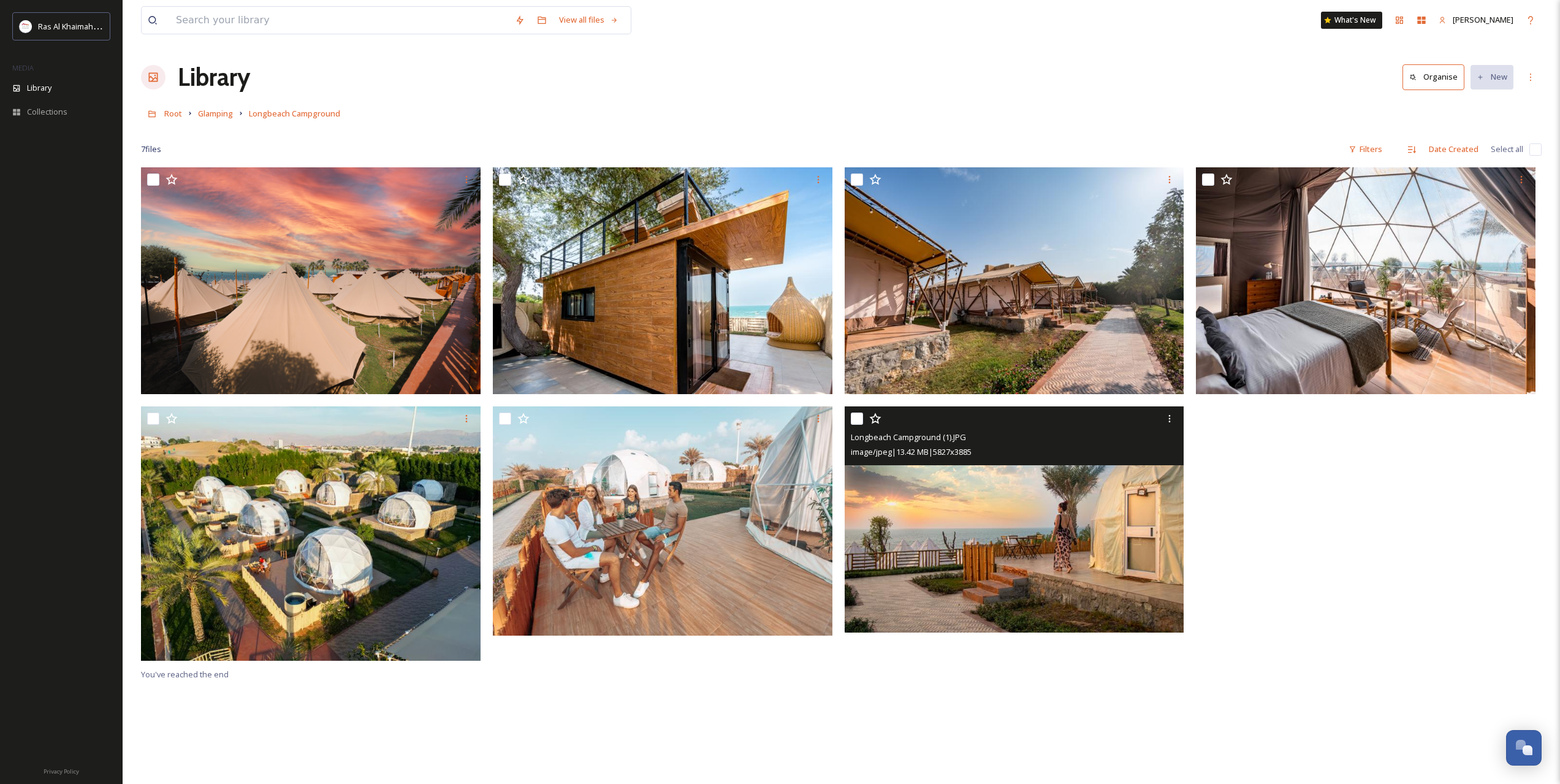
click at [976, 535] on img at bounding box center [1015, 519] width 340 height 227
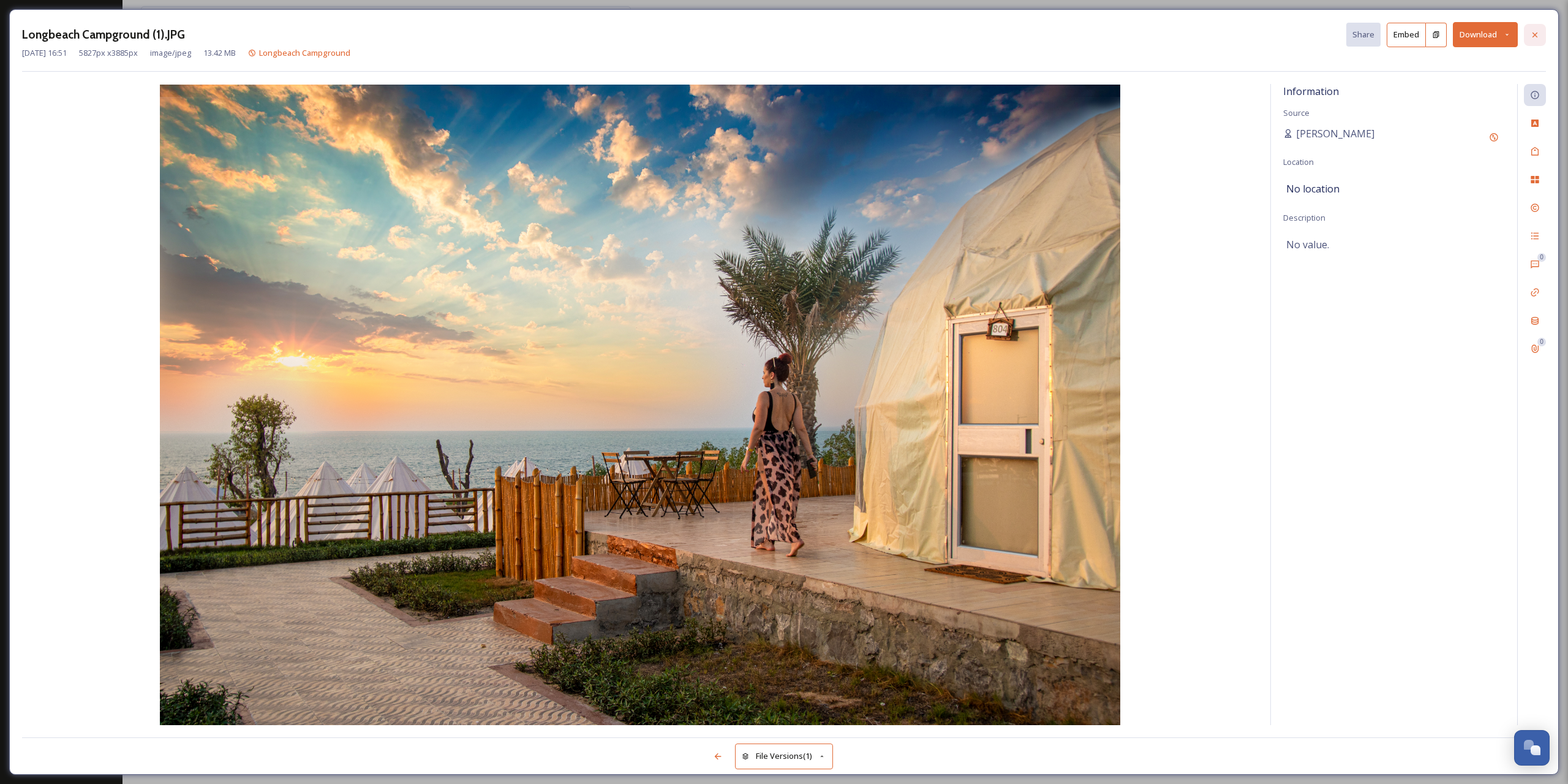
click at [1535, 36] on icon at bounding box center [1535, 34] width 5 height 5
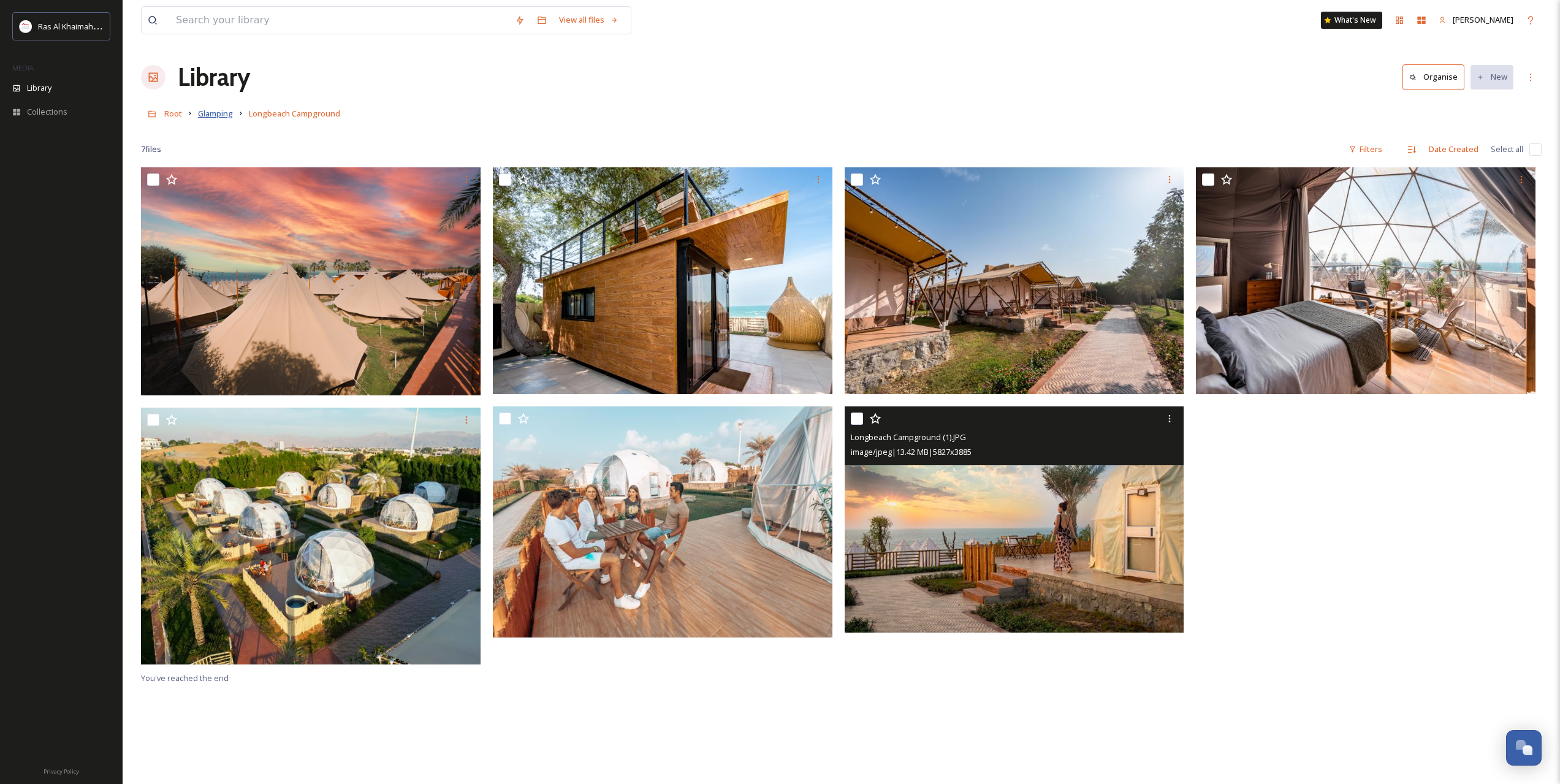
click at [215, 113] on span "Glamping" at bounding box center [215, 114] width 35 height 11
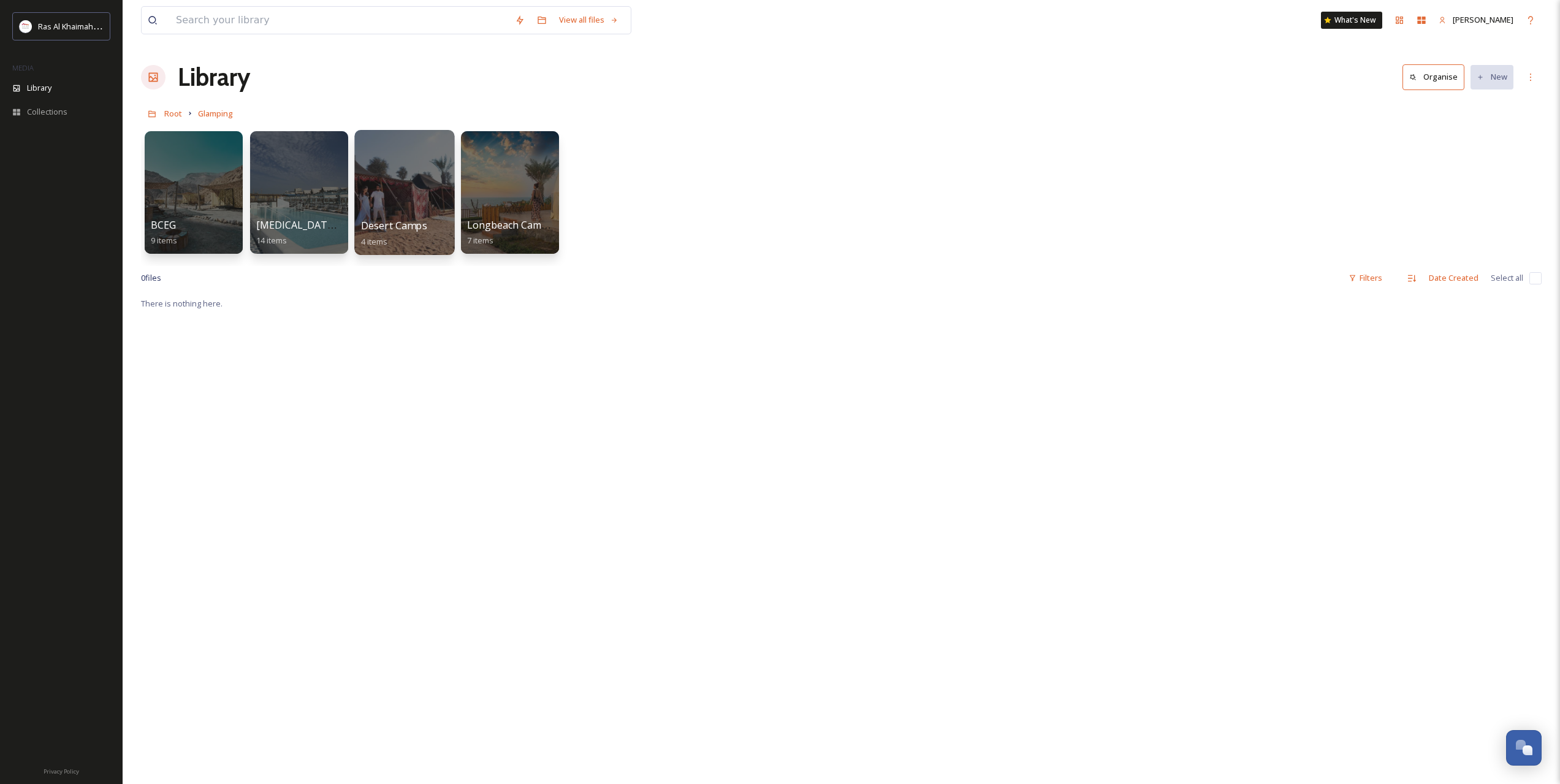
click at [383, 173] on div at bounding box center [404, 193] width 100 height 125
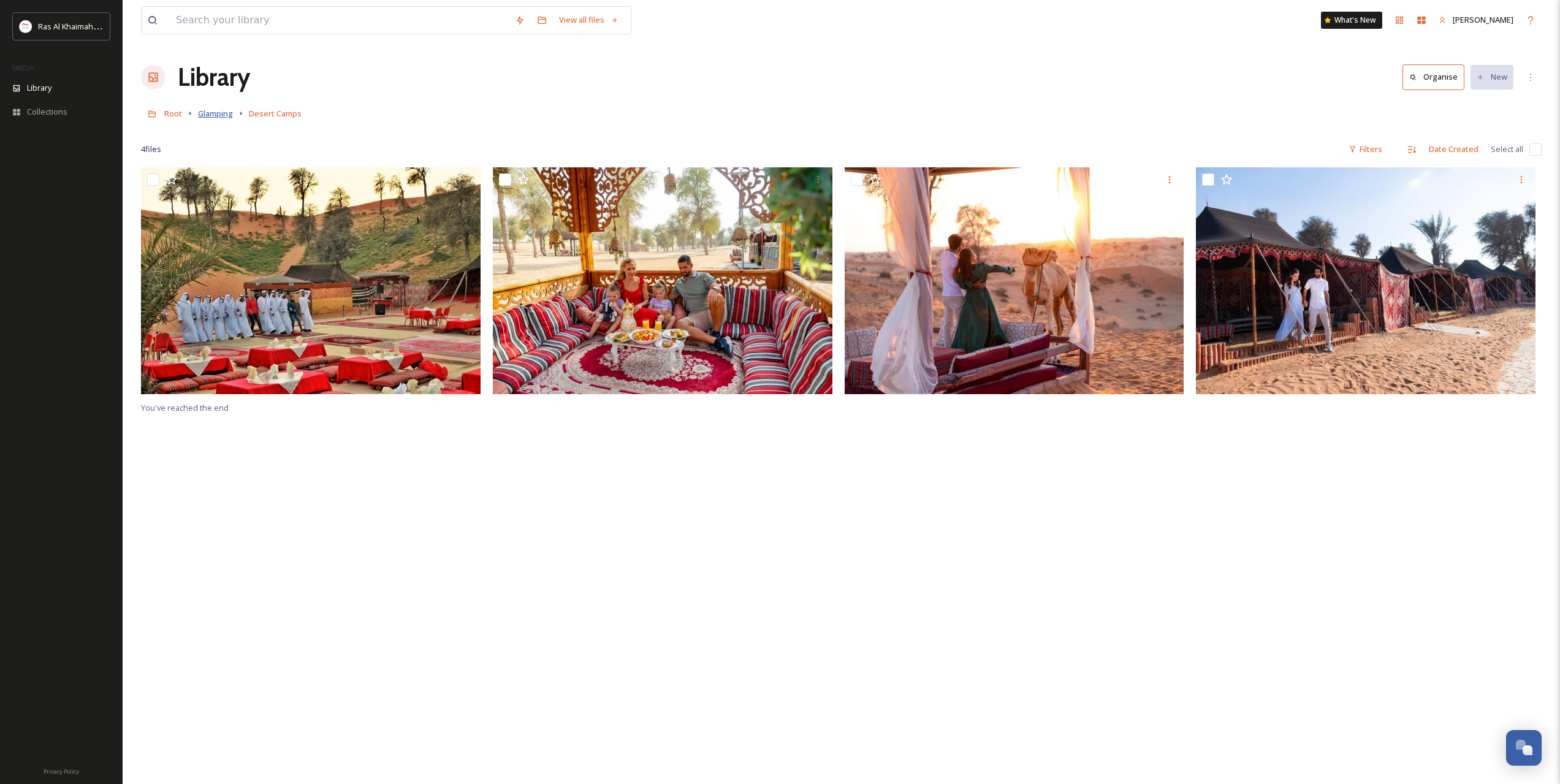
click at [212, 117] on span "Glamping" at bounding box center [215, 114] width 35 height 11
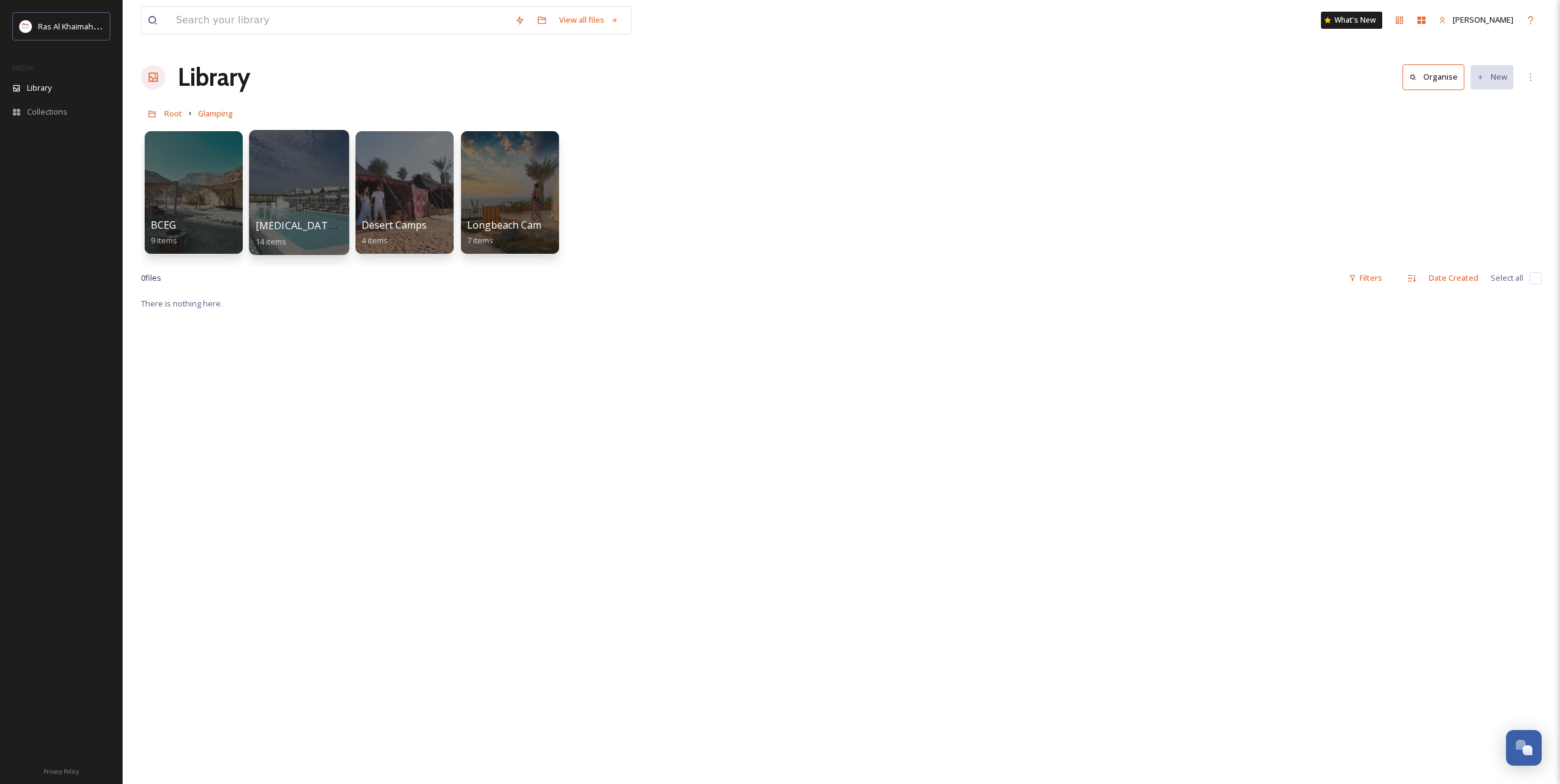
click at [288, 186] on div at bounding box center [299, 193] width 100 height 125
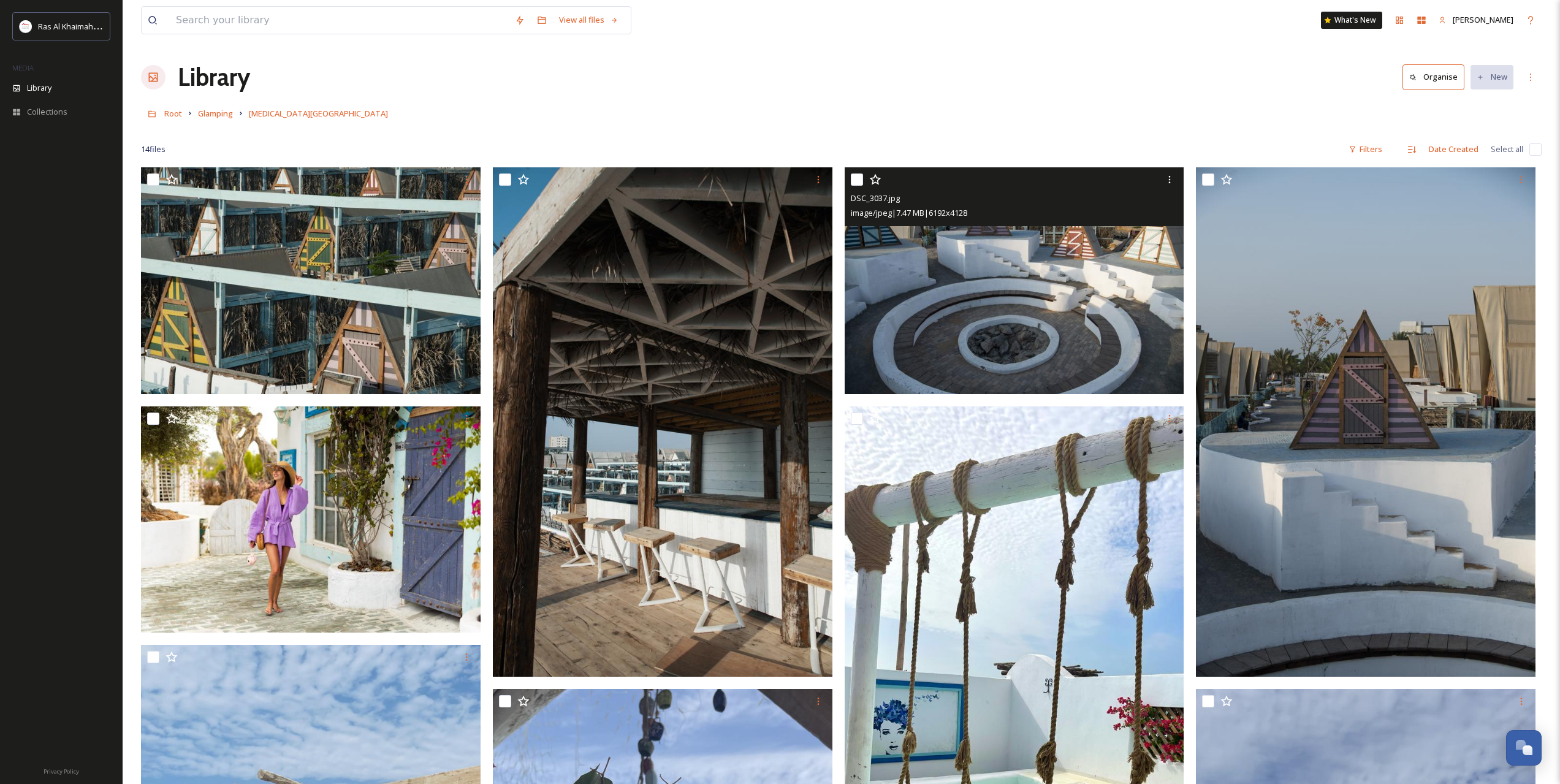
drag, startPoint x: 963, startPoint y: 488, endPoint x: 957, endPoint y: 267, distance: 221.1
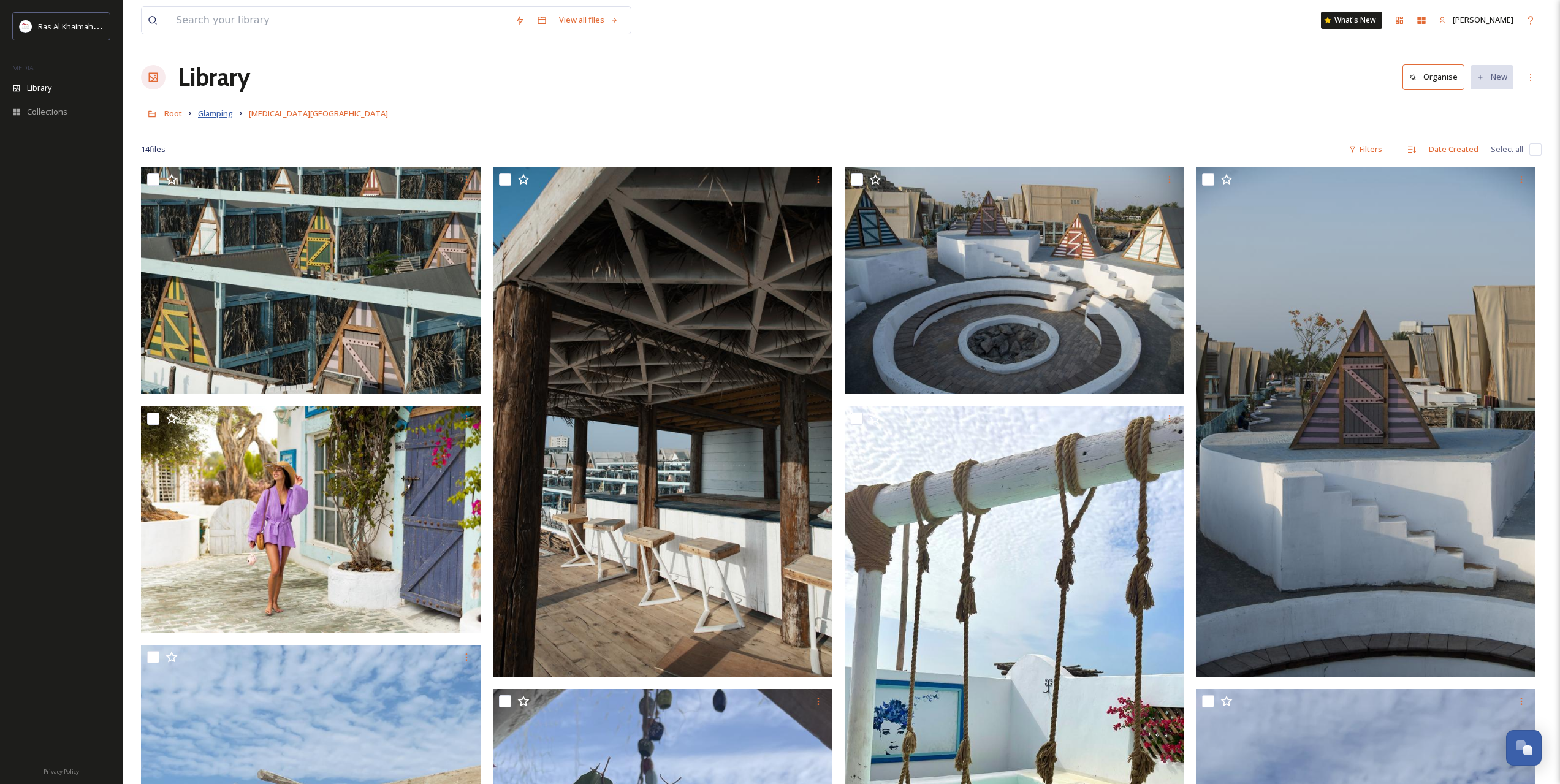
click at [209, 113] on span "Glamping" at bounding box center [215, 114] width 35 height 11
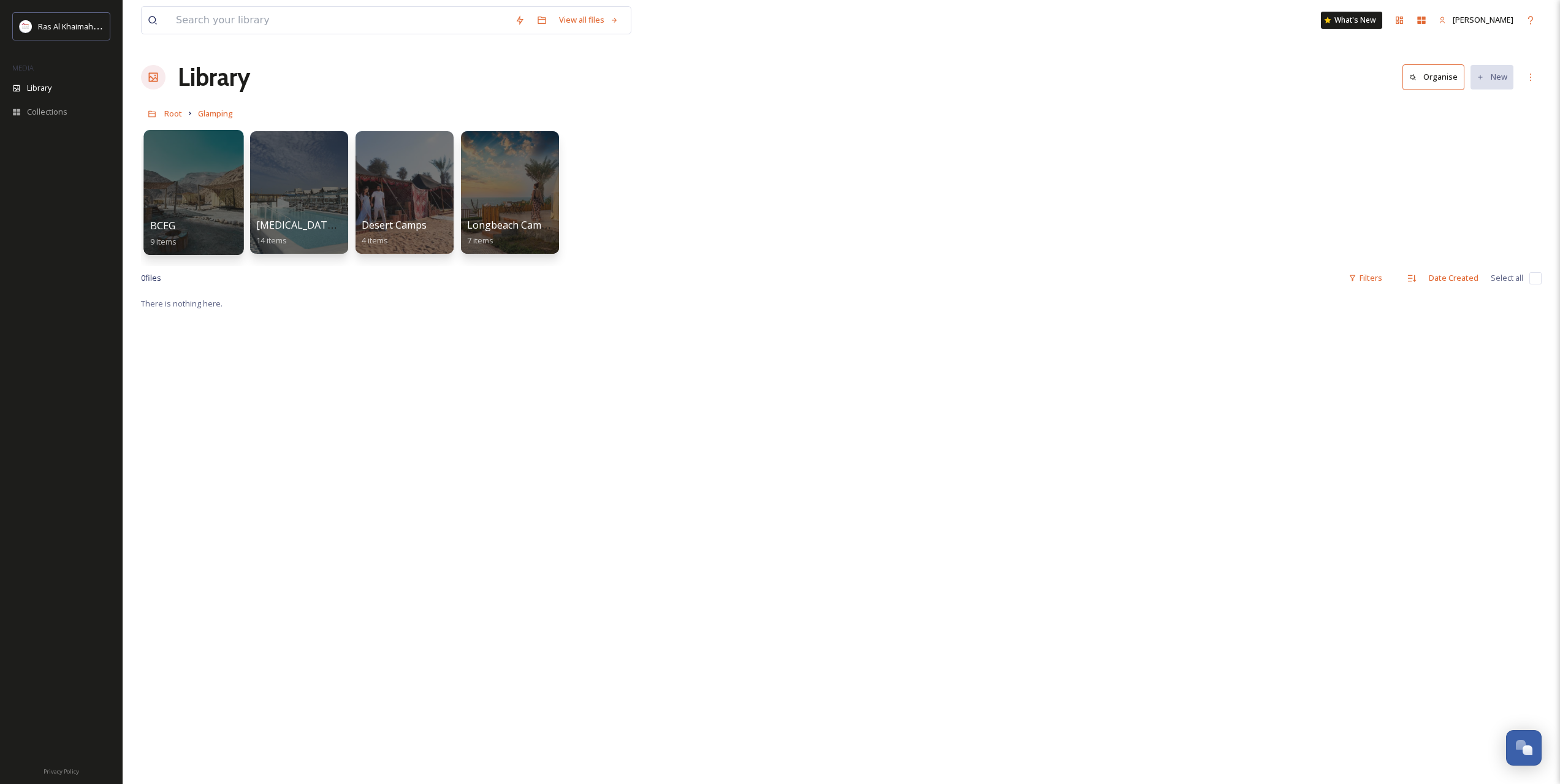
click at [181, 179] on div at bounding box center [193, 193] width 100 height 125
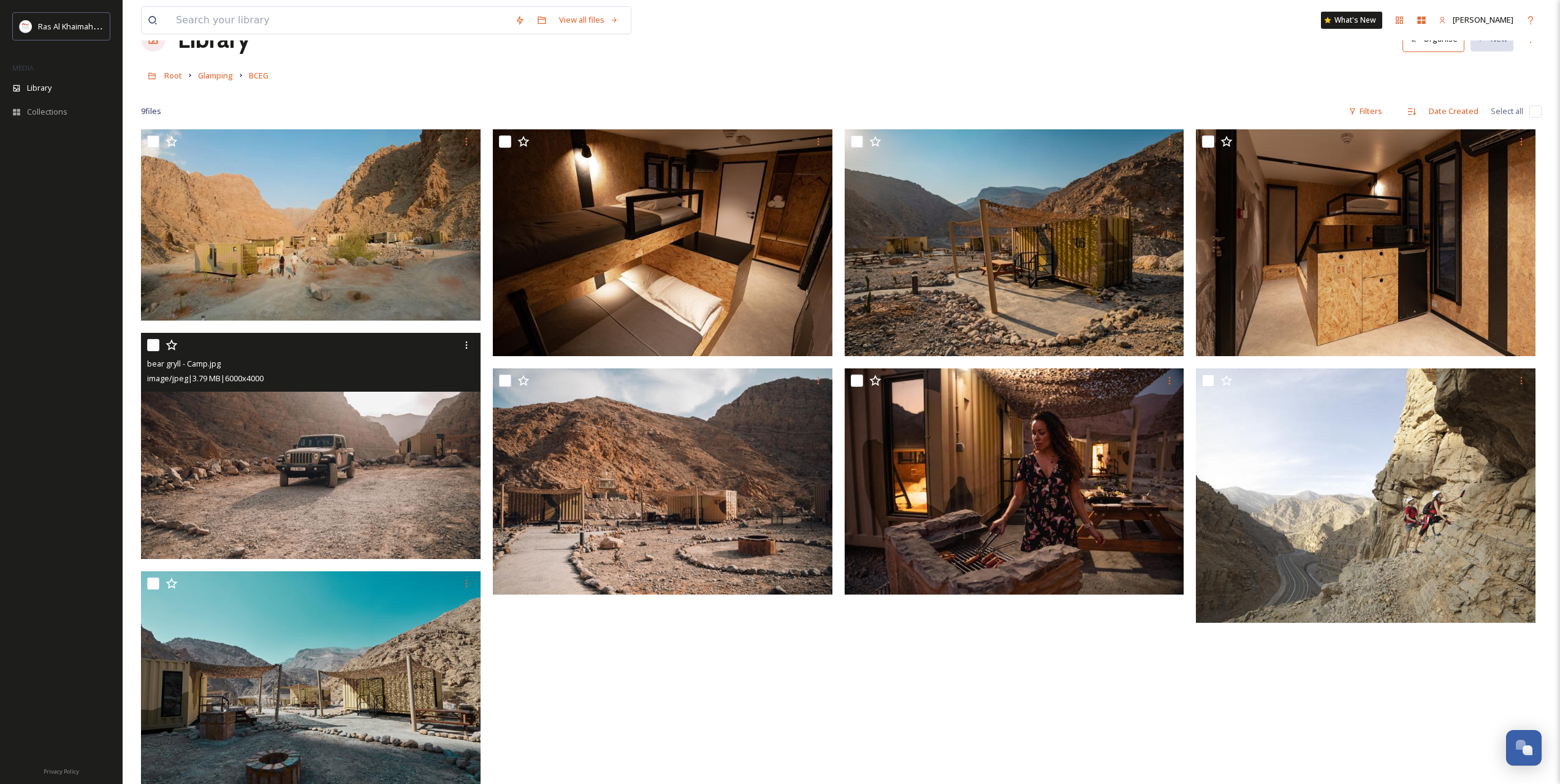
scroll to position [167, 0]
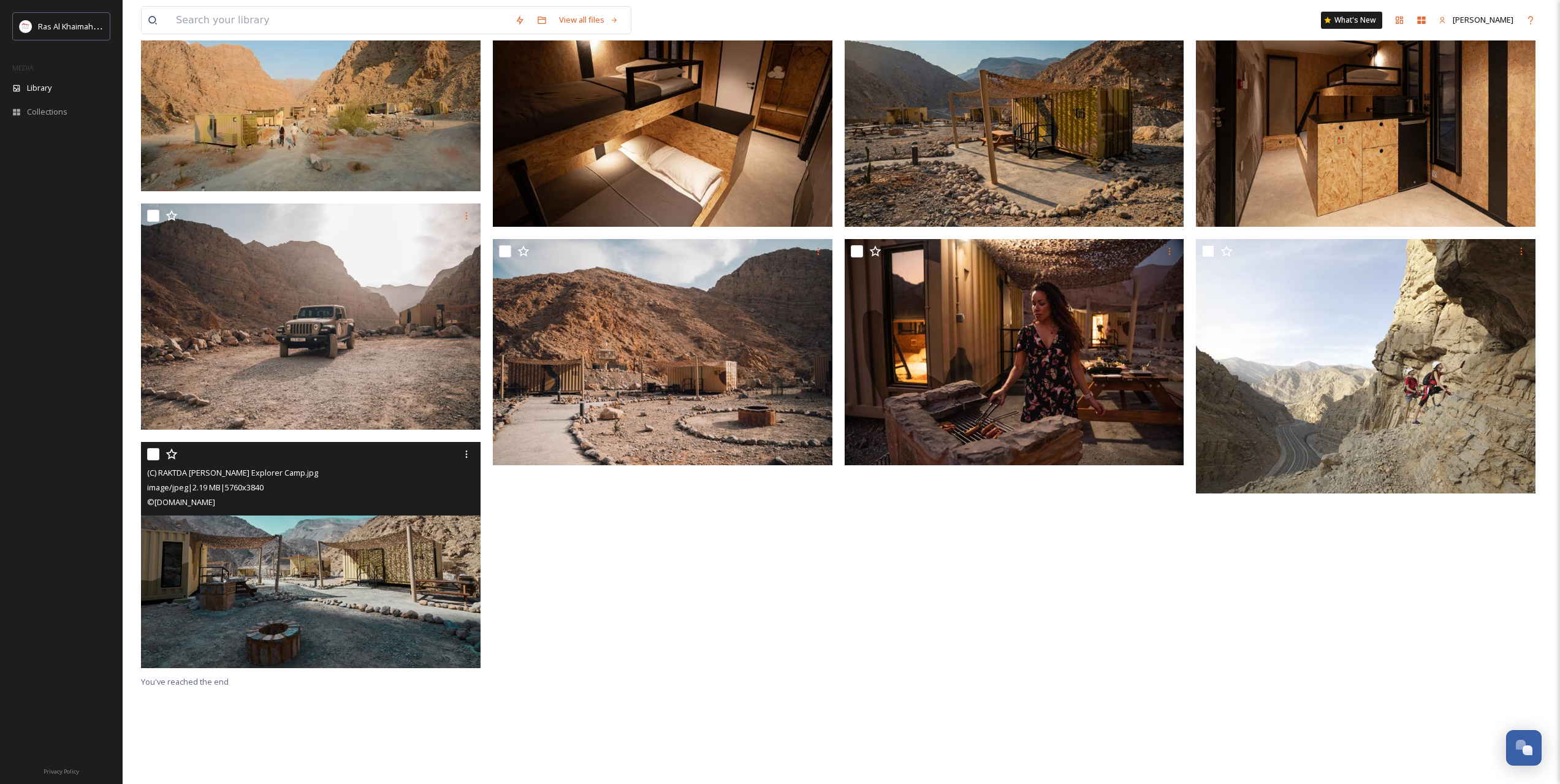
click at [326, 544] on img at bounding box center [311, 555] width 340 height 227
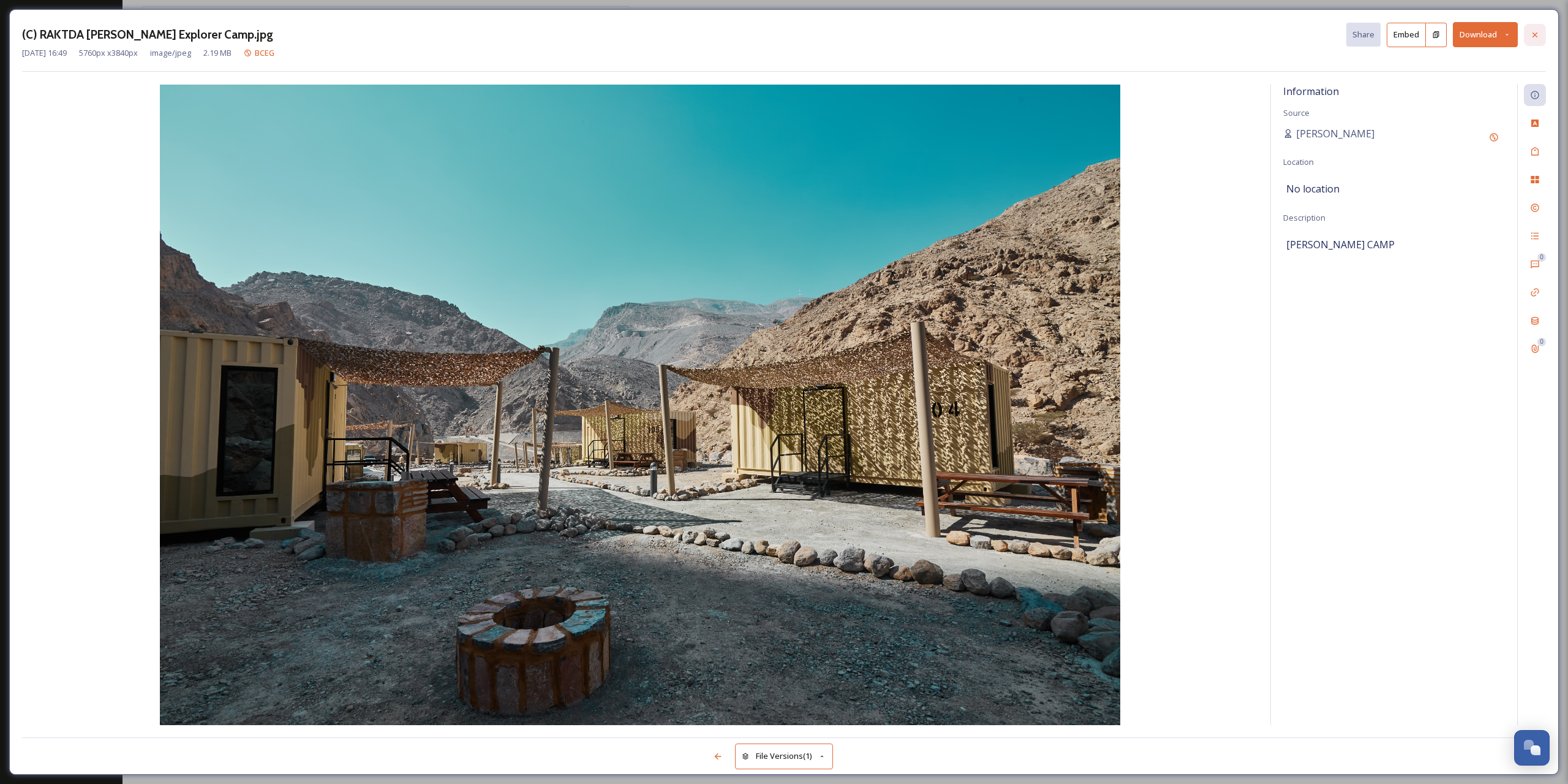
click at [1535, 31] on icon at bounding box center [1535, 35] width 10 height 10
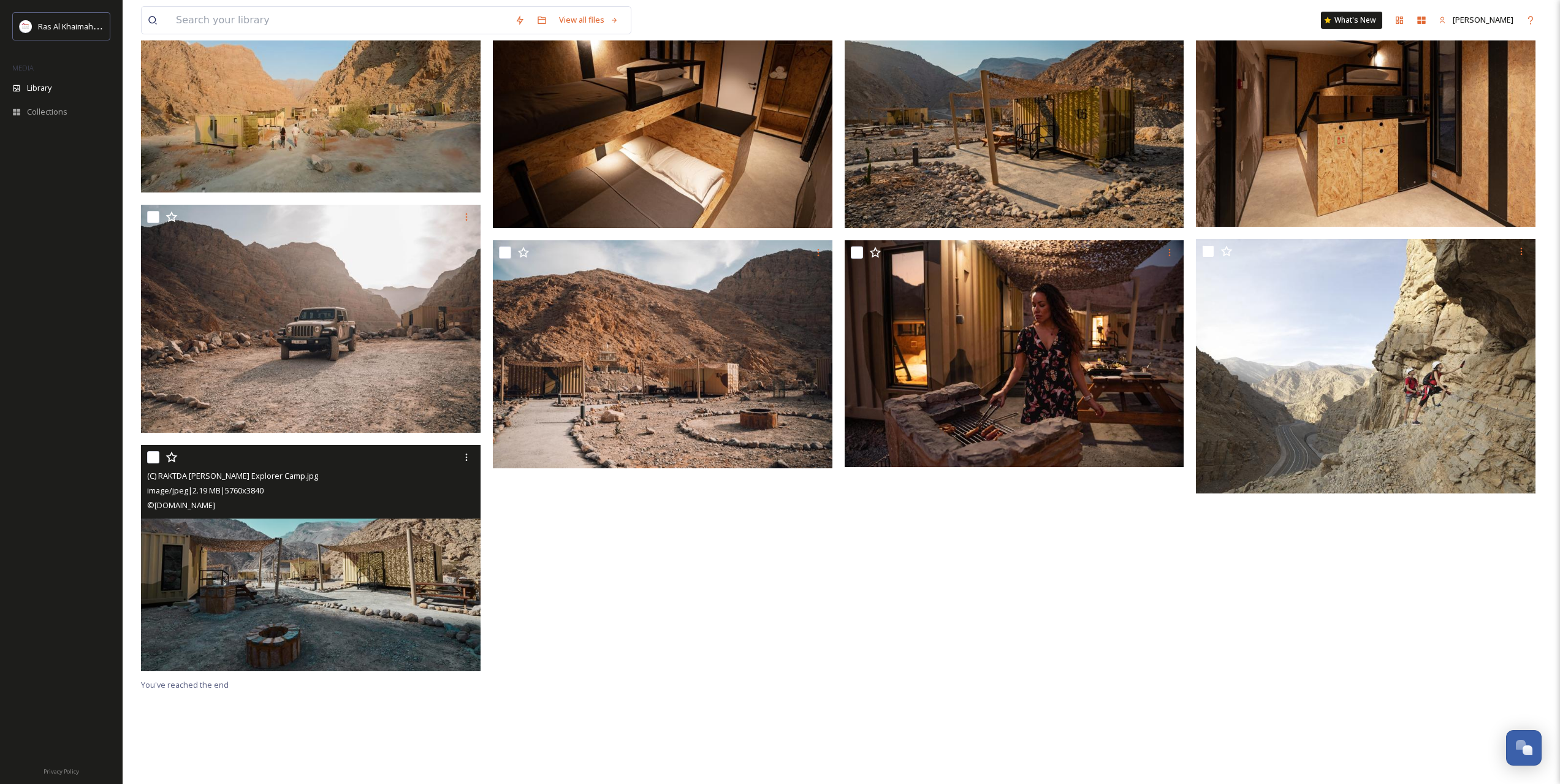
click at [1091, 601] on div at bounding box center [1017, 338] width 346 height 677
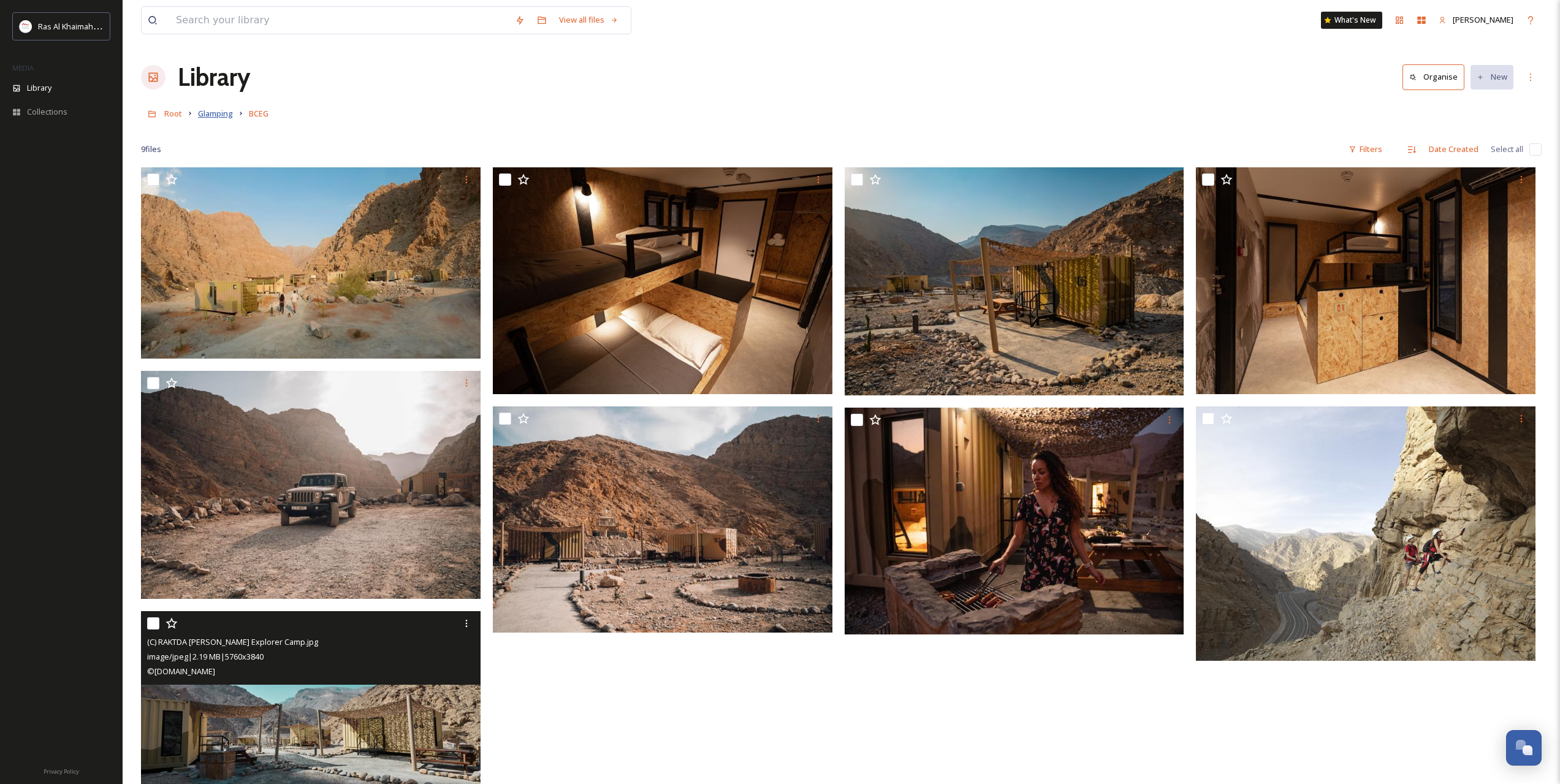
click at [209, 111] on span "Glamping" at bounding box center [215, 114] width 35 height 11
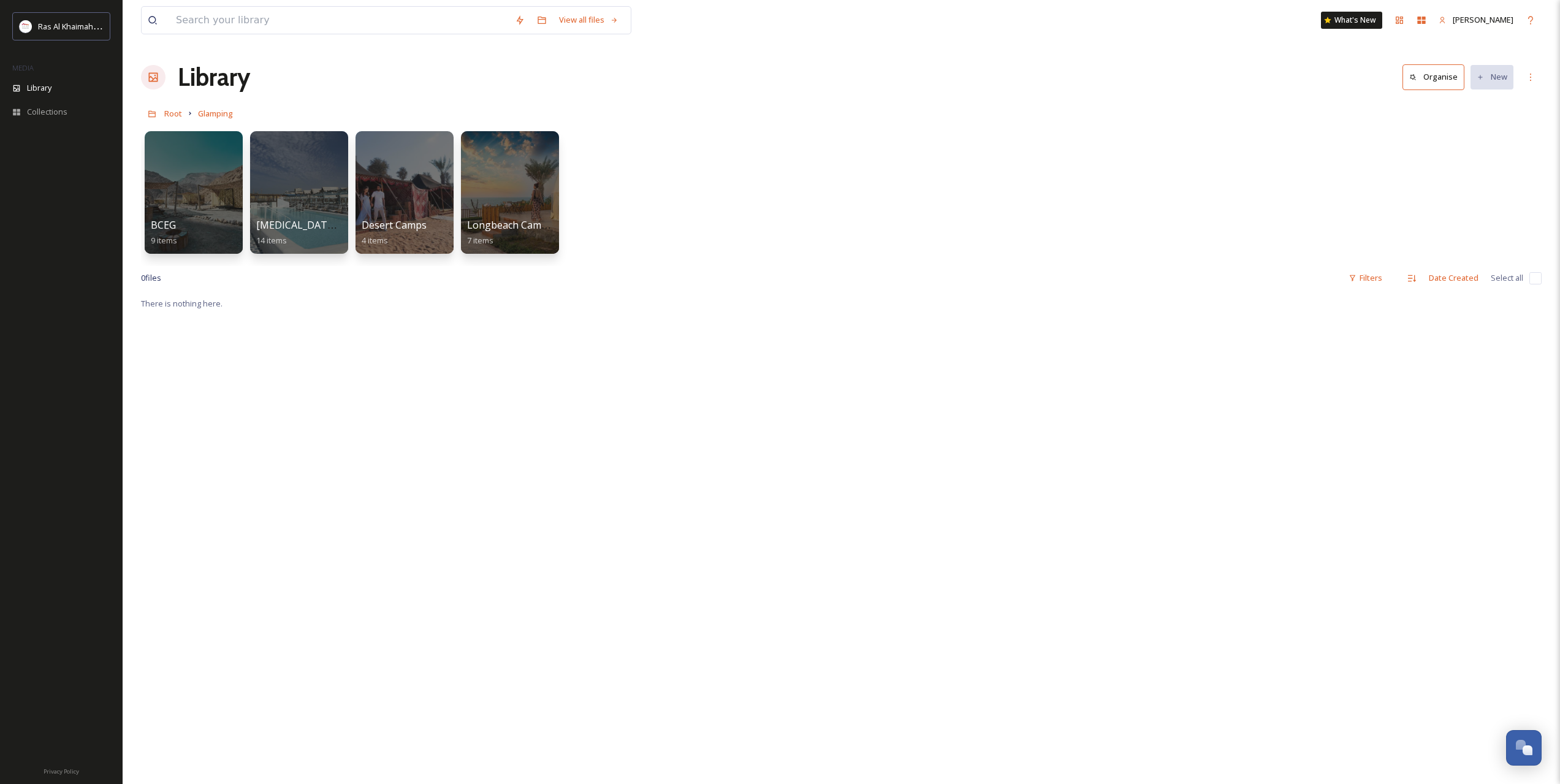
click at [182, 112] on div "Root Glamping" at bounding box center [841, 113] width 1401 height 23
click at [176, 113] on span "Root" at bounding box center [173, 114] width 18 height 11
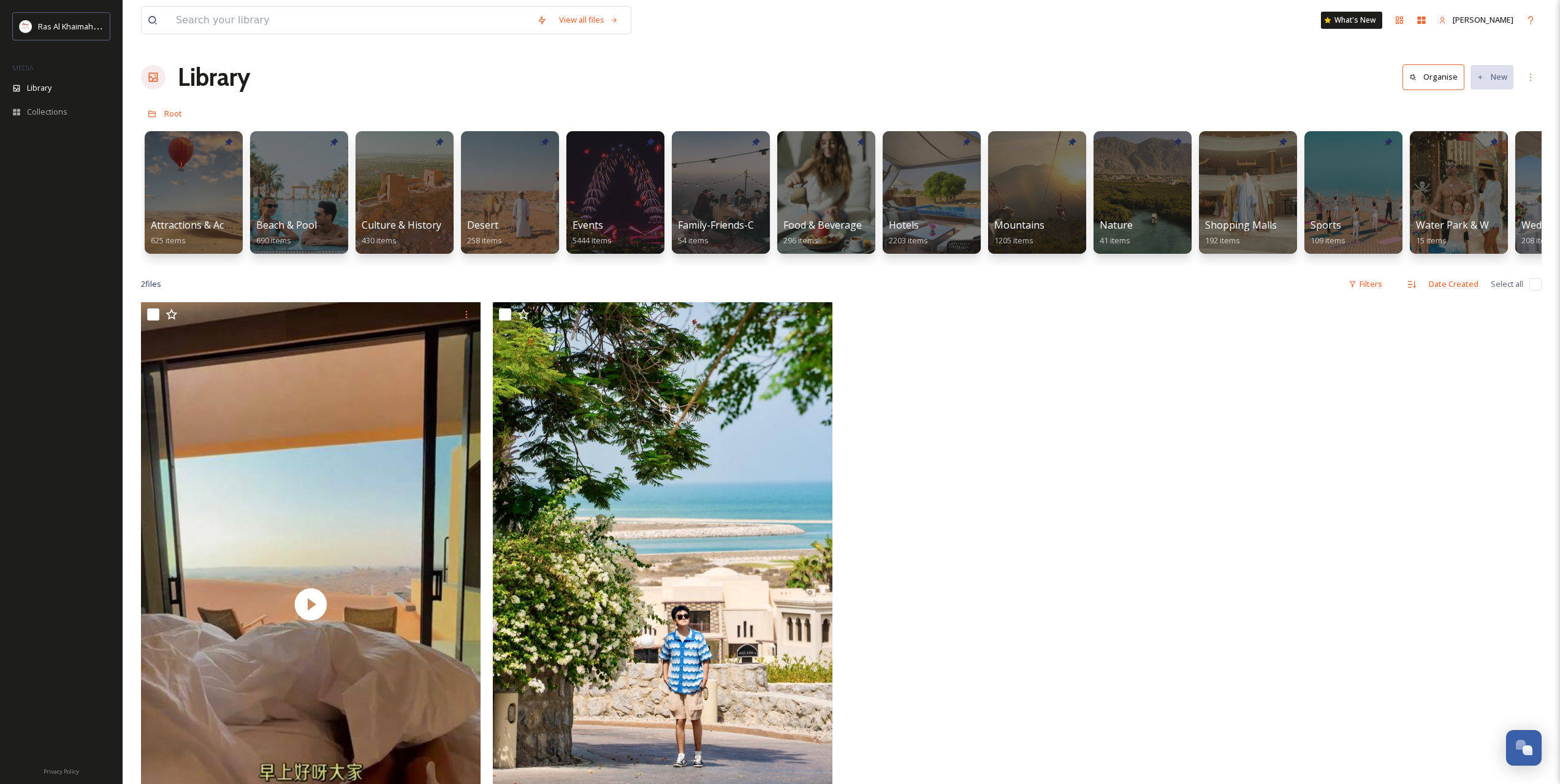
drag, startPoint x: 617, startPoint y: 265, endPoint x: 656, endPoint y: 264, distance: 39.0
click at [656, 264] on div "Attractions & Activities 625 items Beach & Pool 690 items Culture & History 430…" at bounding box center [841, 195] width 1401 height 141
click at [722, 172] on div at bounding box center [720, 193] width 100 height 125
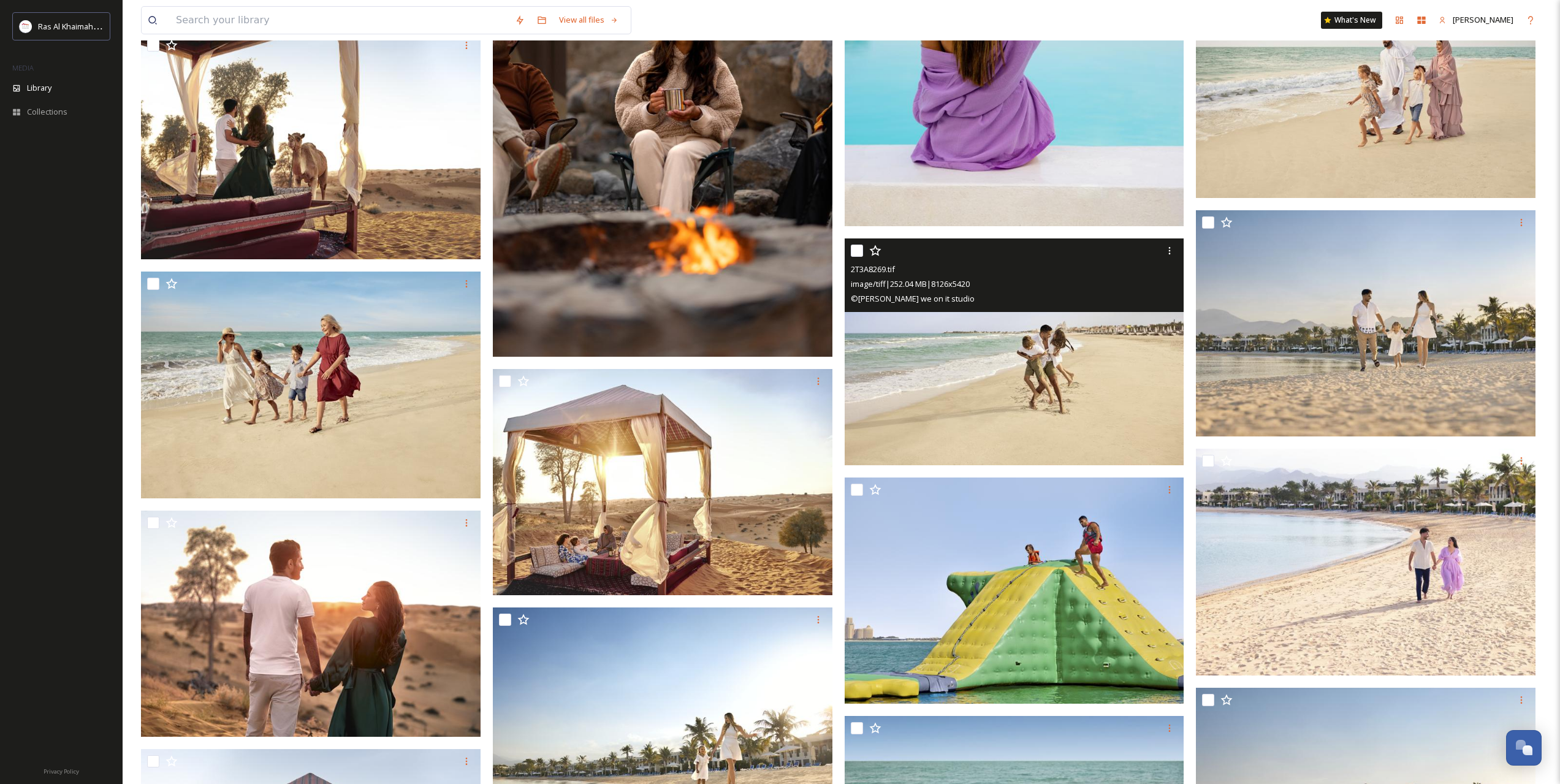
scroll to position [1634, 0]
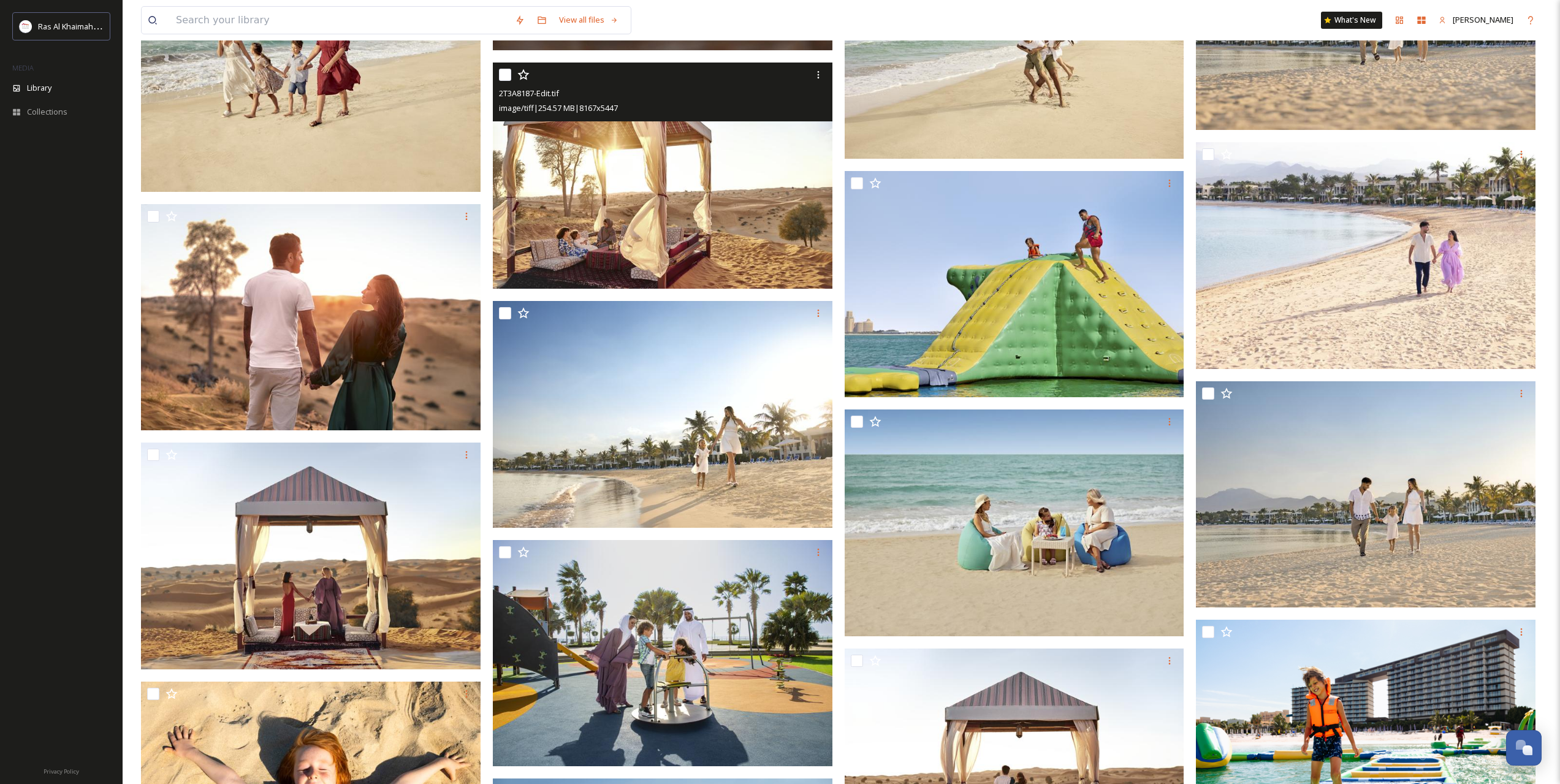
click at [640, 237] on img at bounding box center [663, 176] width 340 height 227
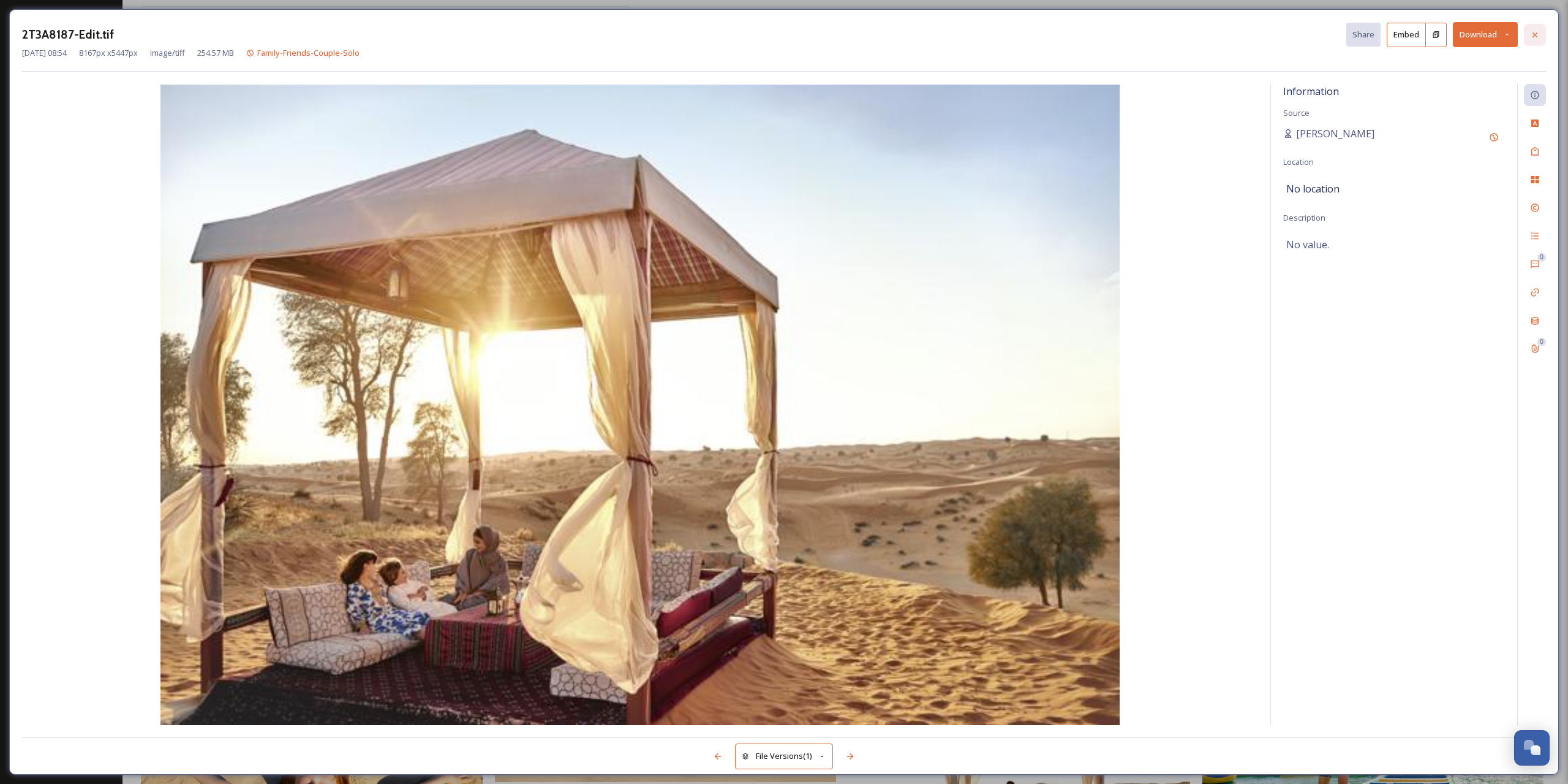
click at [1535, 41] on div at bounding box center [1535, 35] width 22 height 22
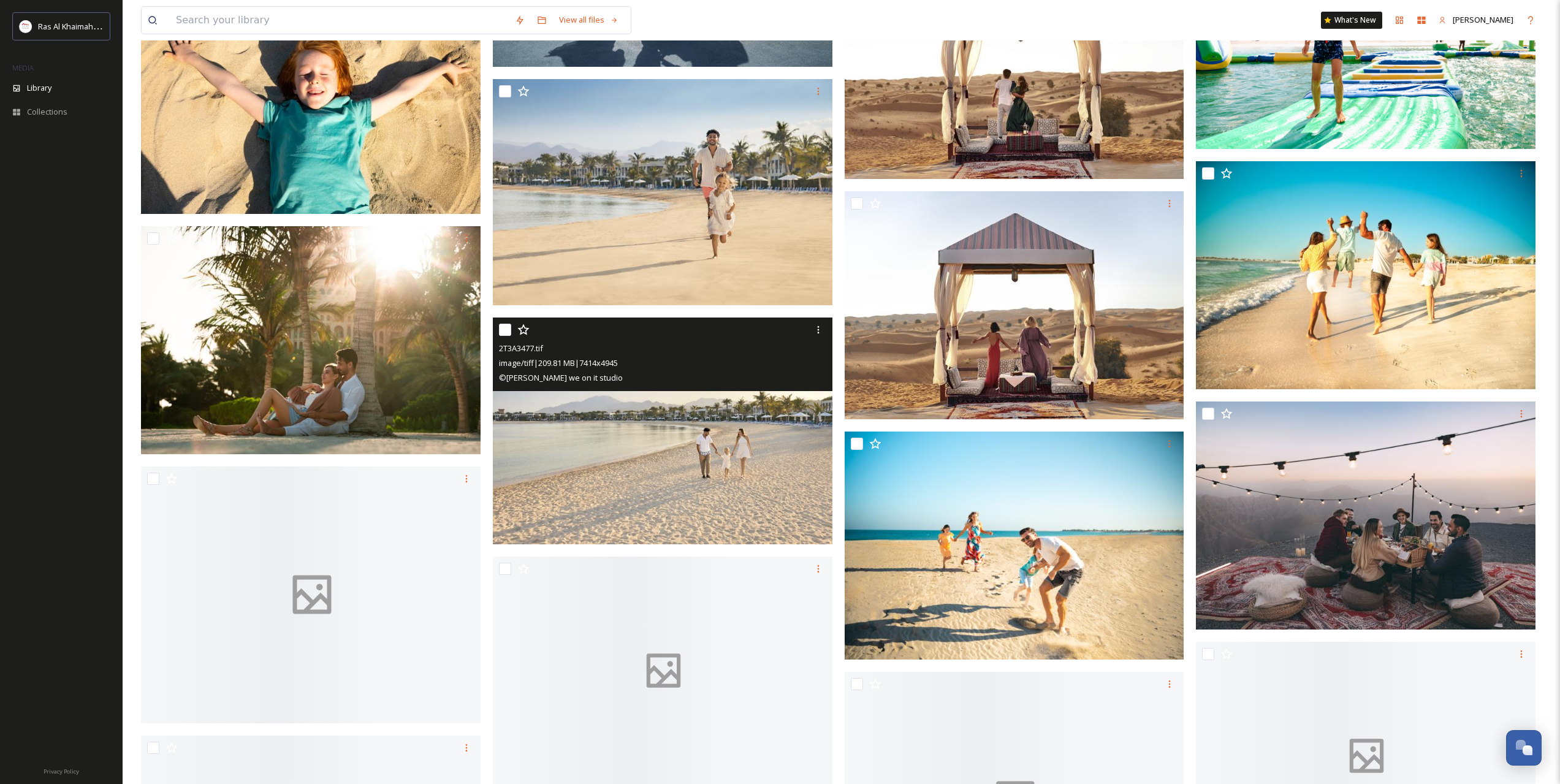
scroll to position [2348, 0]
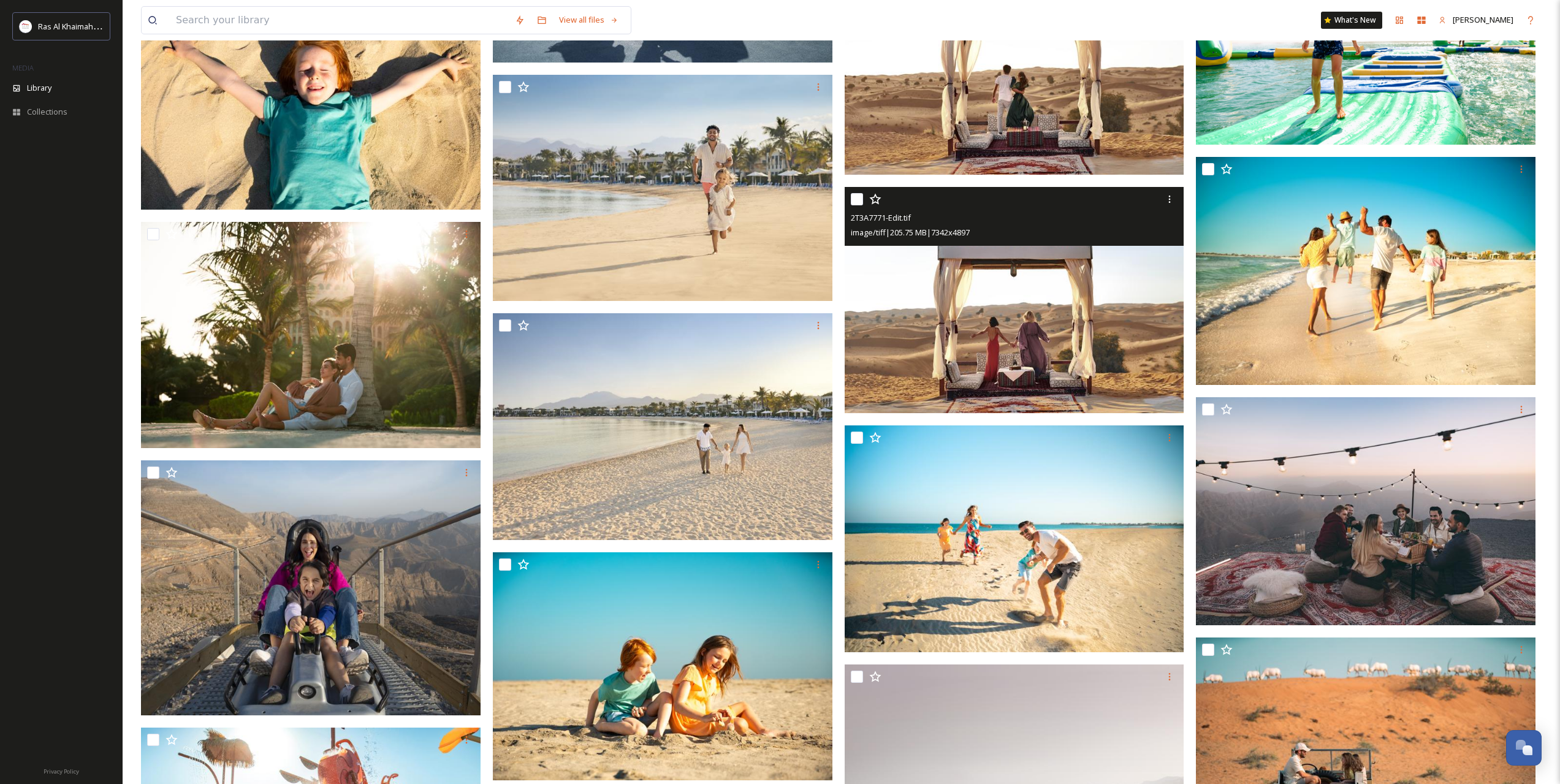
click at [933, 313] on img at bounding box center [1015, 300] width 340 height 227
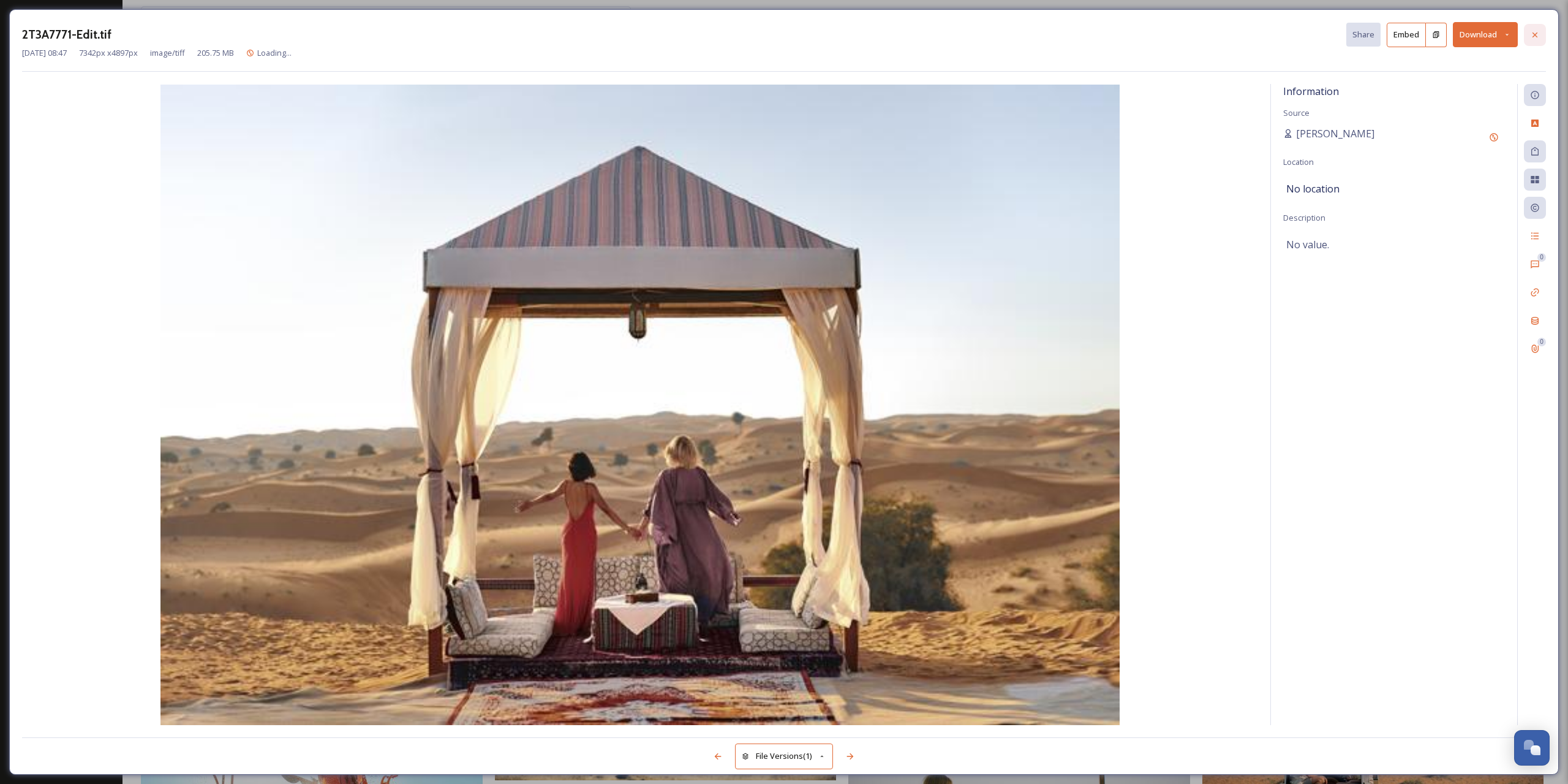
click at [1539, 33] on icon at bounding box center [1535, 35] width 10 height 10
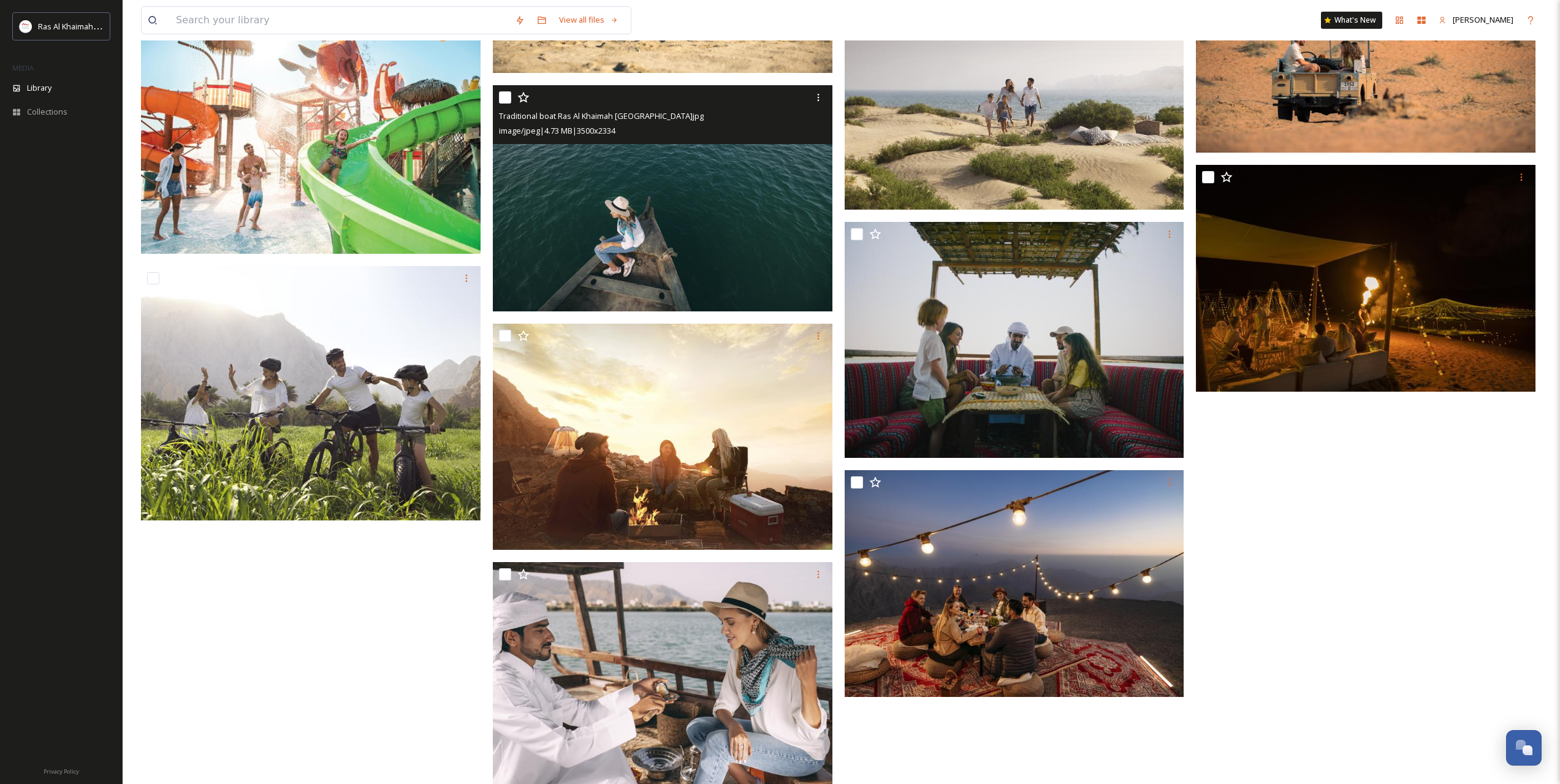
scroll to position [3064, 0]
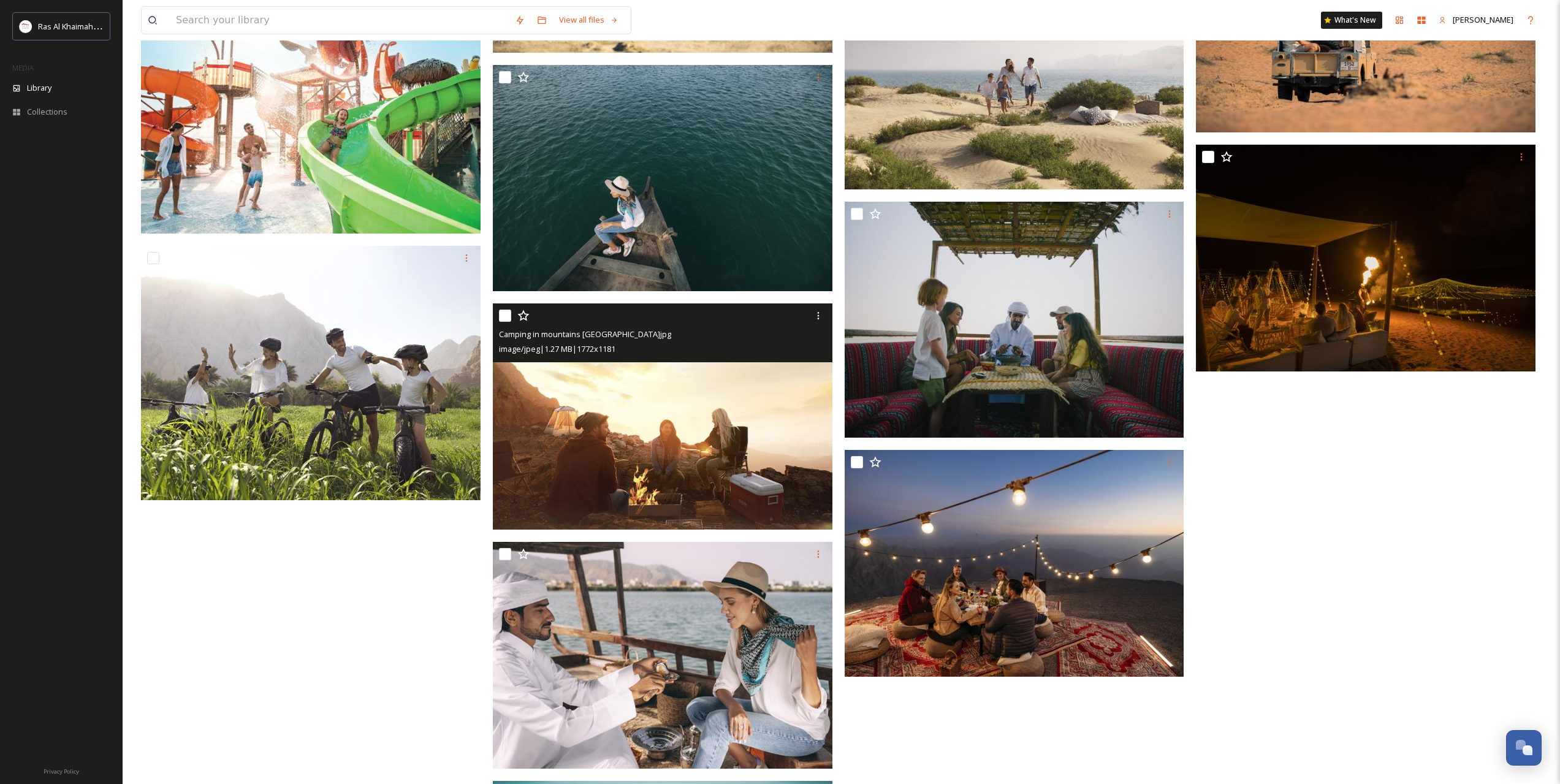
click at [623, 422] on img at bounding box center [663, 417] width 340 height 227
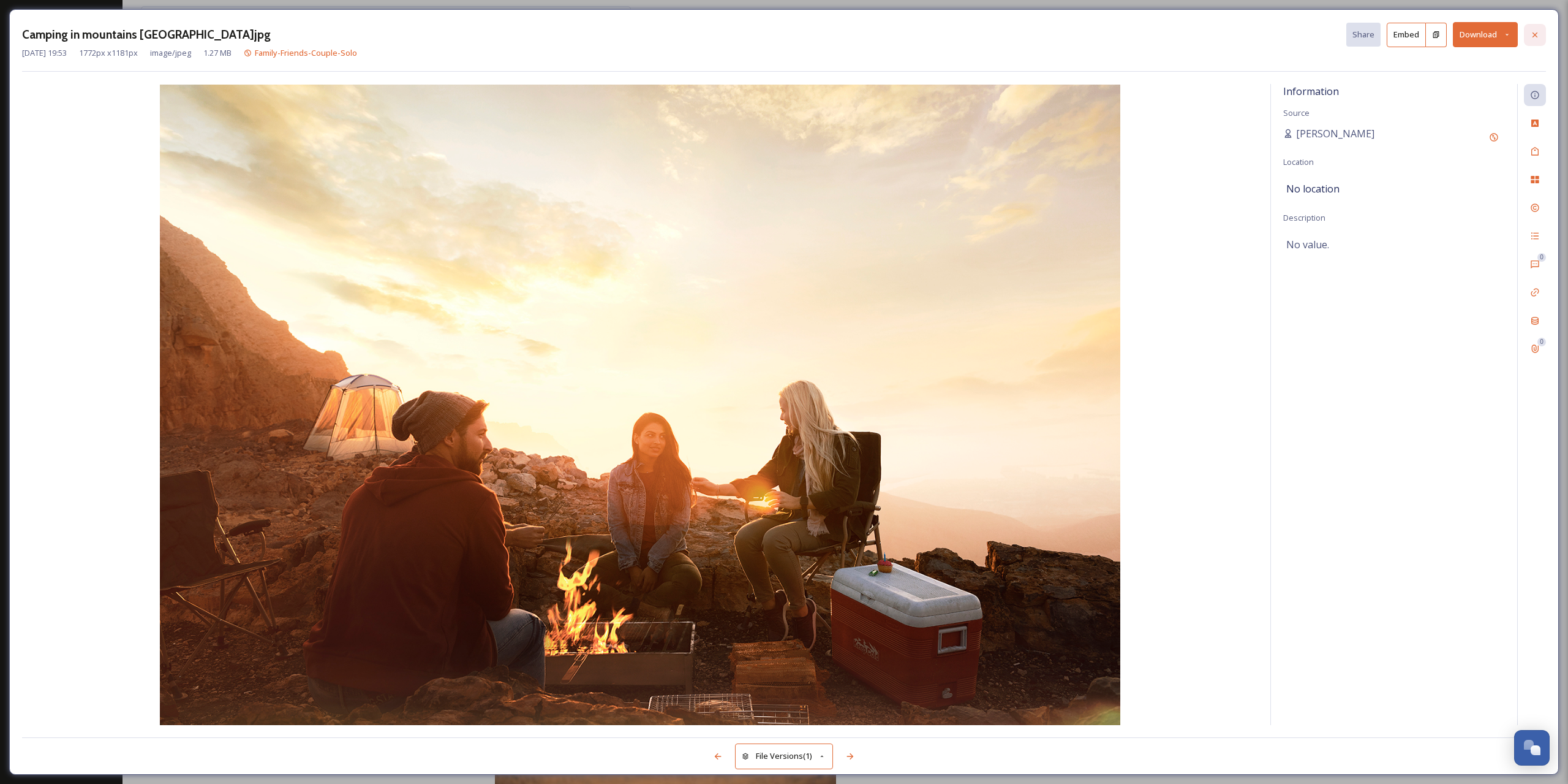
click at [1532, 33] on icon at bounding box center [1535, 35] width 10 height 10
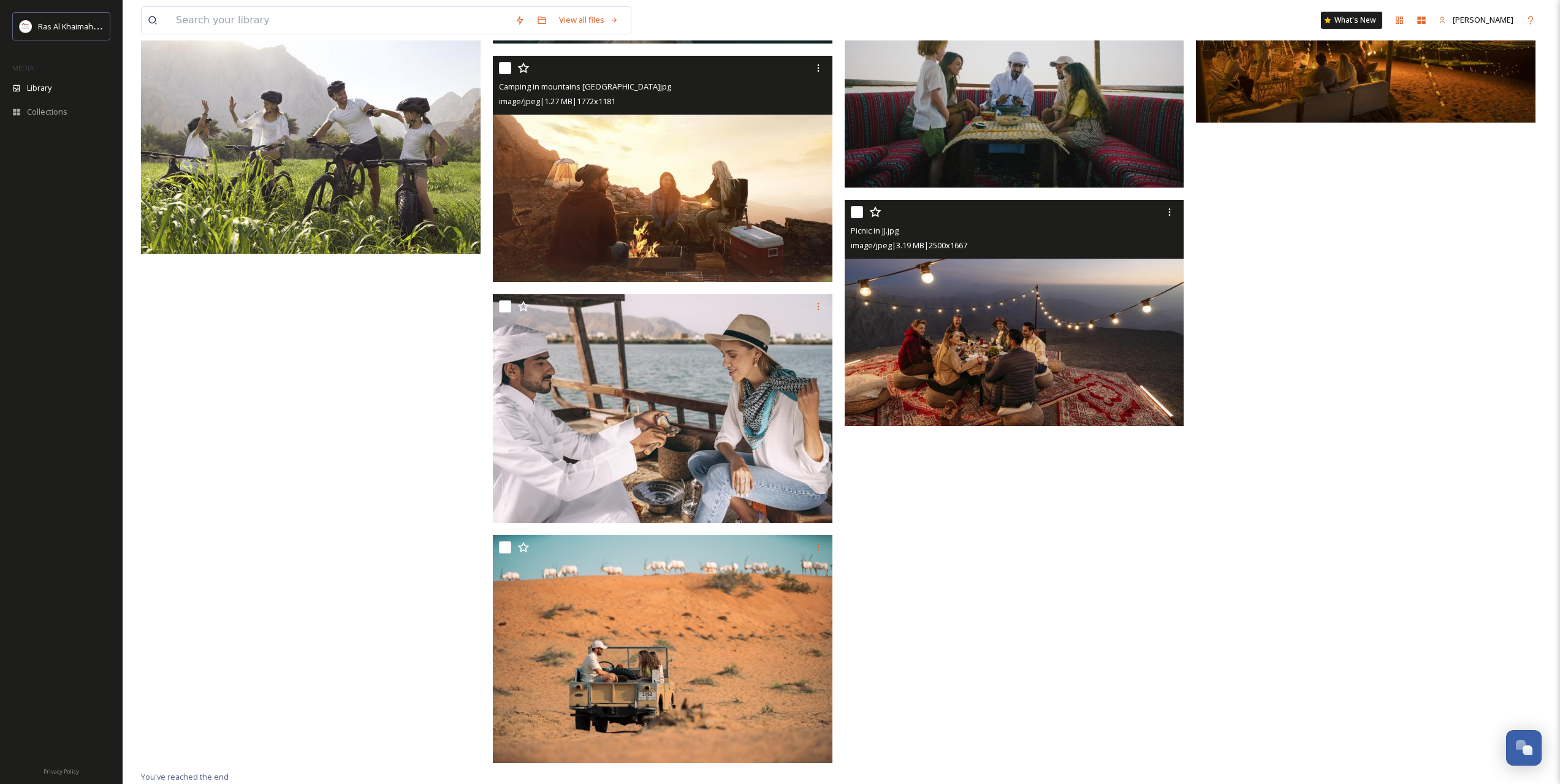
scroll to position [3331, 0]
